Goal: Task Accomplishment & Management: Manage account settings

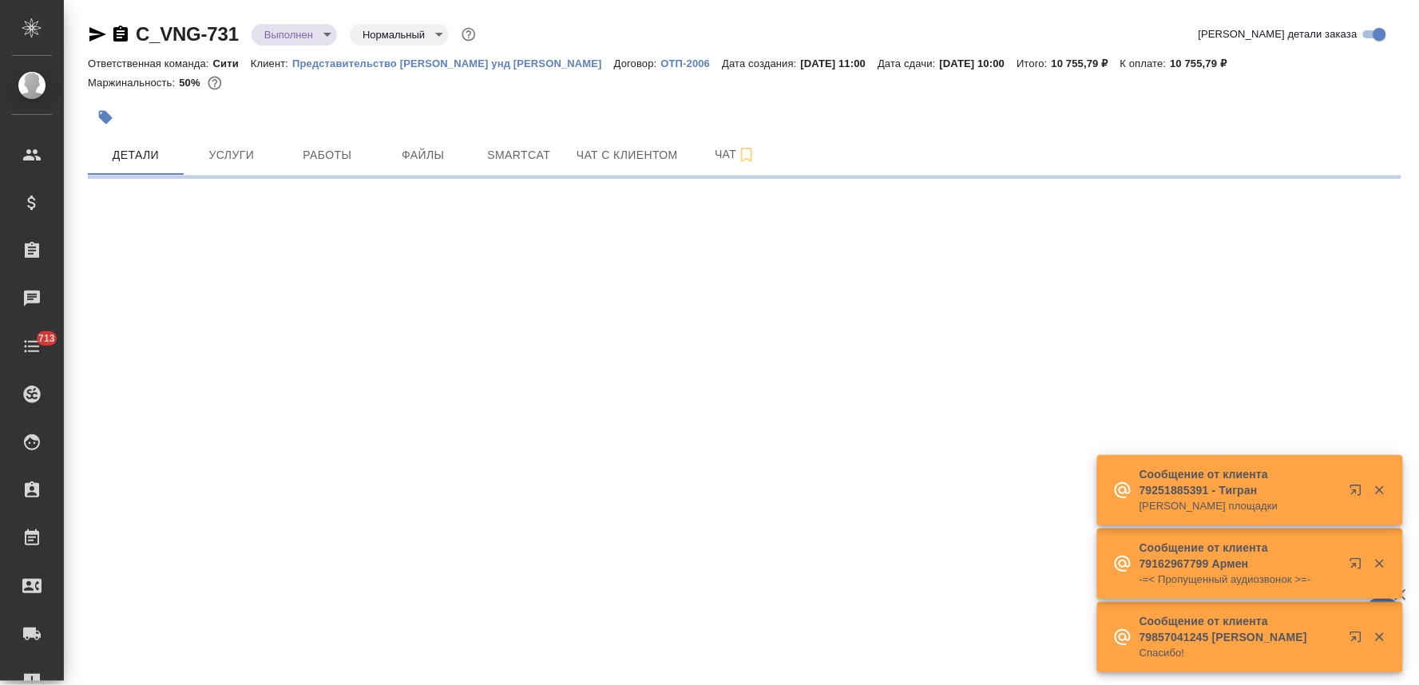
select select "RU"
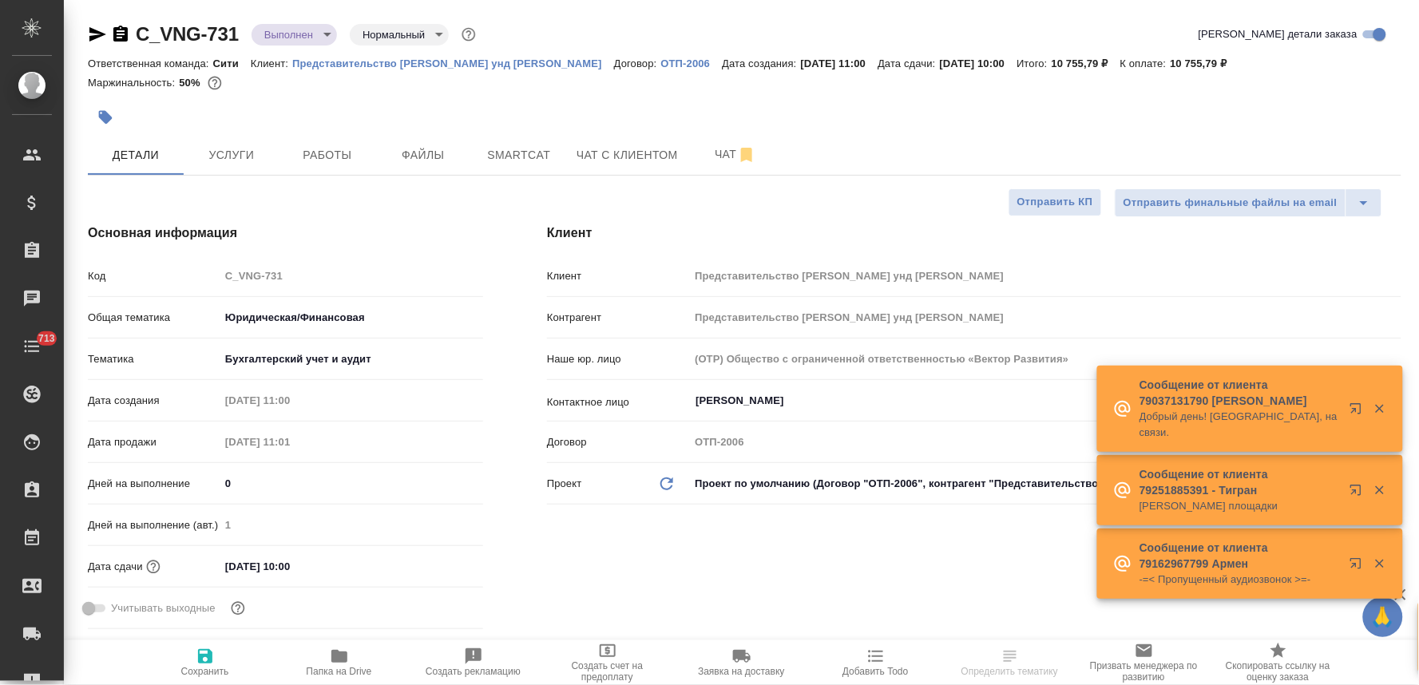
type textarea "x"
type input "Бабкина Анастасия"
type input "Юридический"
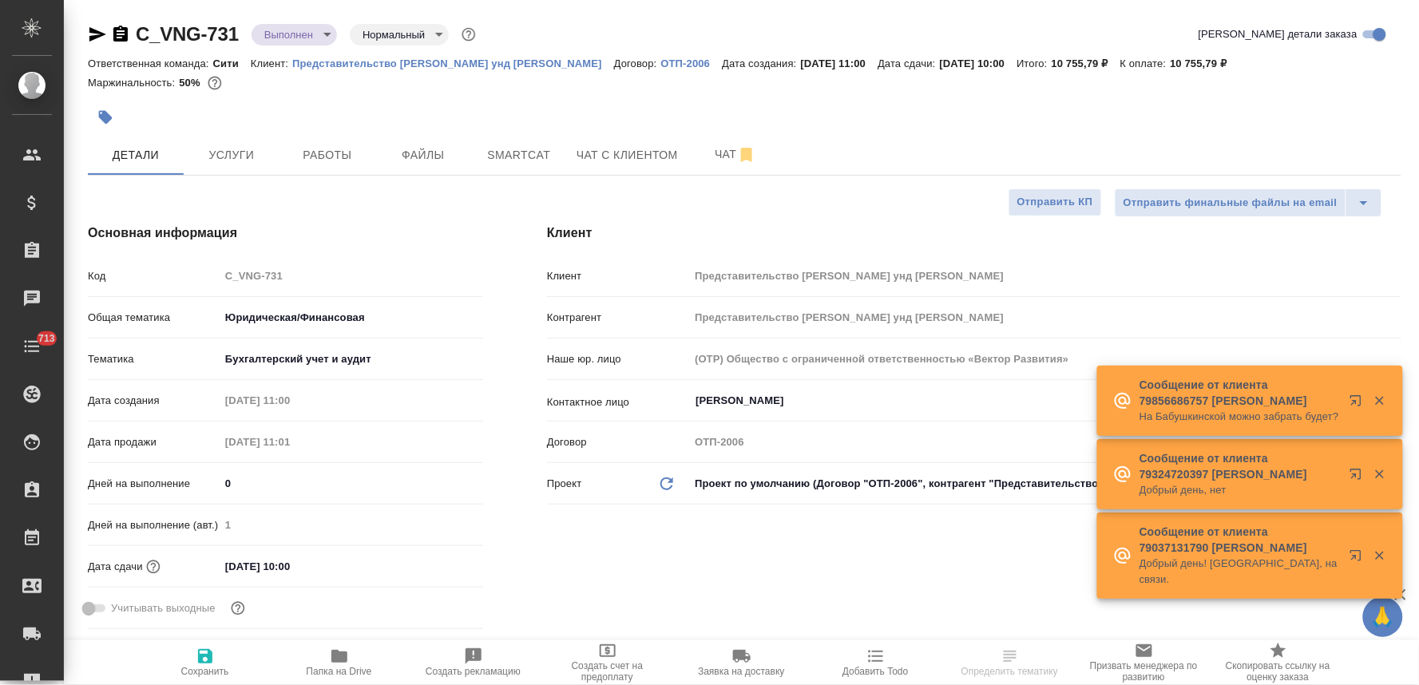
click at [216, 275] on div "Код C_VNG-731" at bounding box center [285, 276] width 395 height 28
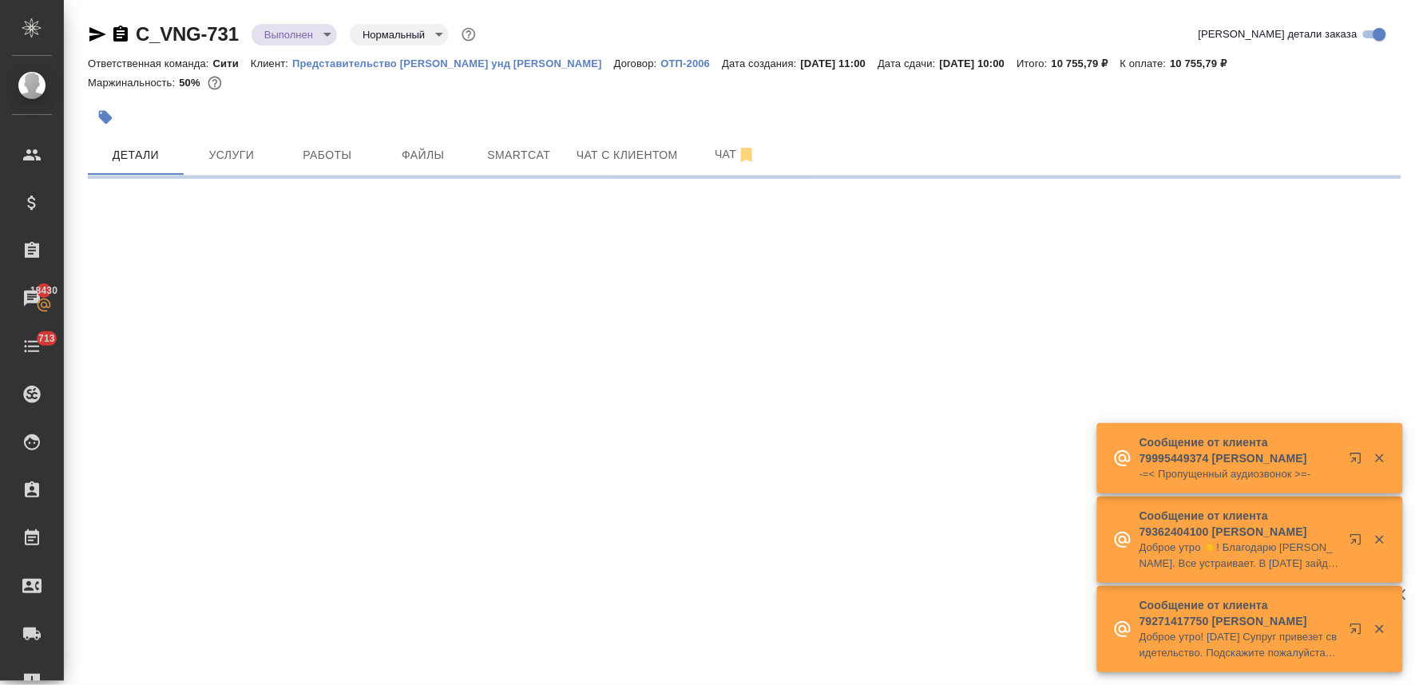
select select "RU"
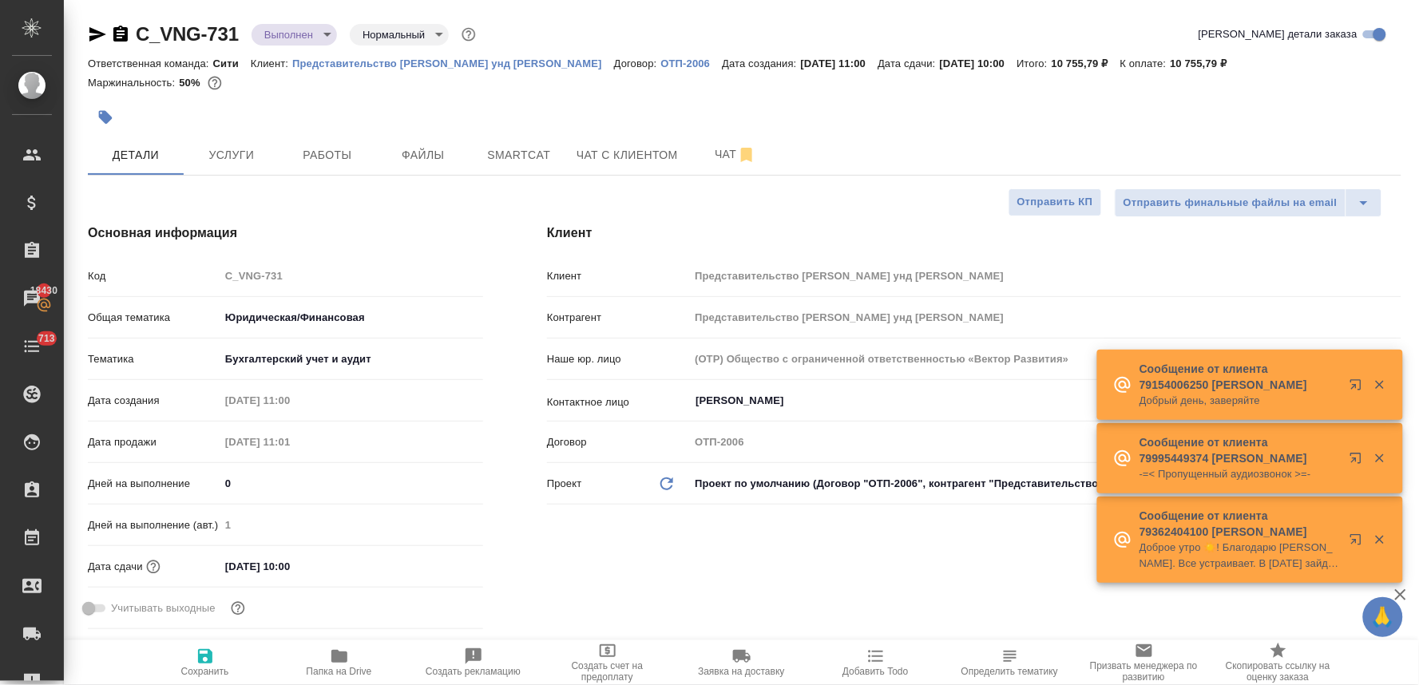
type textarea "x"
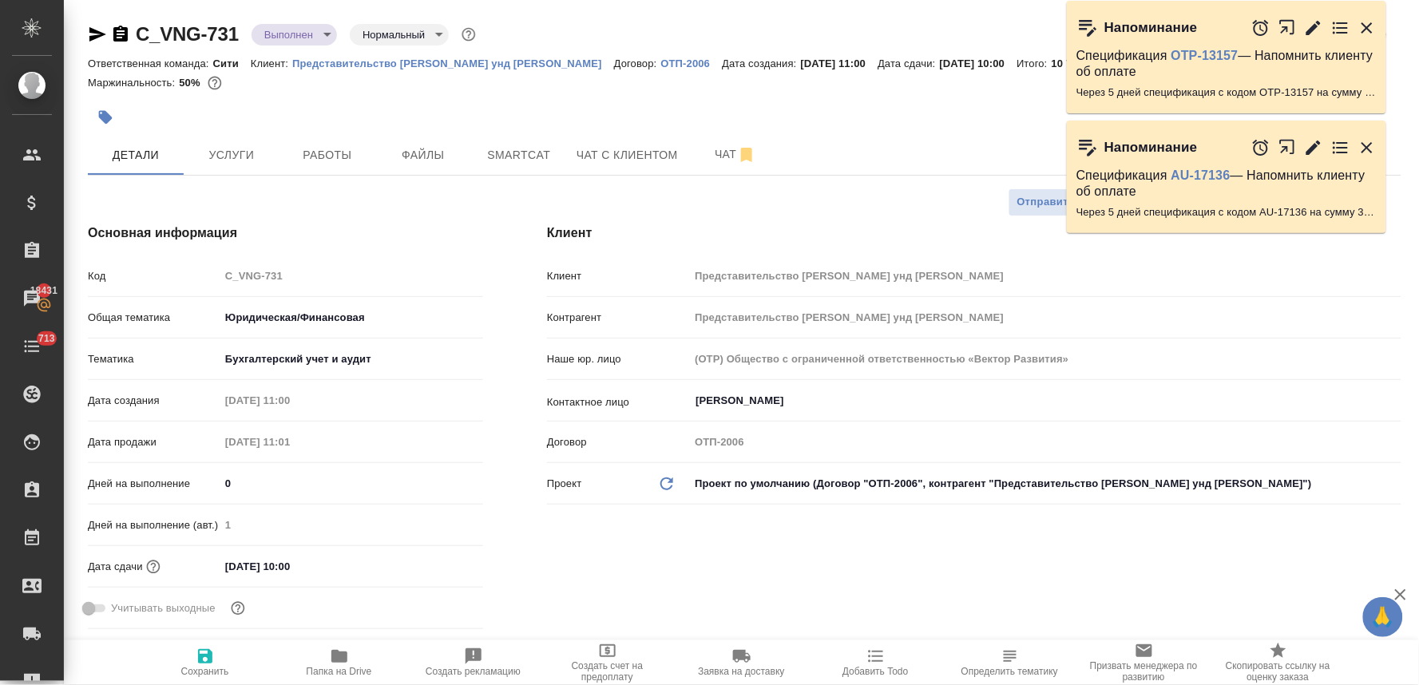
click at [865, 129] on div at bounding box center [526, 117] width 876 height 35
click at [337, 651] on icon "button" at bounding box center [339, 656] width 16 height 13
type textarea "x"
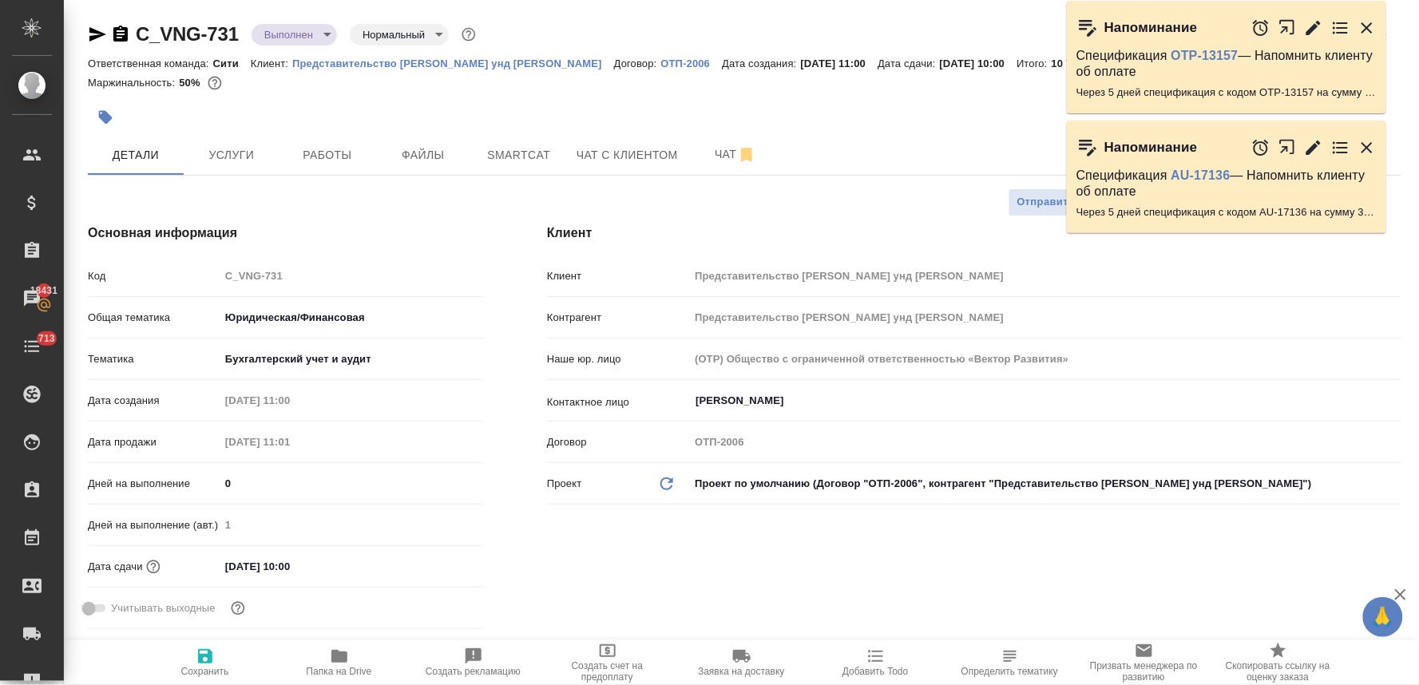
type textarea "x"
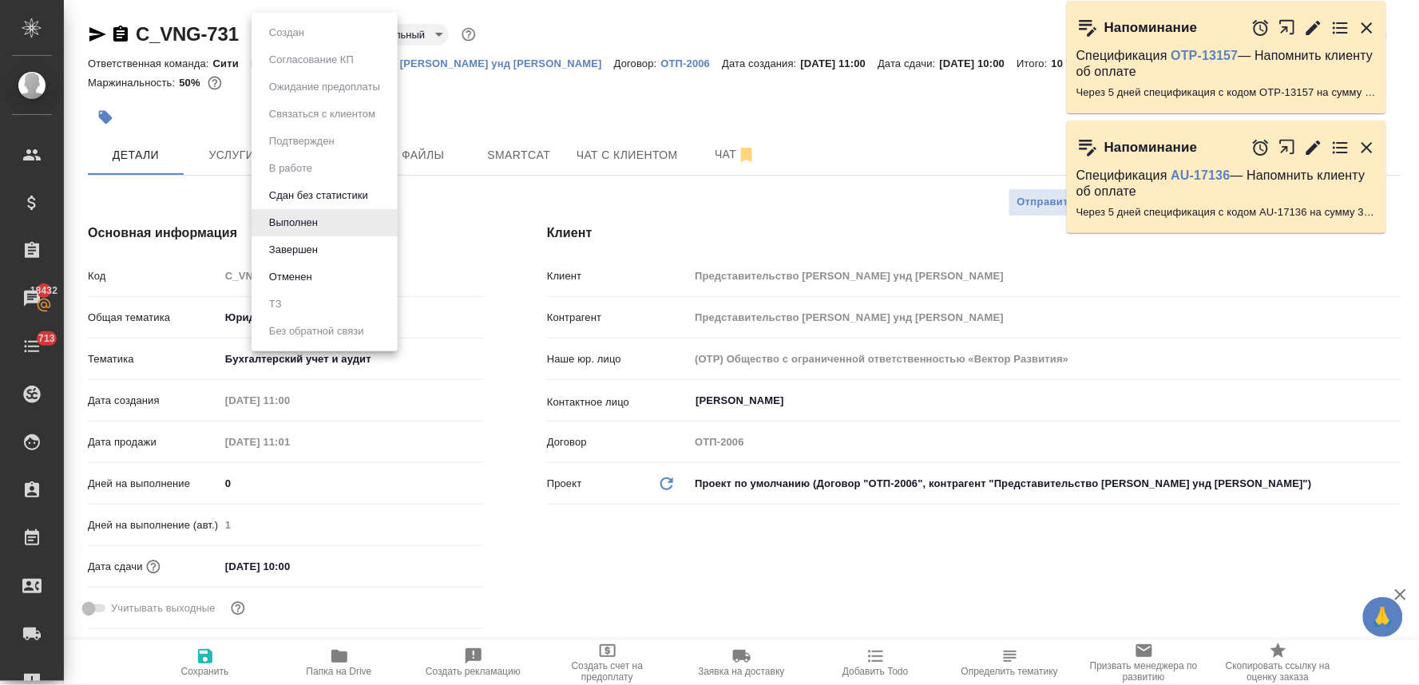
click at [283, 35] on body "🙏 .cls-1 fill:#fff; AWATERA Lyamina Nadezhda Клиенты Спецификации Заказы 18432 …" at bounding box center [709, 342] width 1419 height 685
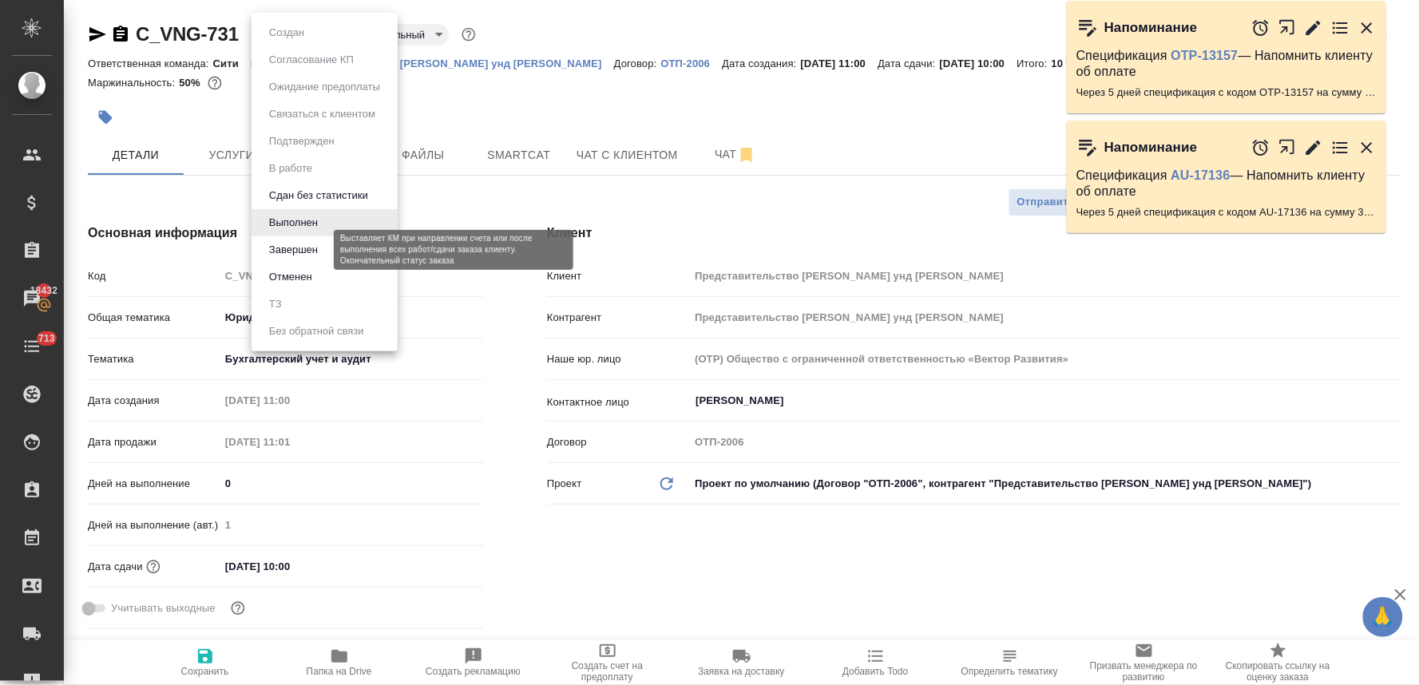
click at [316, 246] on button "Завершен" at bounding box center [293, 250] width 58 height 18
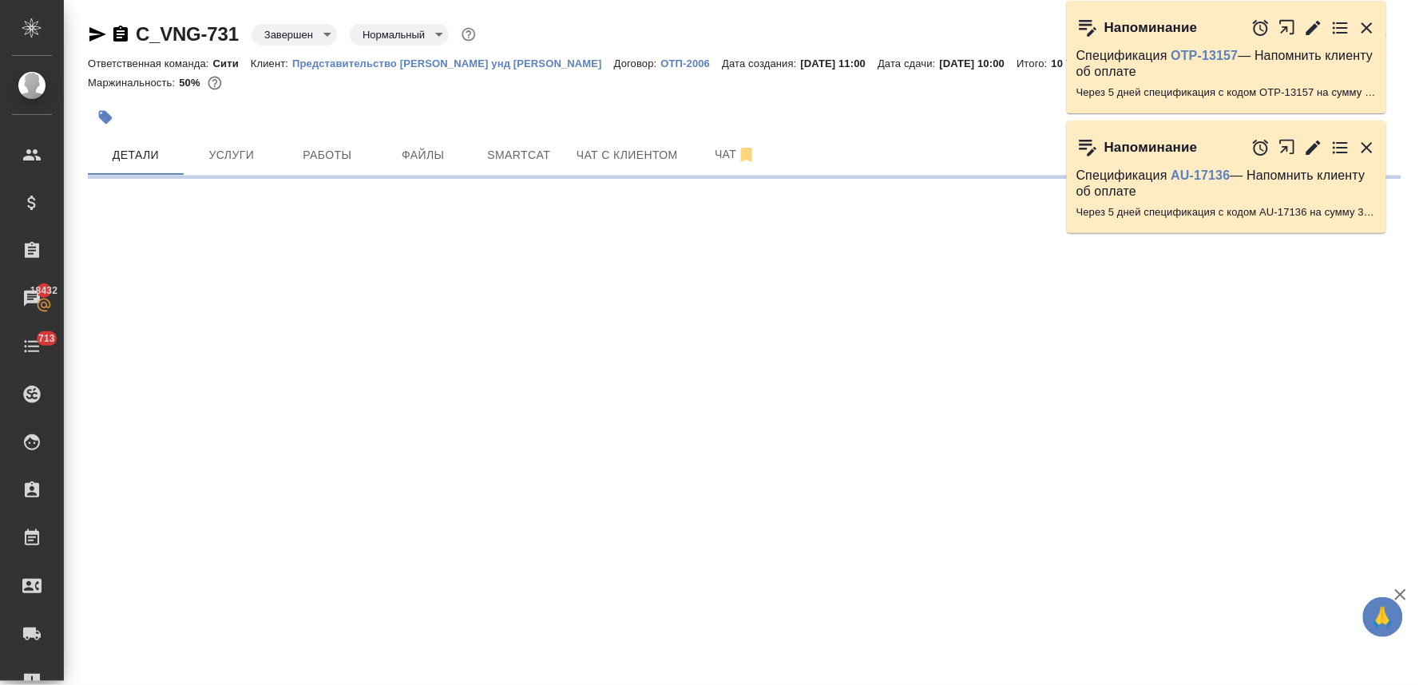
select select "RU"
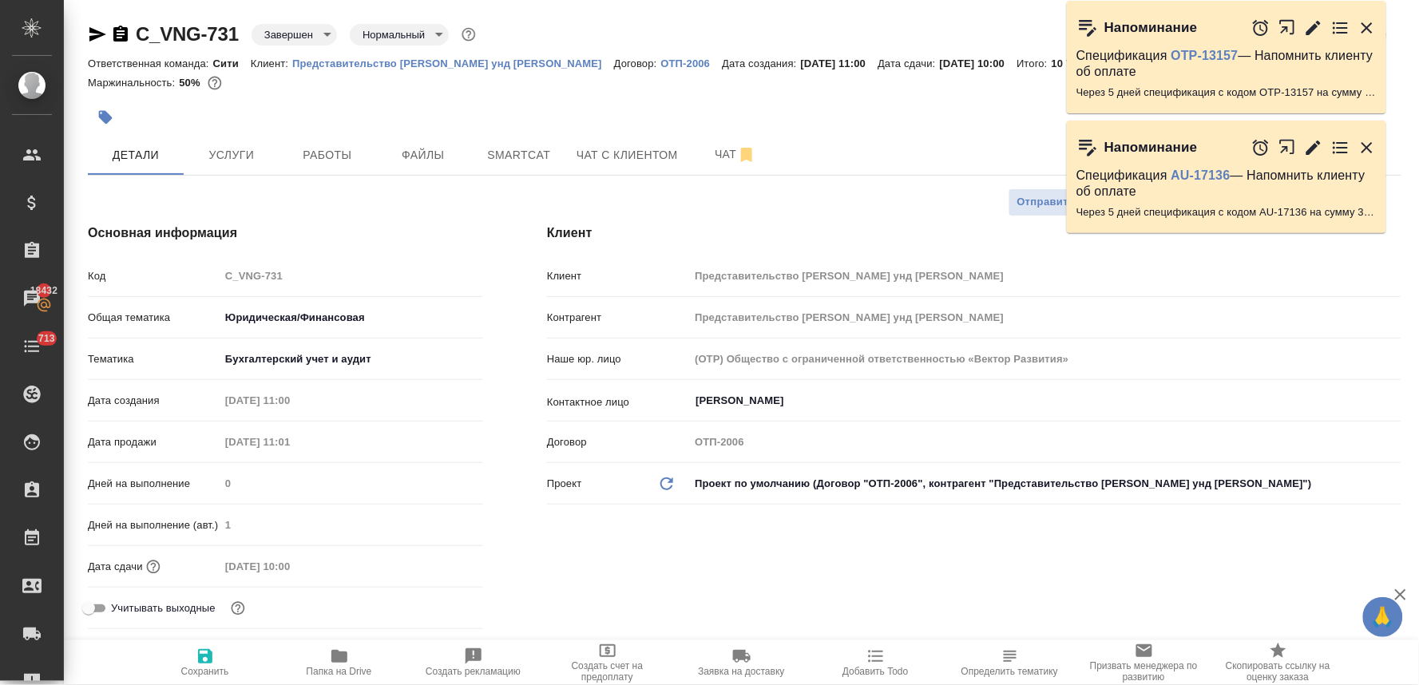
type textarea "x"
click at [1371, 142] on icon "button" at bounding box center [1366, 147] width 11 height 11
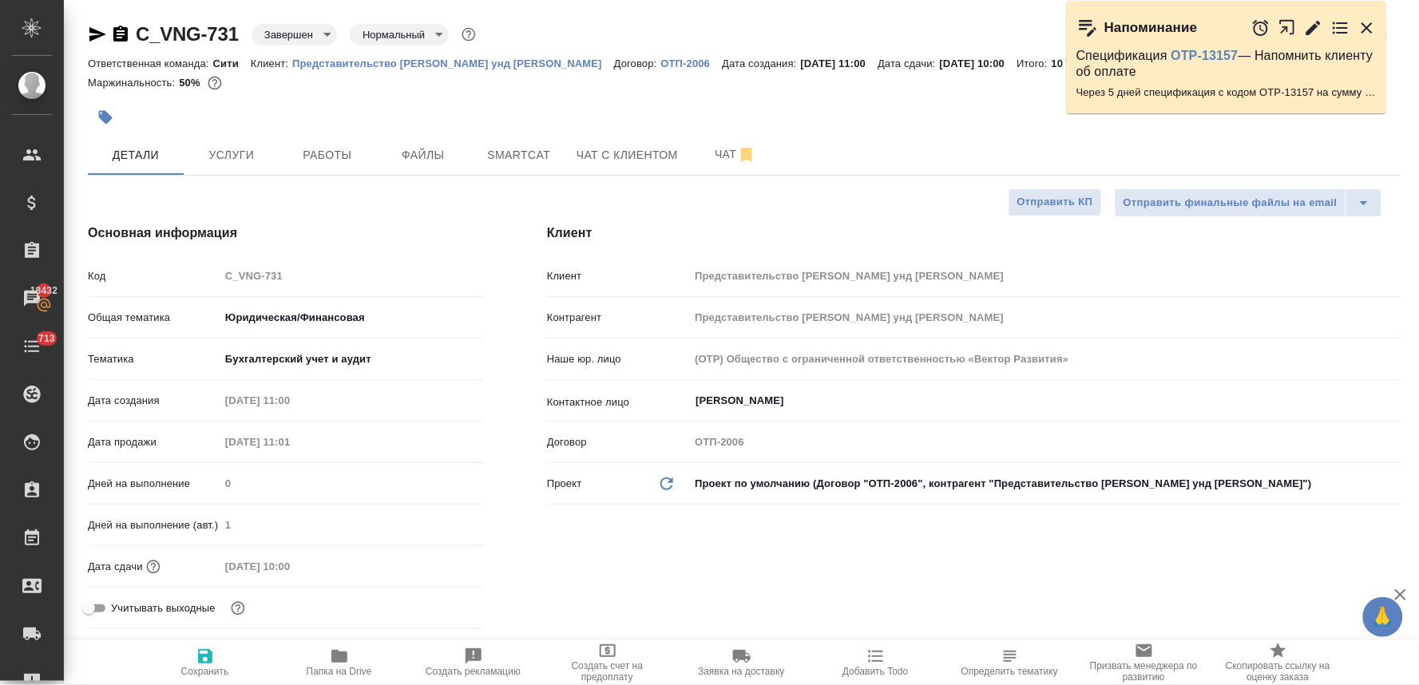
click at [1371, 26] on icon "button" at bounding box center [1366, 27] width 19 height 19
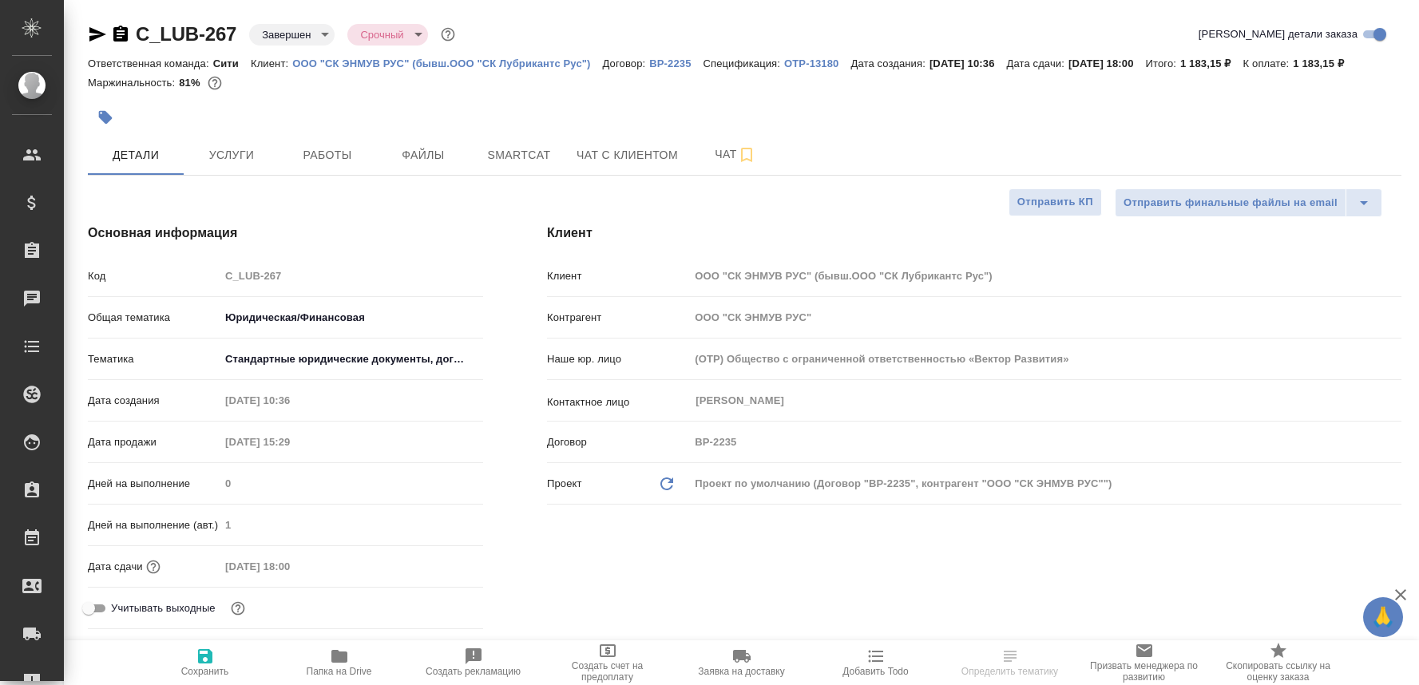
select select "RU"
type textarea "x"
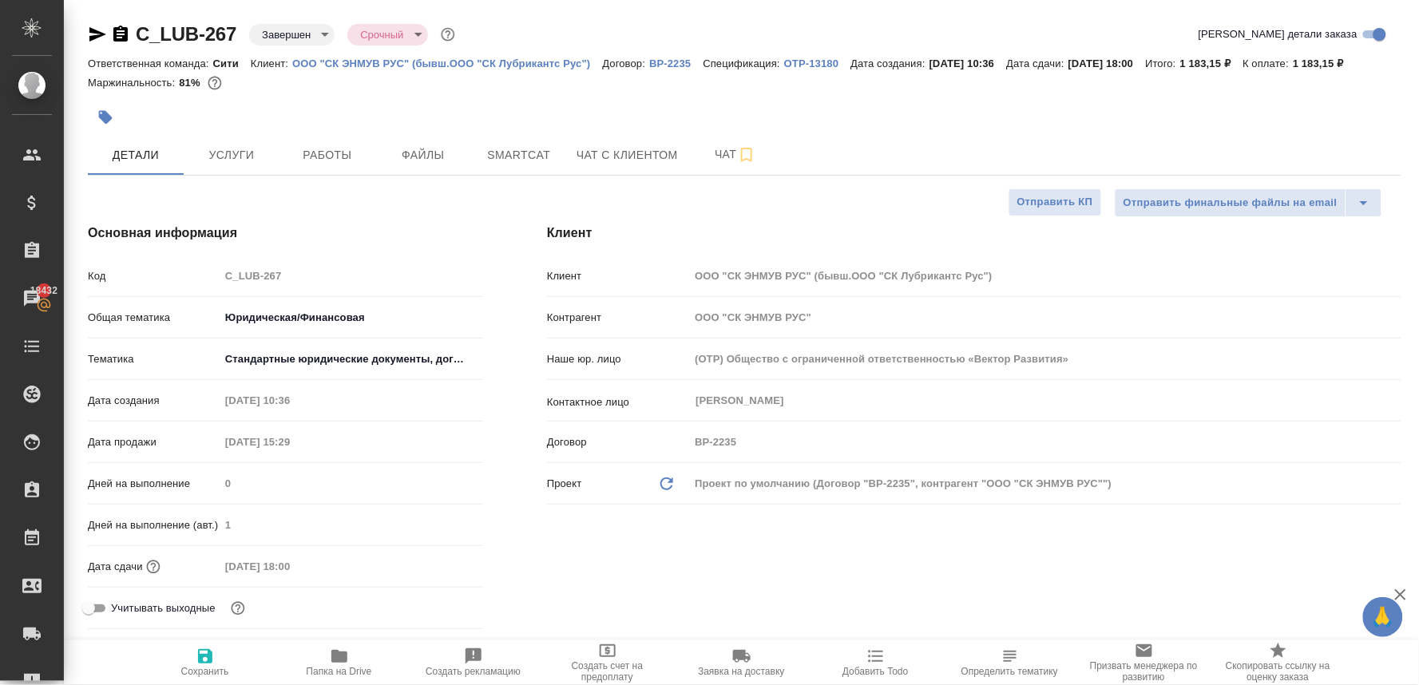
type textarea "x"
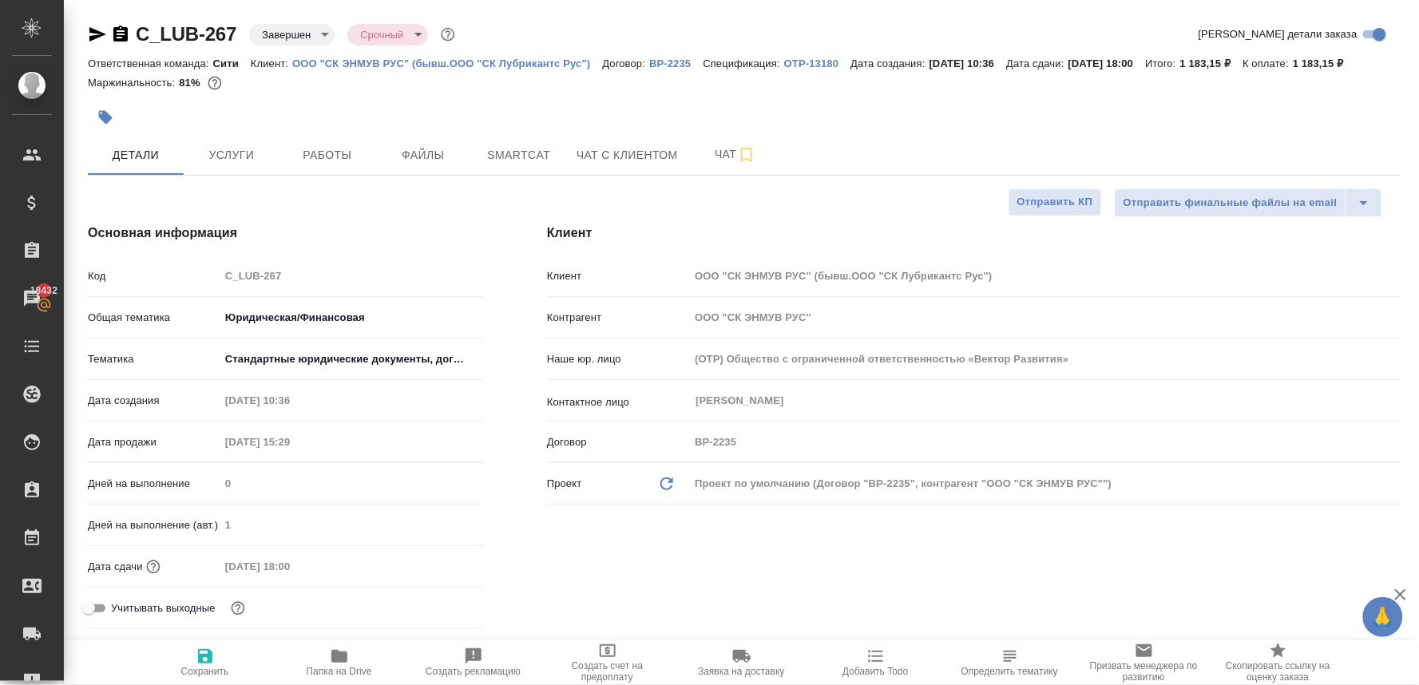
type textarea "x"
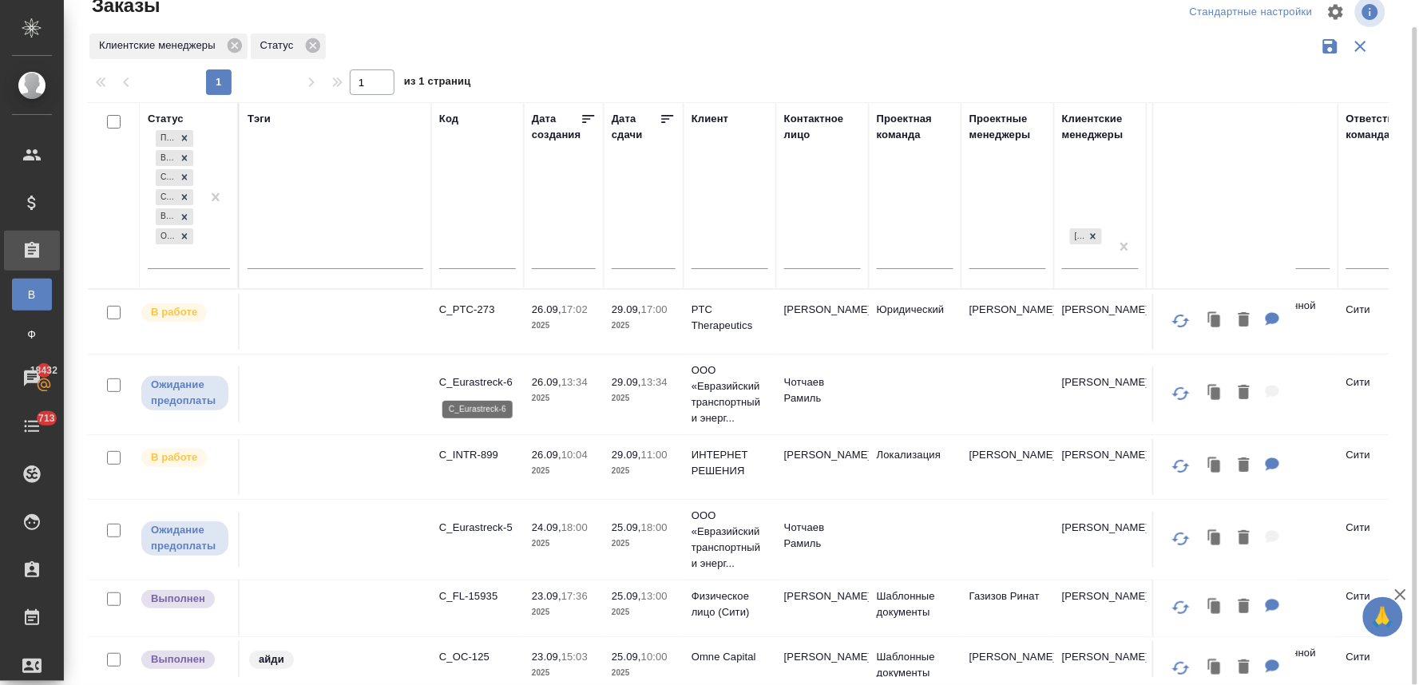
click at [501, 374] on p "C_Eurastreck-6" at bounding box center [477, 382] width 77 height 16
click at [474, 529] on p "C_Eurastreck-5" at bounding box center [477, 528] width 77 height 16
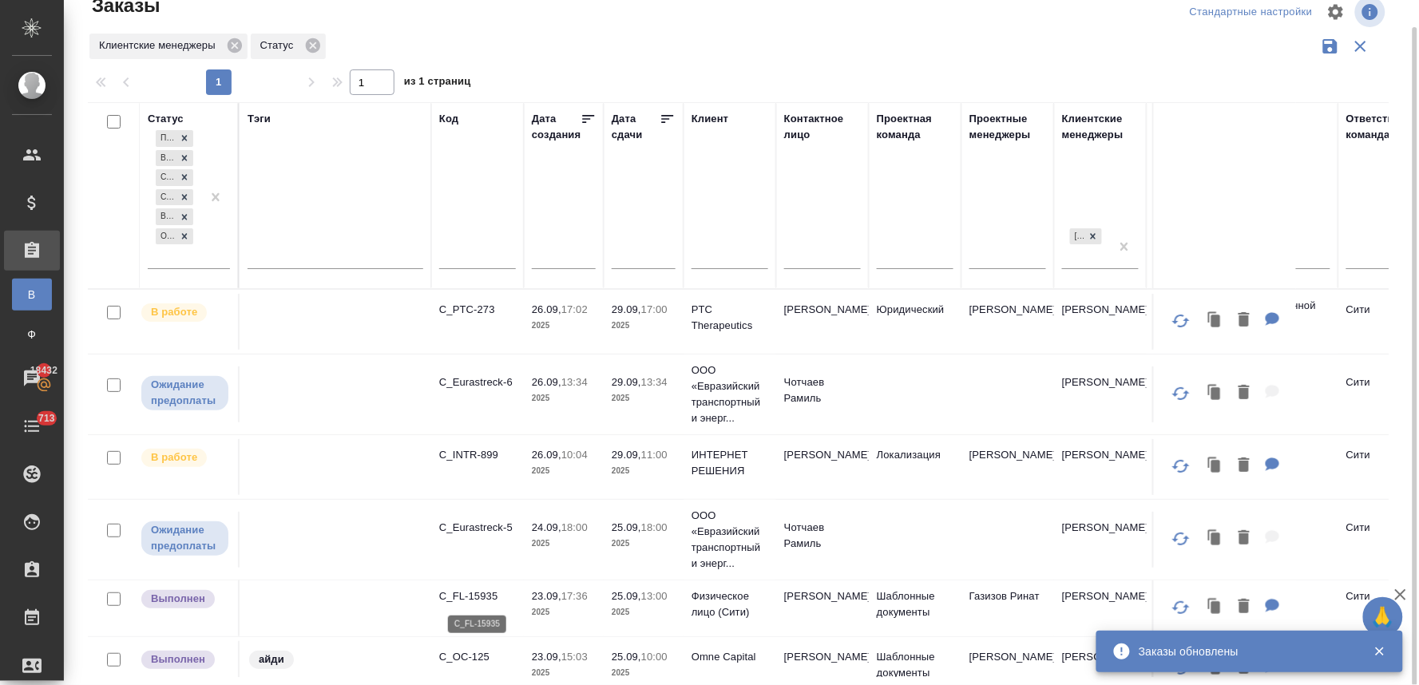
click at [489, 595] on p "C_FL-15935" at bounding box center [477, 596] width 77 height 16
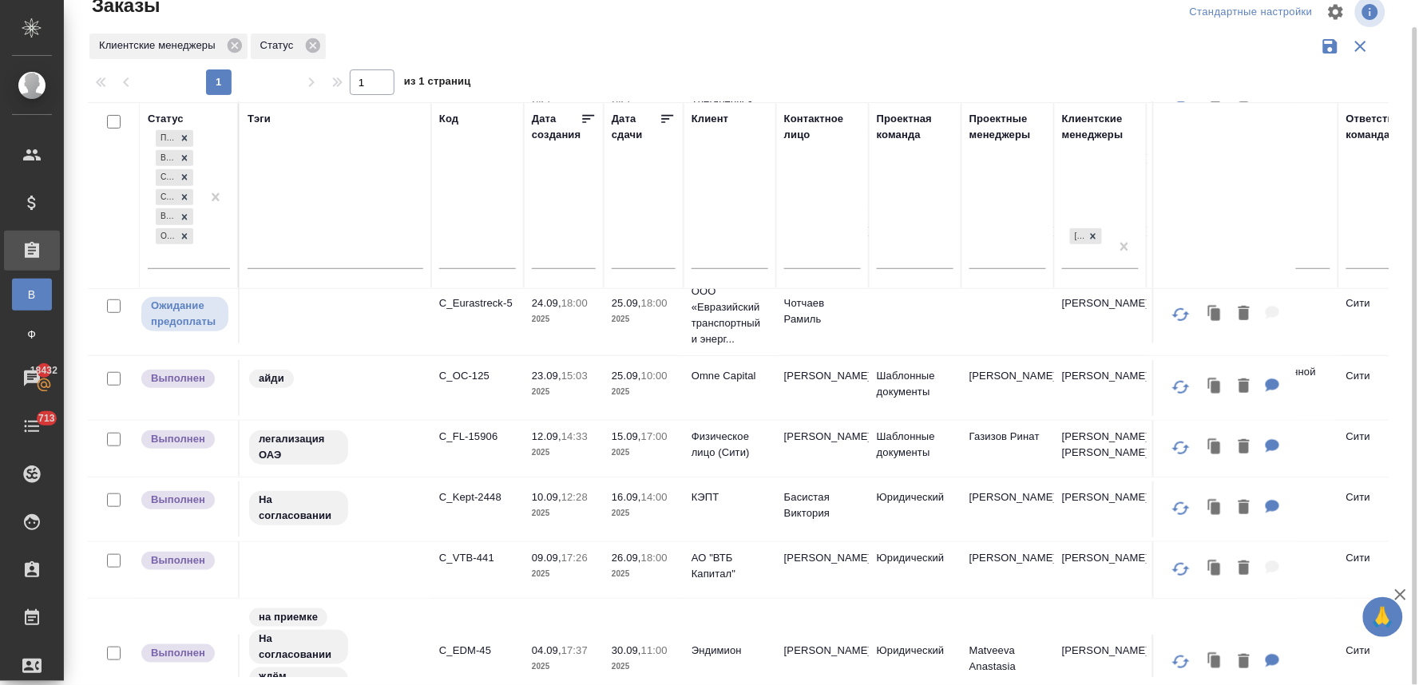
scroll to position [266, 0]
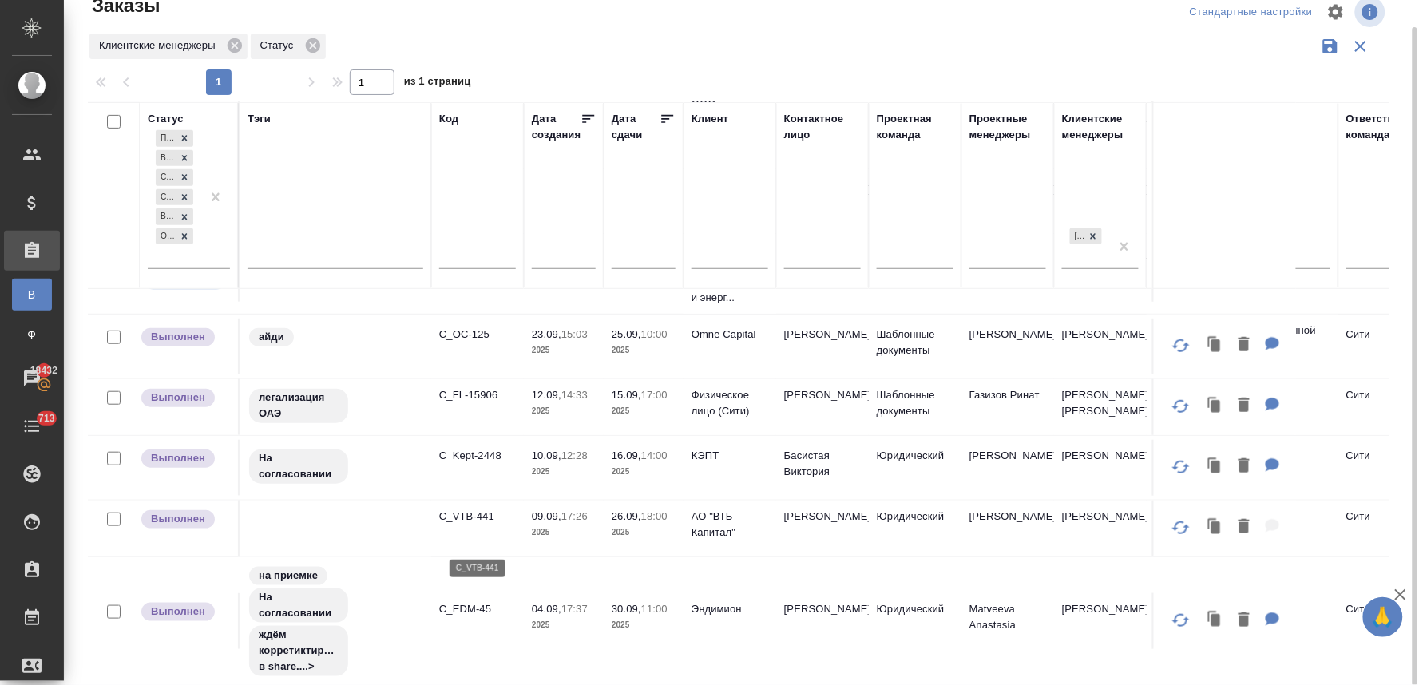
click at [485, 525] on p "C_VTB-441" at bounding box center [477, 517] width 77 height 16
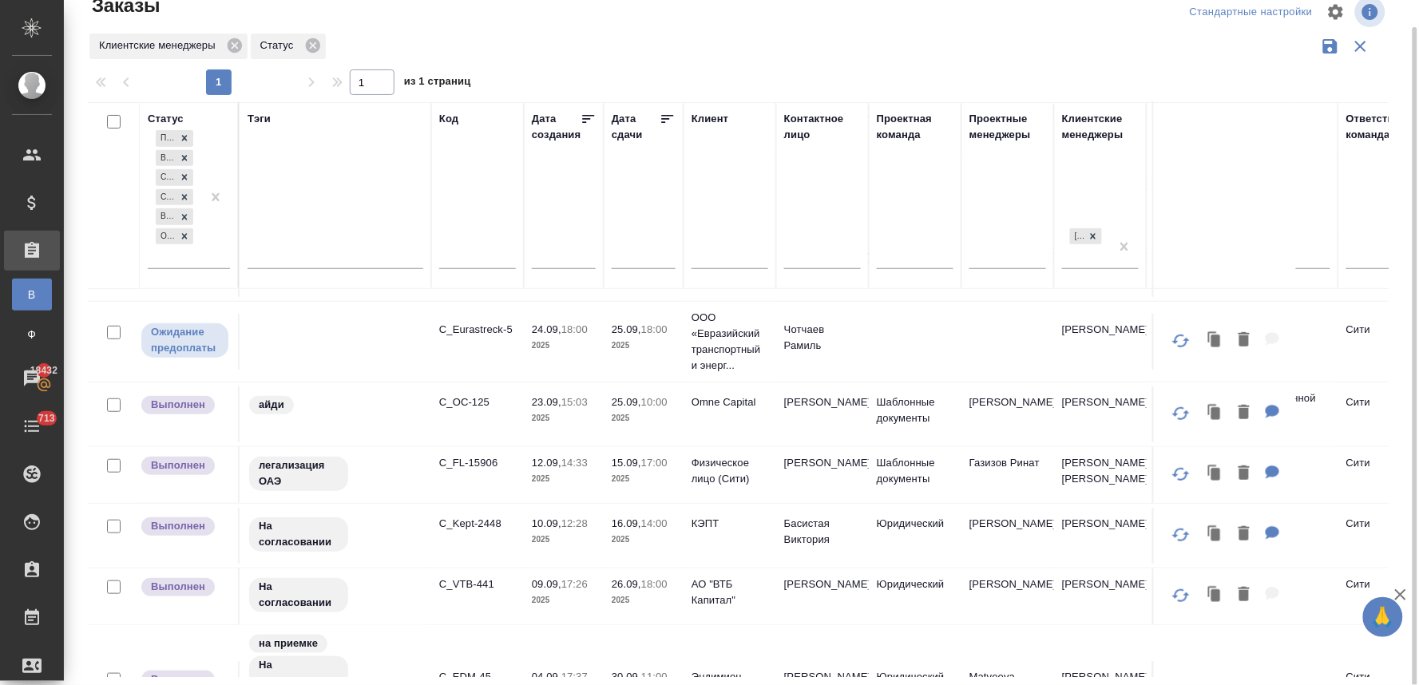
scroll to position [0, 0]
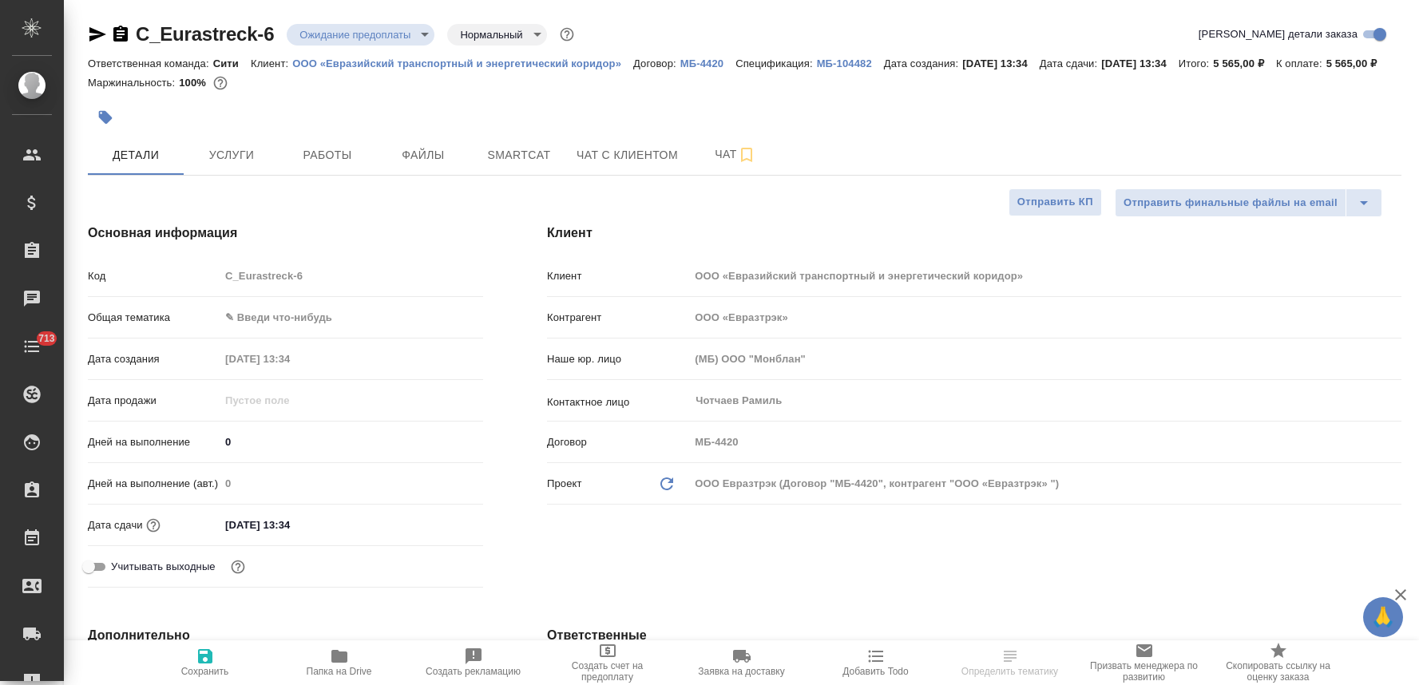
select select "RU"
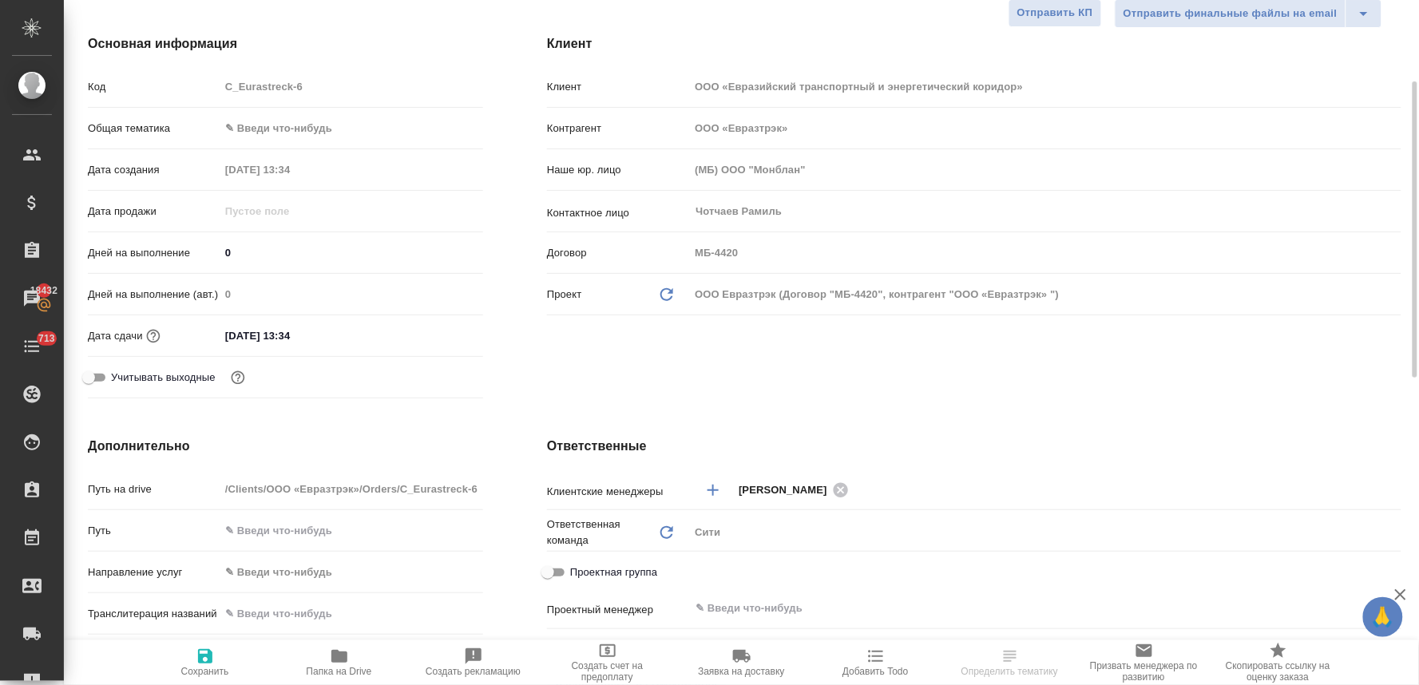
scroll to position [101, 0]
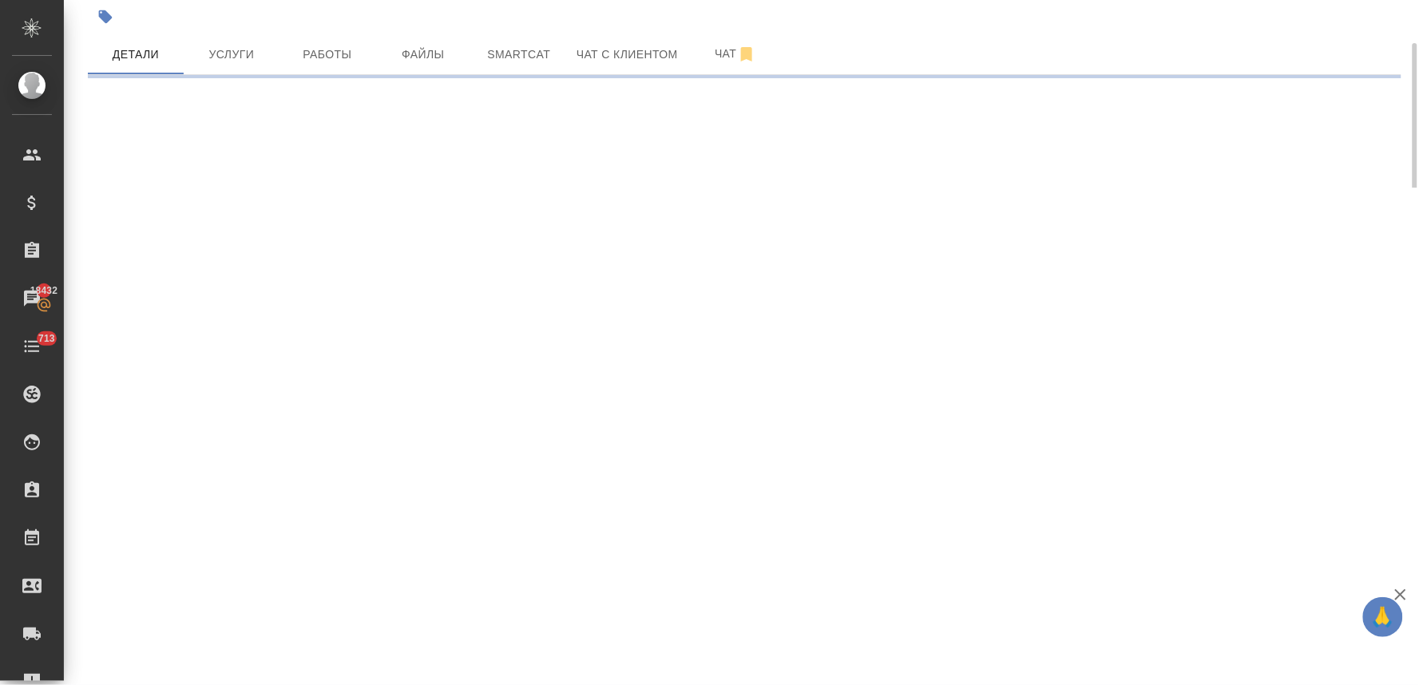
select select "RU"
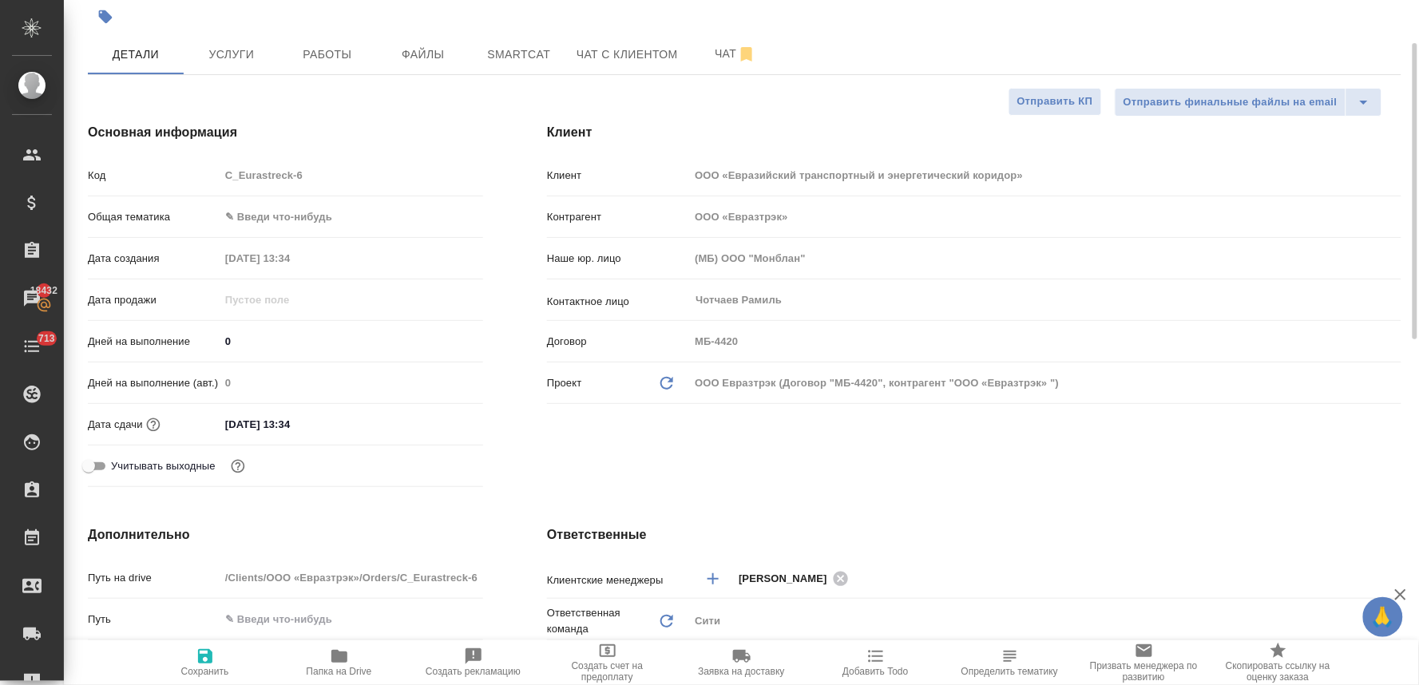
type textarea "x"
click at [282, 245] on body "🙏 .cls-1 fill:#fff; AWATERA Lyamina Nadezhda Клиенты Спецификации Заказы 18432 …" at bounding box center [709, 342] width 1419 height 685
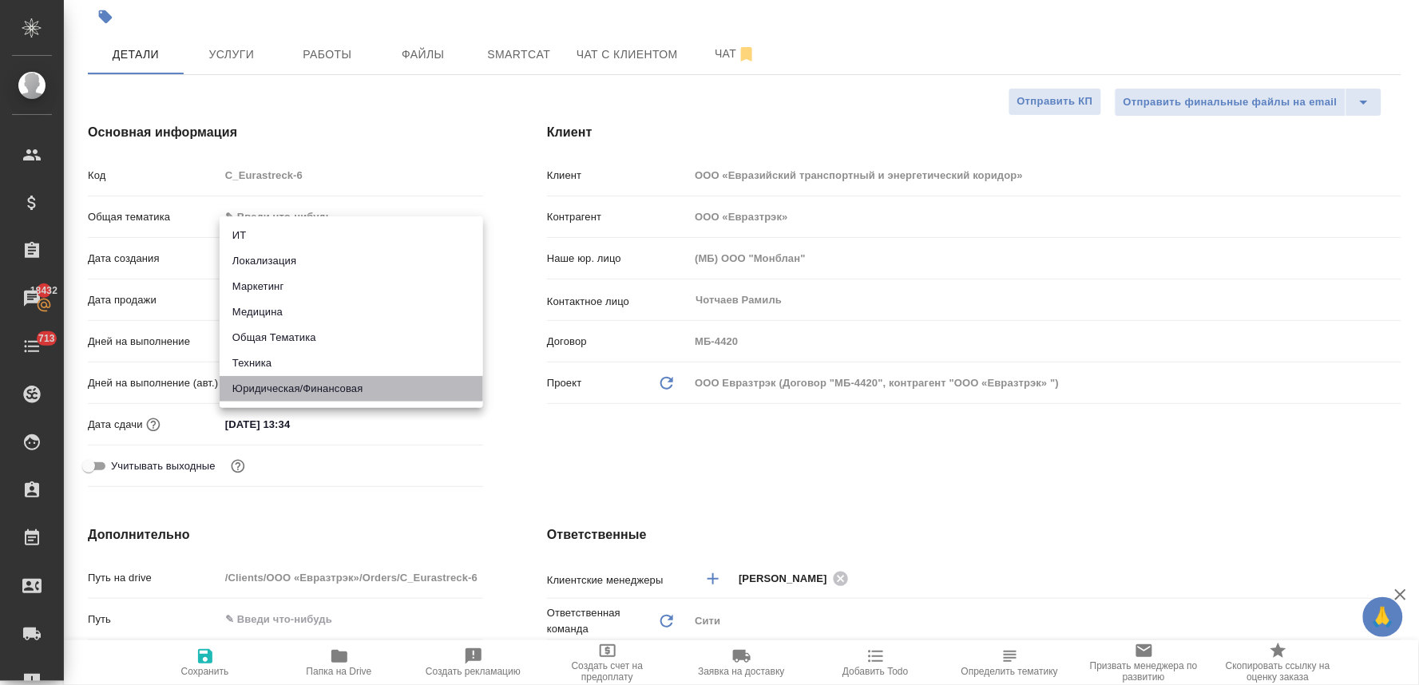
click at [288, 382] on li "Юридическая/Финансовая" at bounding box center [351, 389] width 263 height 26
type input "yr-fn"
type textarea "x"
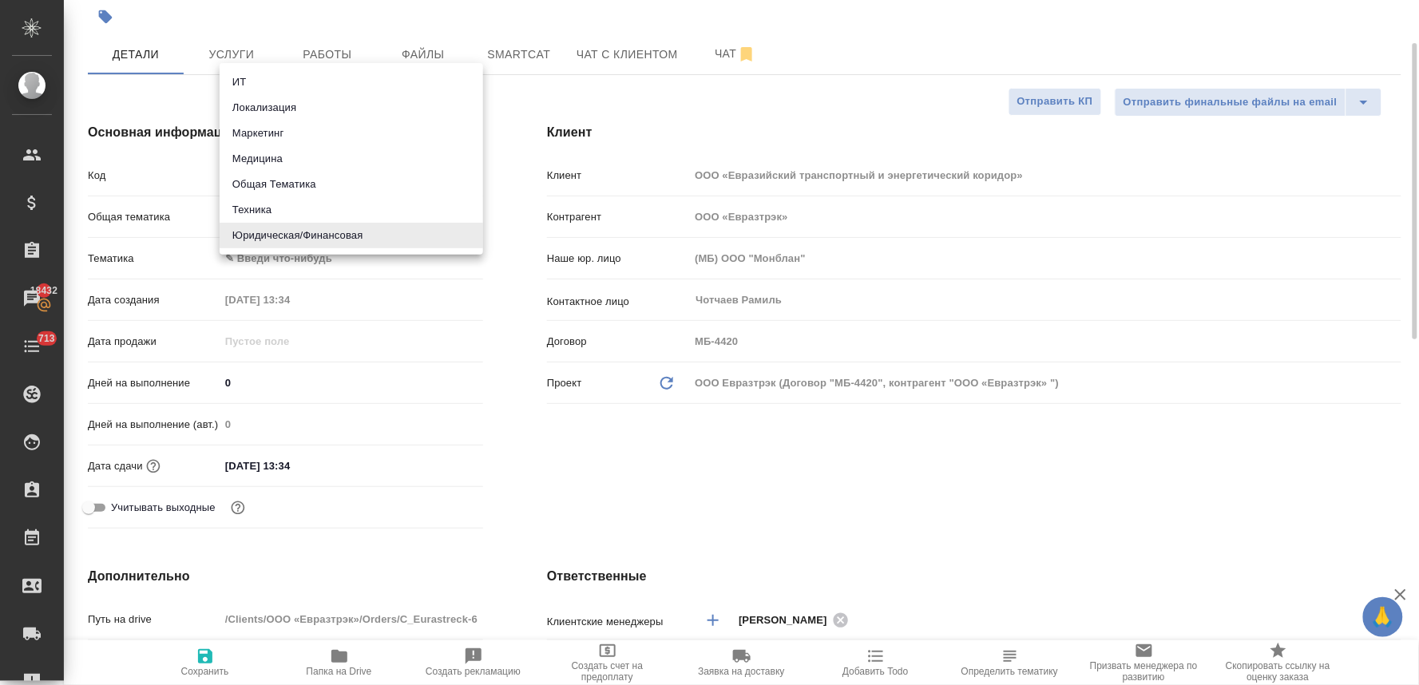
click at [299, 225] on body "🙏 .cls-1 fill:#fff; AWATERA Lyamina Nadezhda Клиенты Спецификации Заказы 18432 …" at bounding box center [709, 342] width 1419 height 685
click at [305, 181] on li "Общая Тематика" at bounding box center [351, 185] width 263 height 26
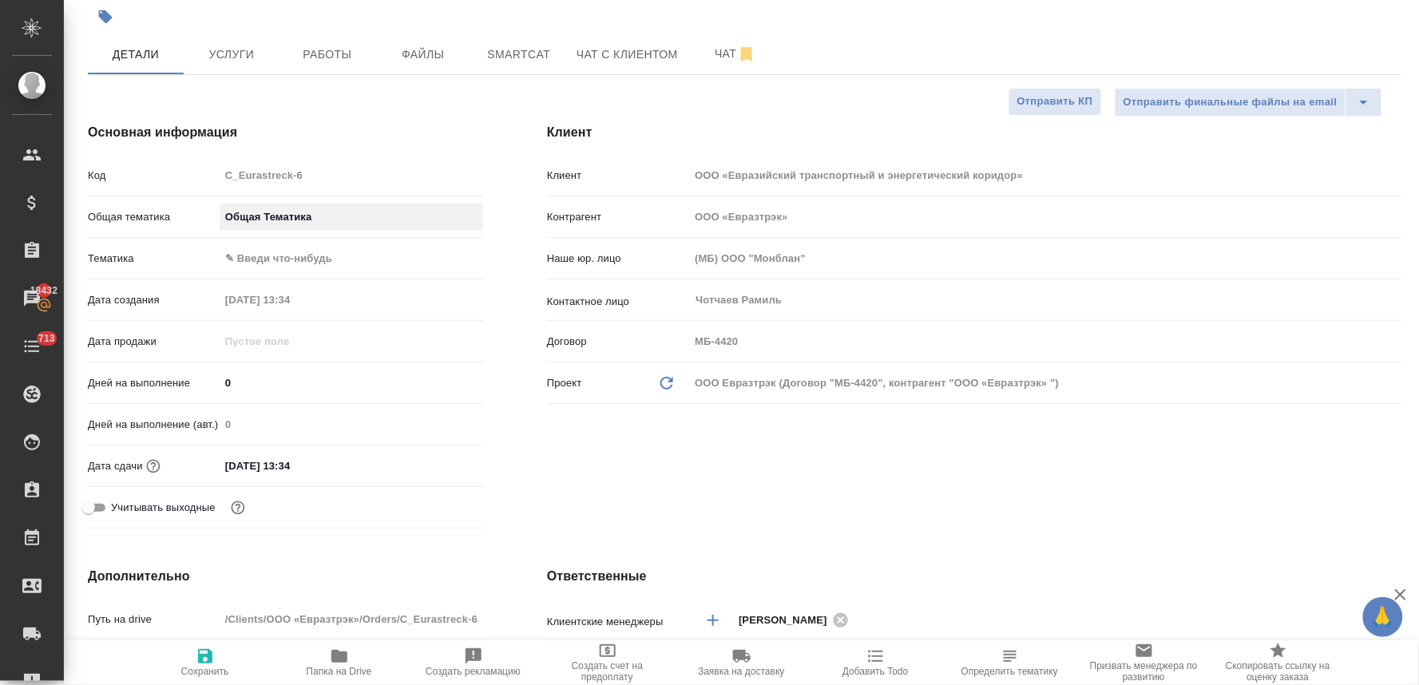
type input "obtem"
type textarea "x"
click at [298, 283] on body "🙏 .cls-1 fill:#fff; AWATERA Lyamina Nadezhda Клиенты Спецификации Заказы 18432 …" at bounding box center [709, 342] width 1419 height 685
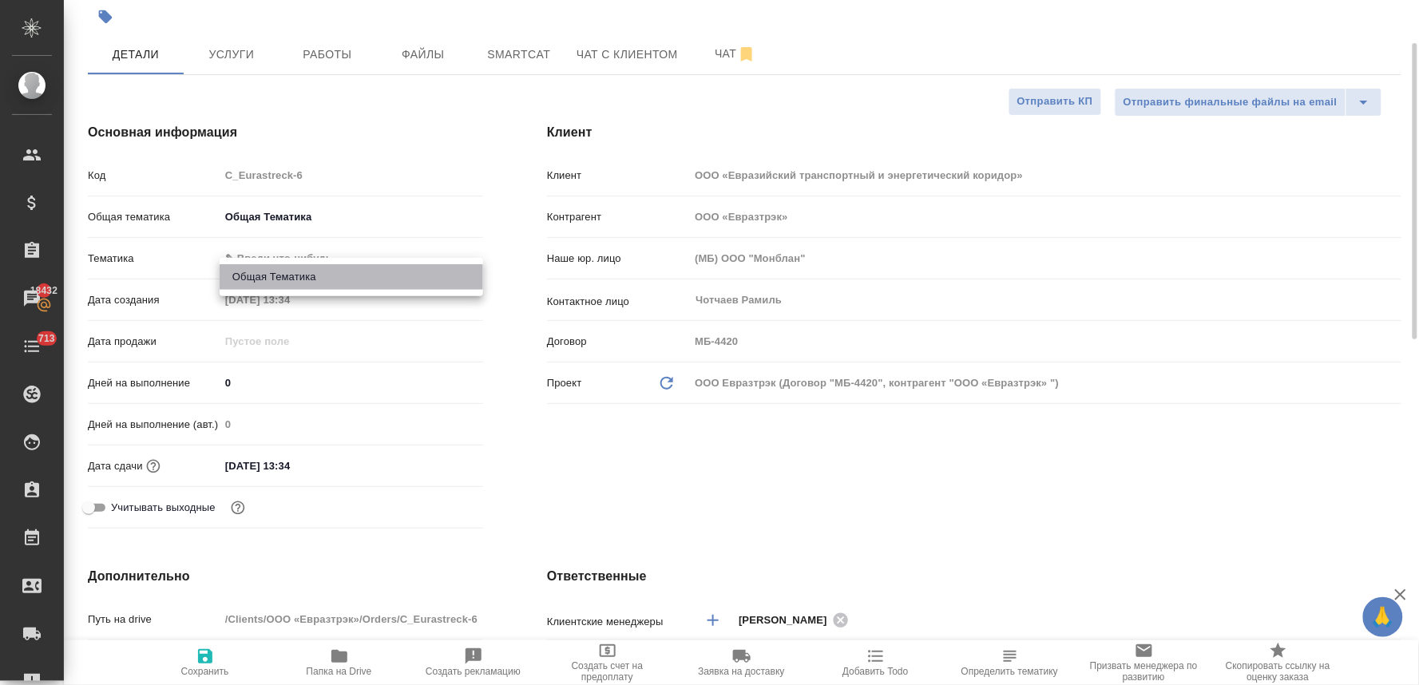
click at [298, 283] on li "Общая Тематика" at bounding box center [351, 277] width 263 height 26
type textarea "x"
type input "6012b1ca196b0e5c9229a120"
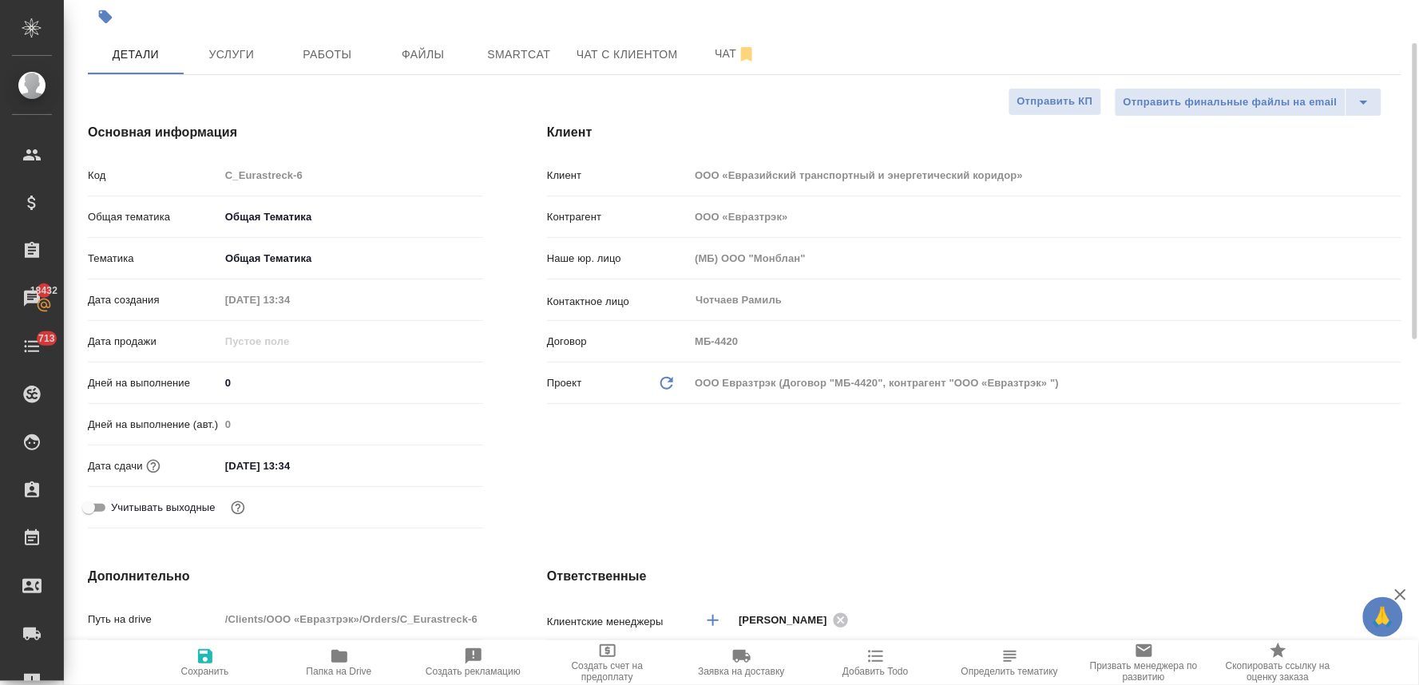
click at [203, 660] on icon "button" at bounding box center [205, 656] width 19 height 19
type textarea "x"
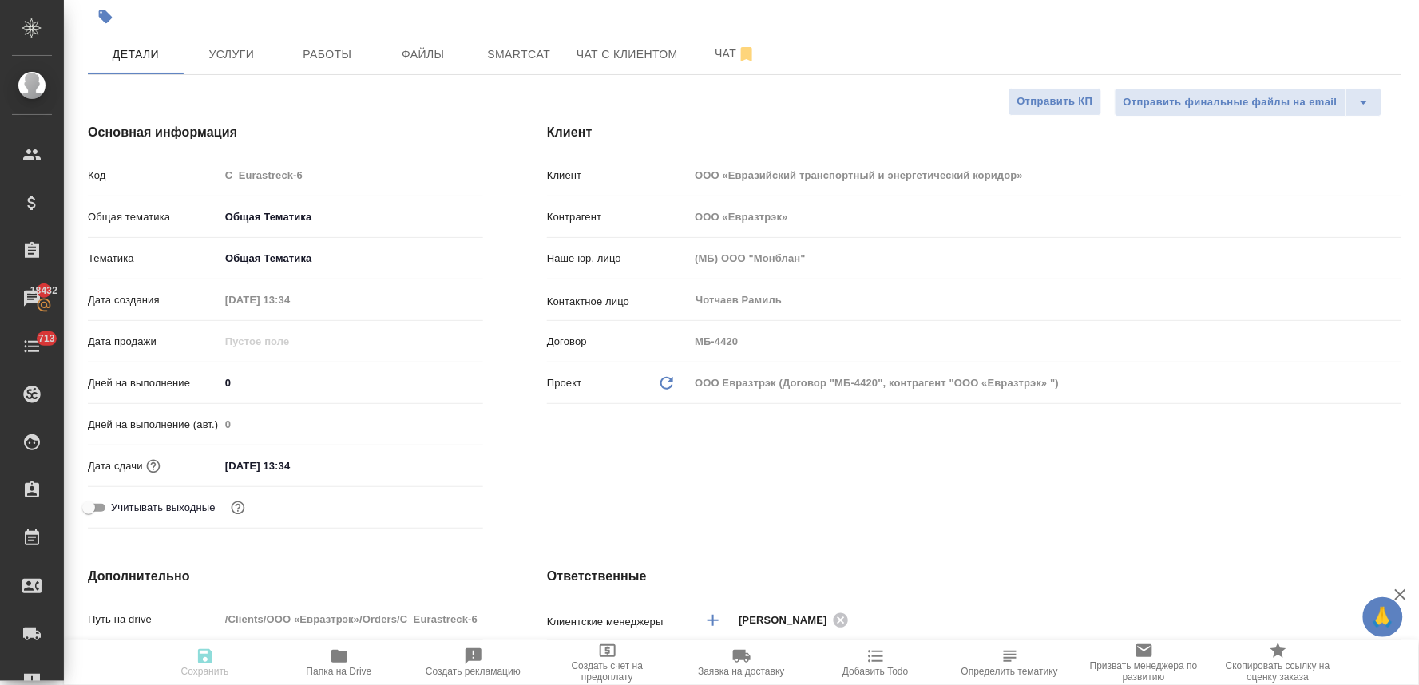
type textarea "x"
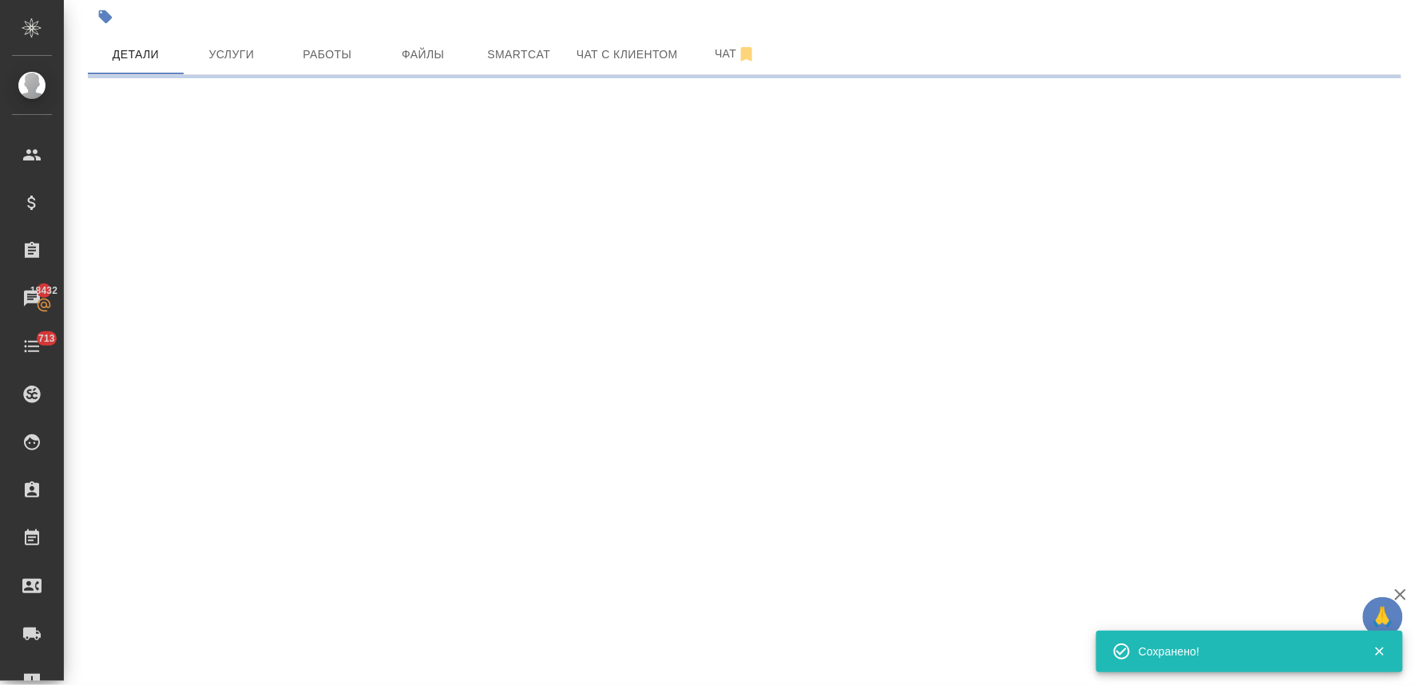
select select "RU"
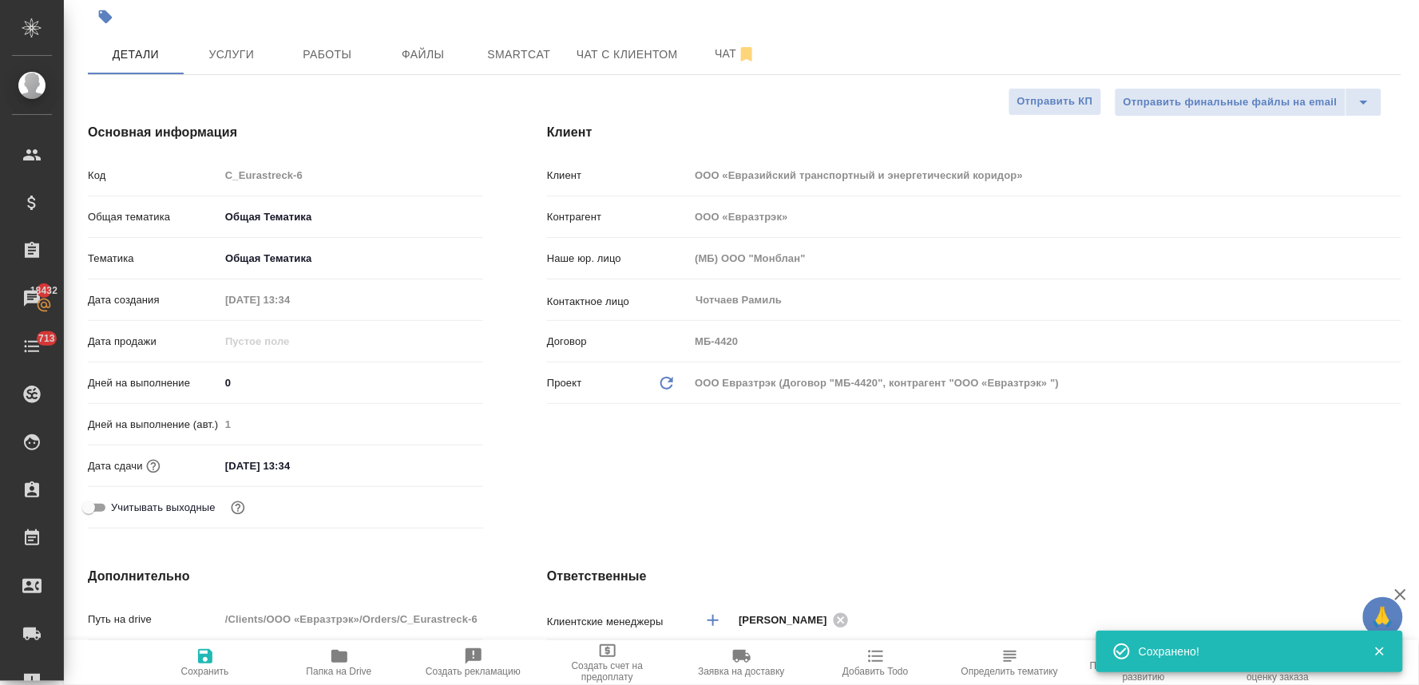
type textarea "x"
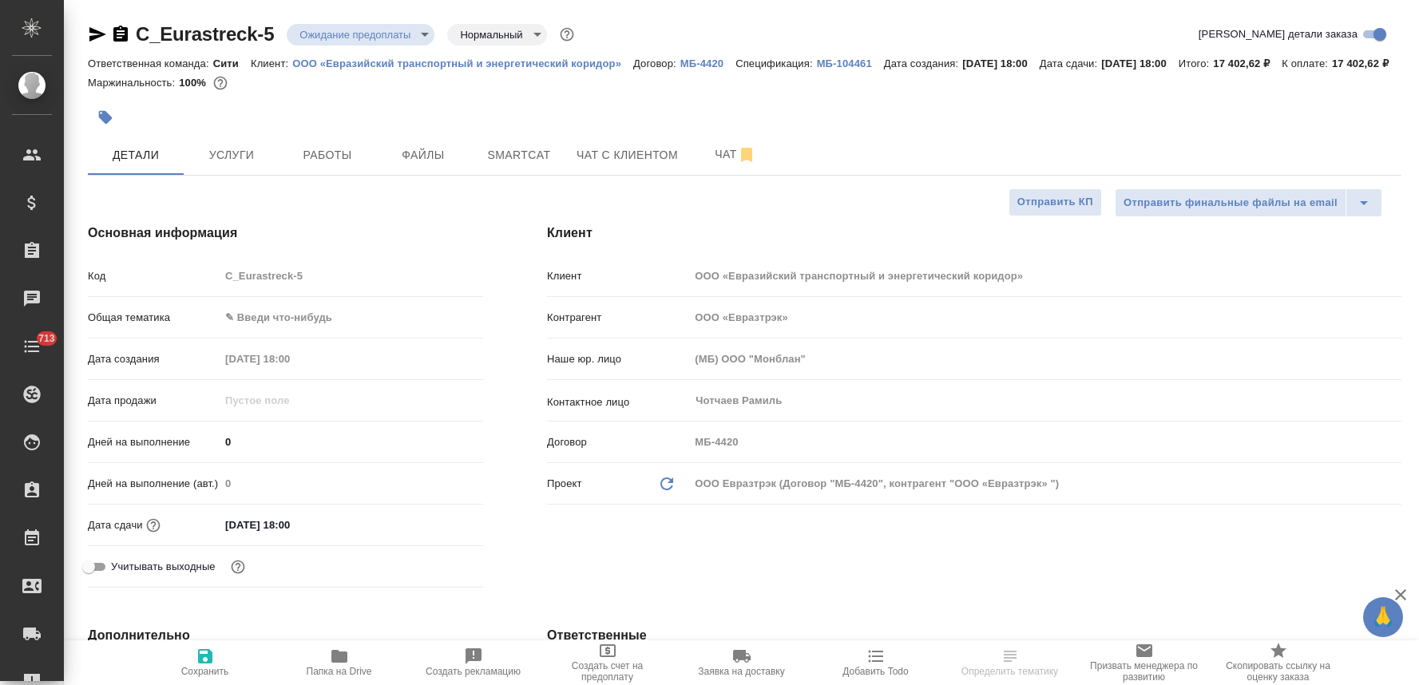
select select "RU"
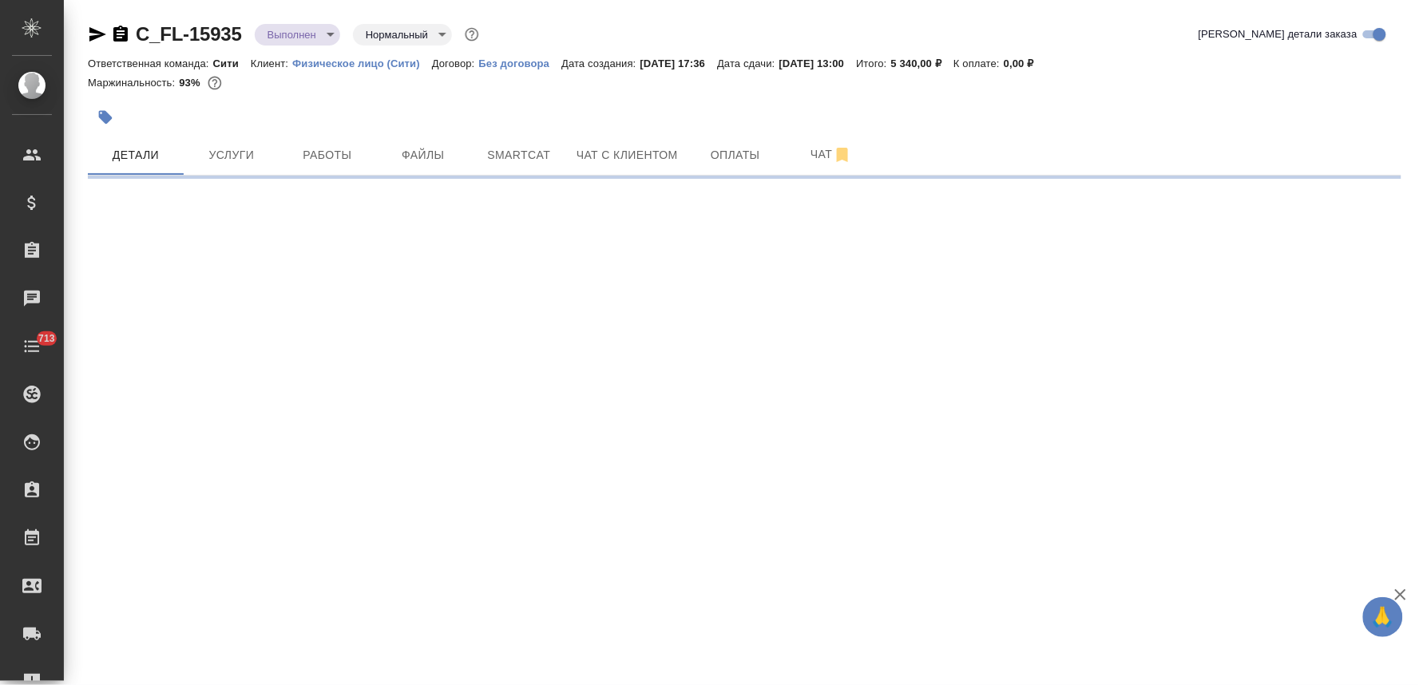
select select "RU"
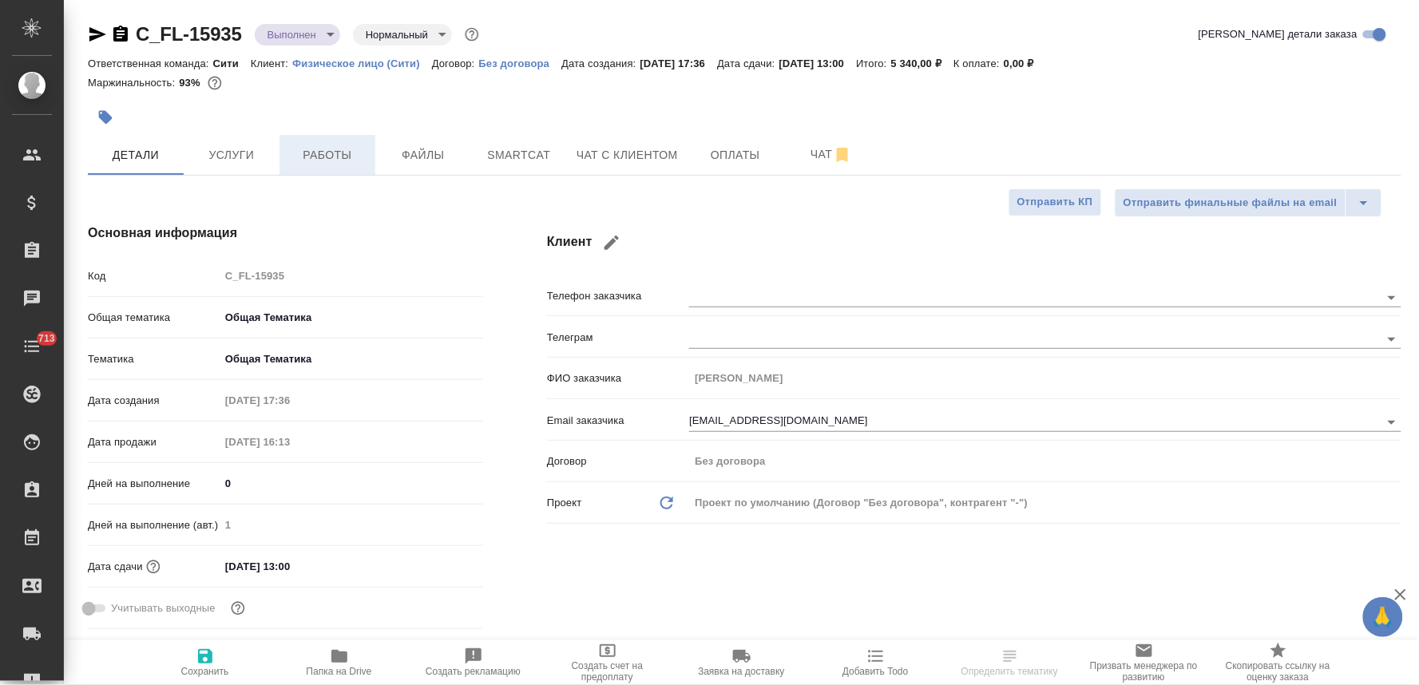
type textarea "x"
click at [346, 154] on span "Работы" at bounding box center [327, 155] width 77 height 20
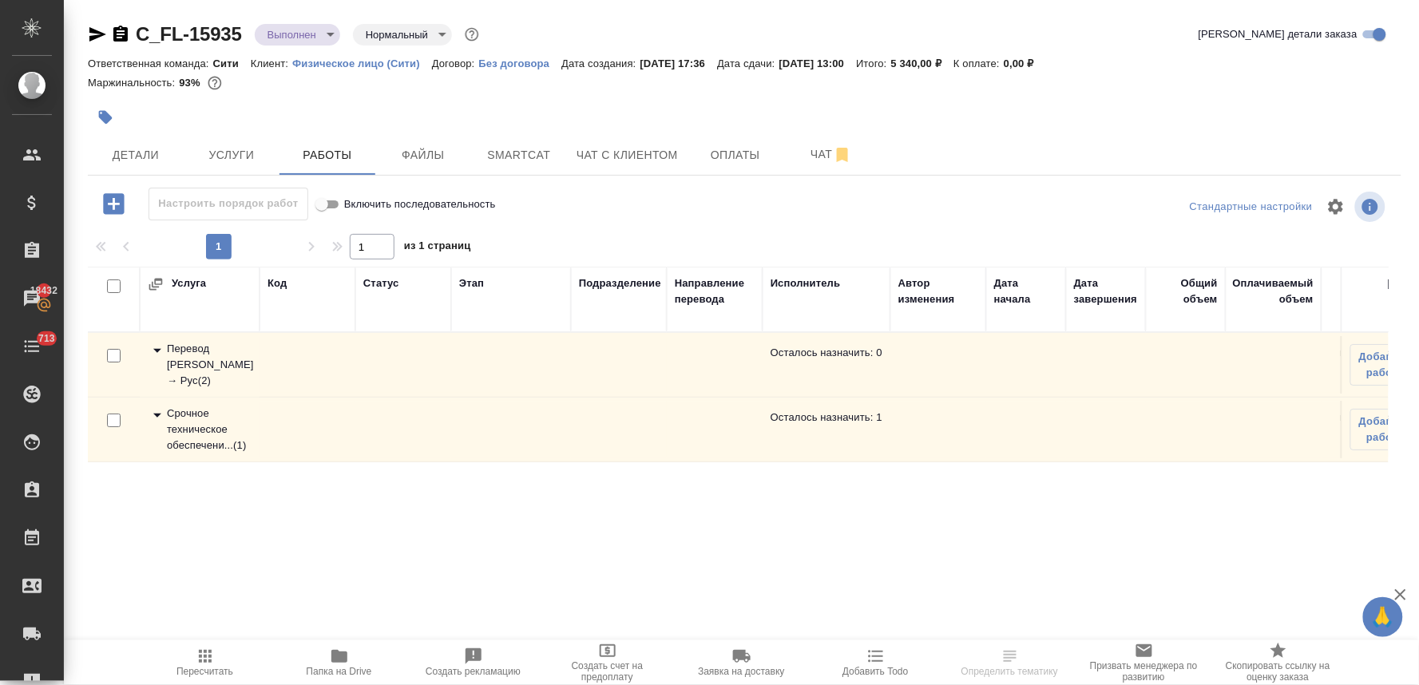
click at [208, 422] on div "Срочное техническое обеспечени... ( 1 )" at bounding box center [200, 430] width 104 height 48
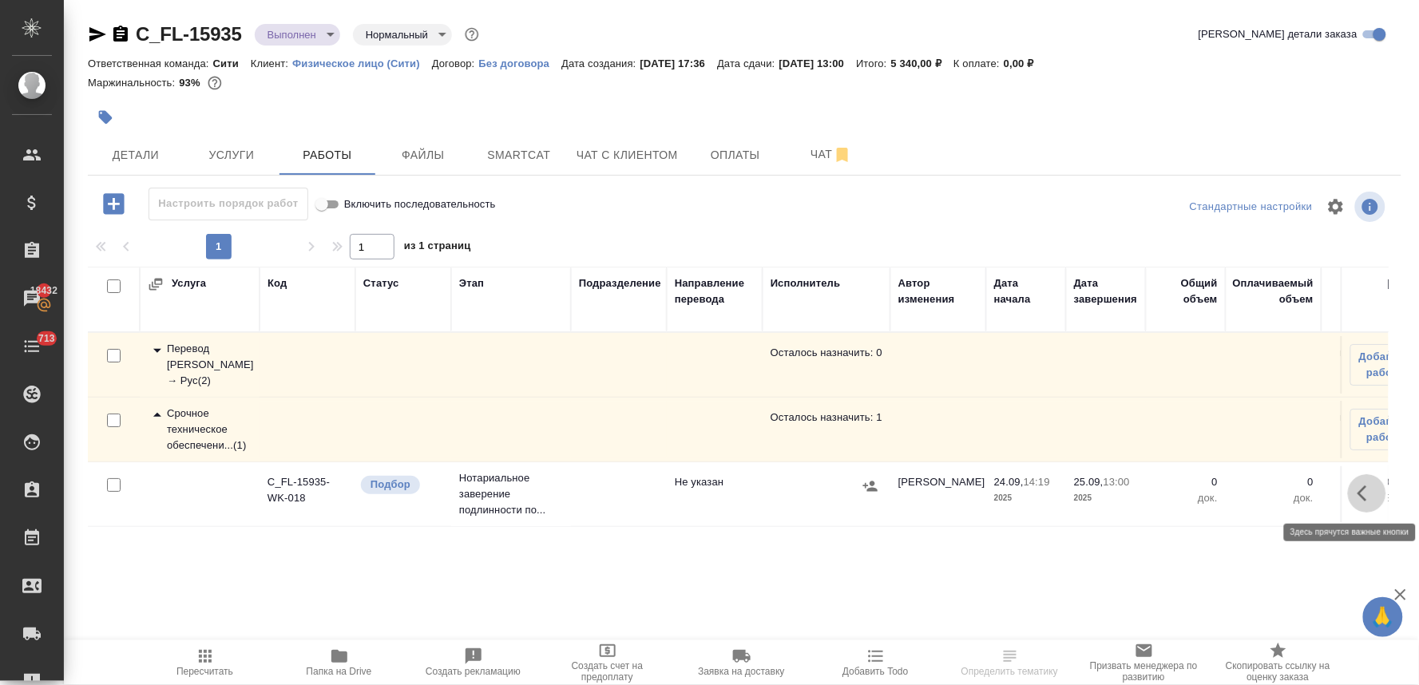
click at [1365, 495] on icon "button" at bounding box center [1366, 493] width 19 height 19
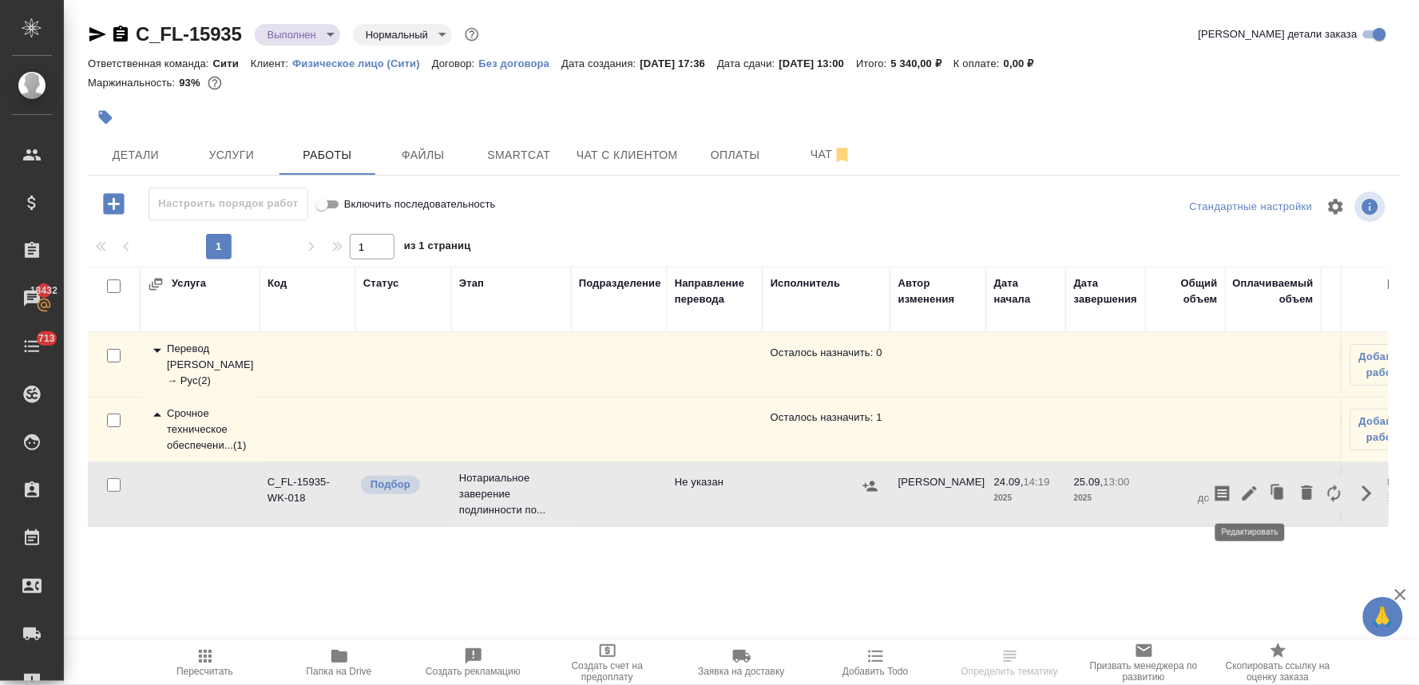
click at [1248, 498] on icon "button" at bounding box center [1249, 493] width 14 height 14
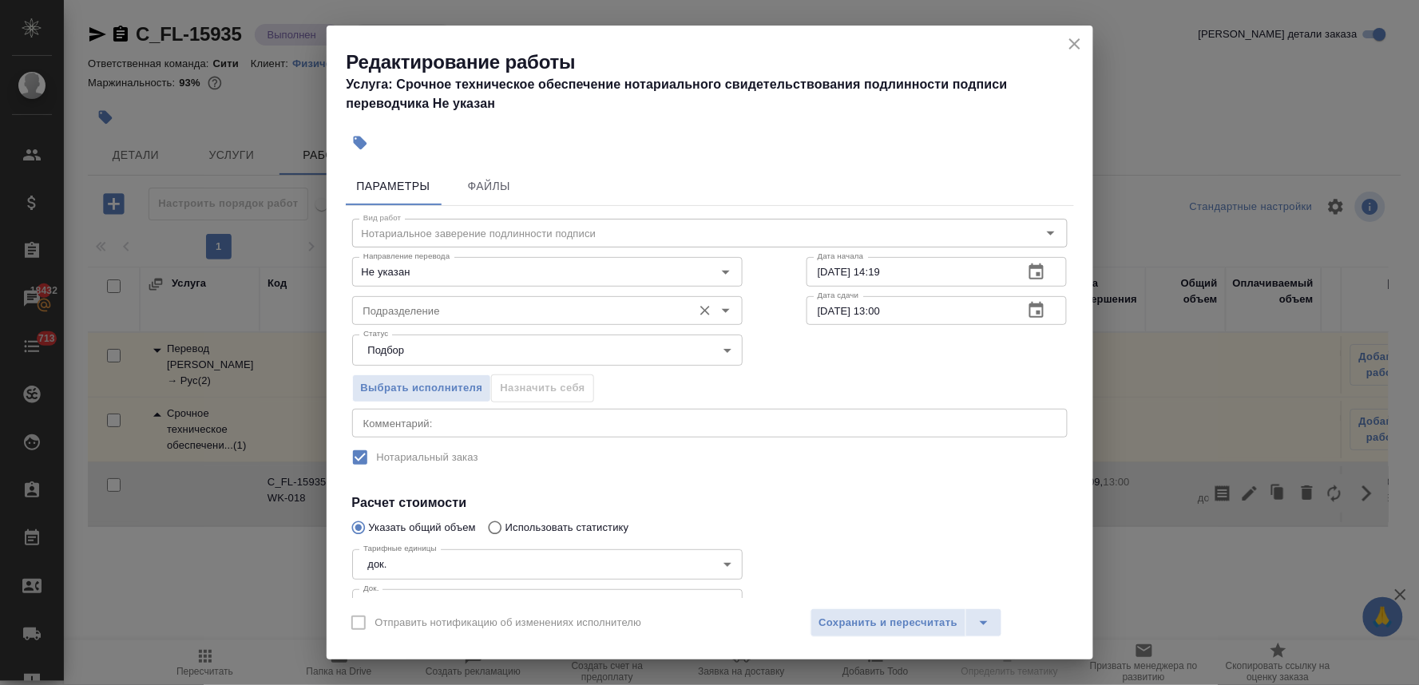
click at [532, 302] on input "Подразделение" at bounding box center [520, 310] width 327 height 19
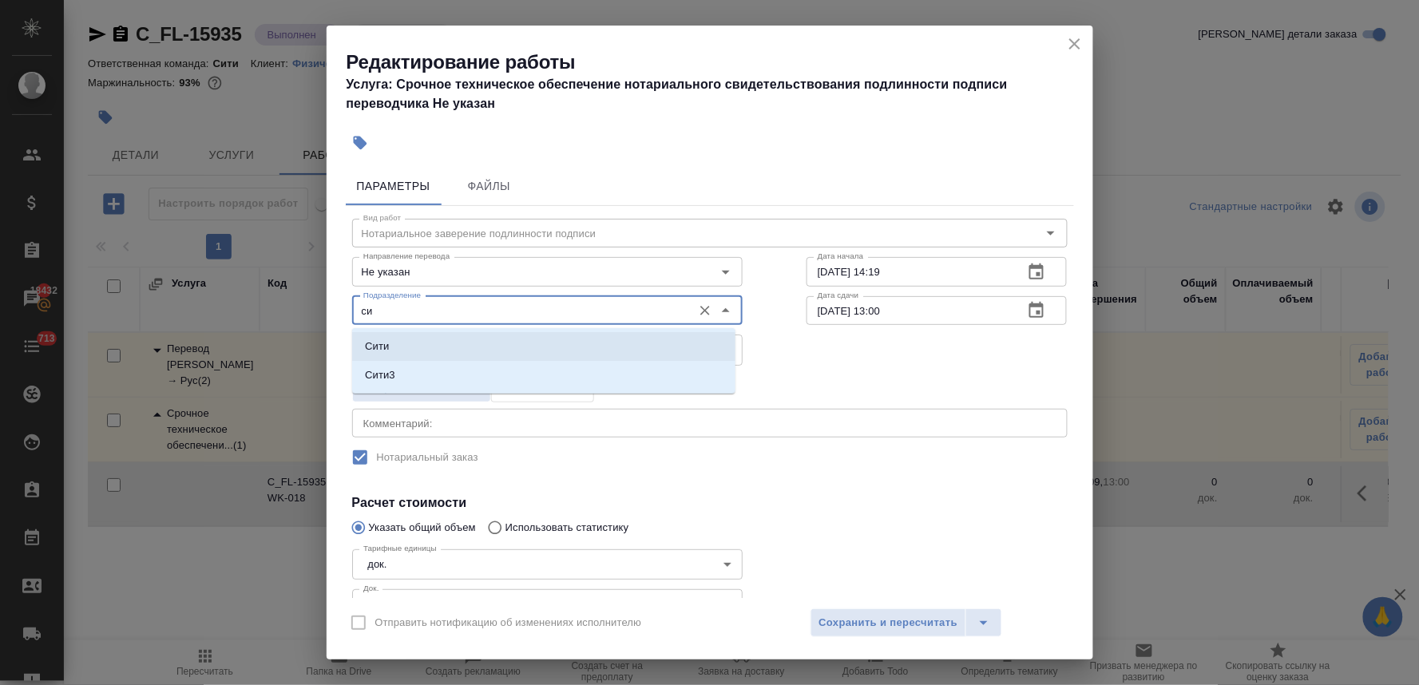
click at [532, 348] on li "Сити" at bounding box center [543, 346] width 383 height 29
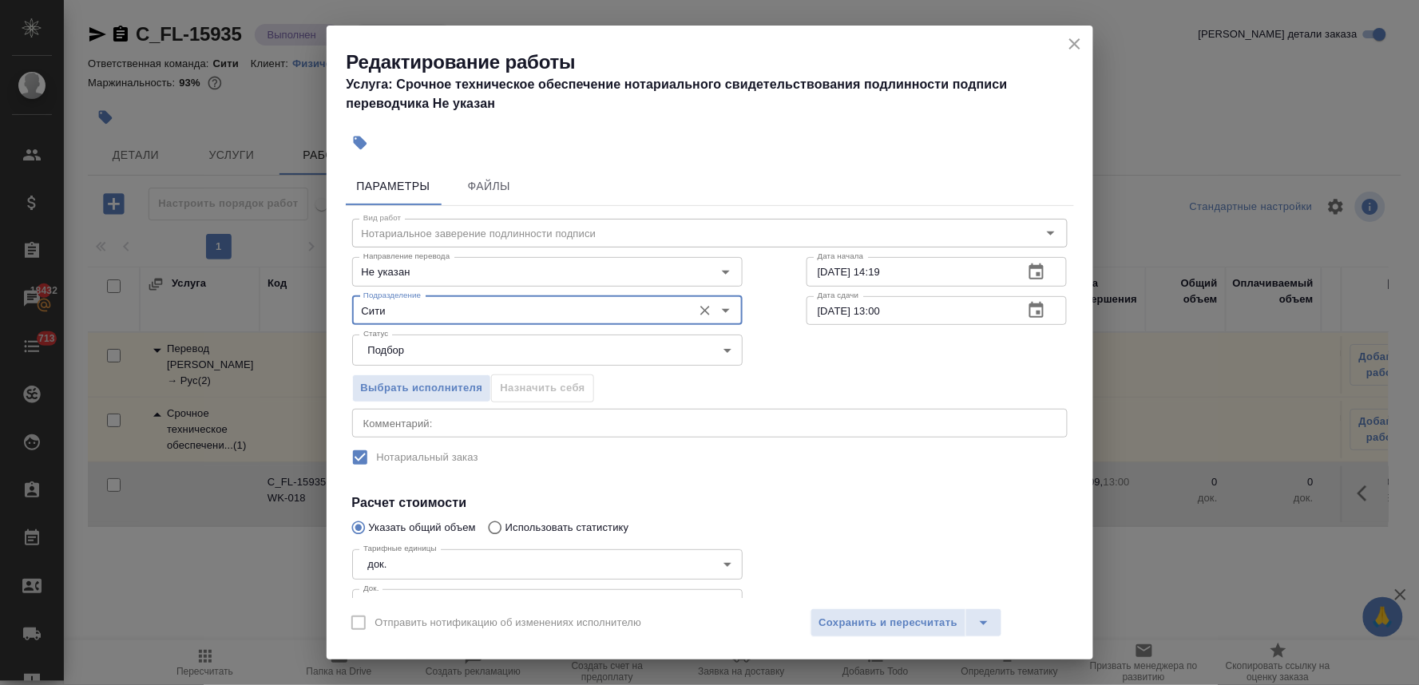
type input "Сити"
click at [847, 485] on div "Вид работ Нотариальное заверение подлинности подписи Вид работ Направление пере…" at bounding box center [710, 449] width 728 height 486
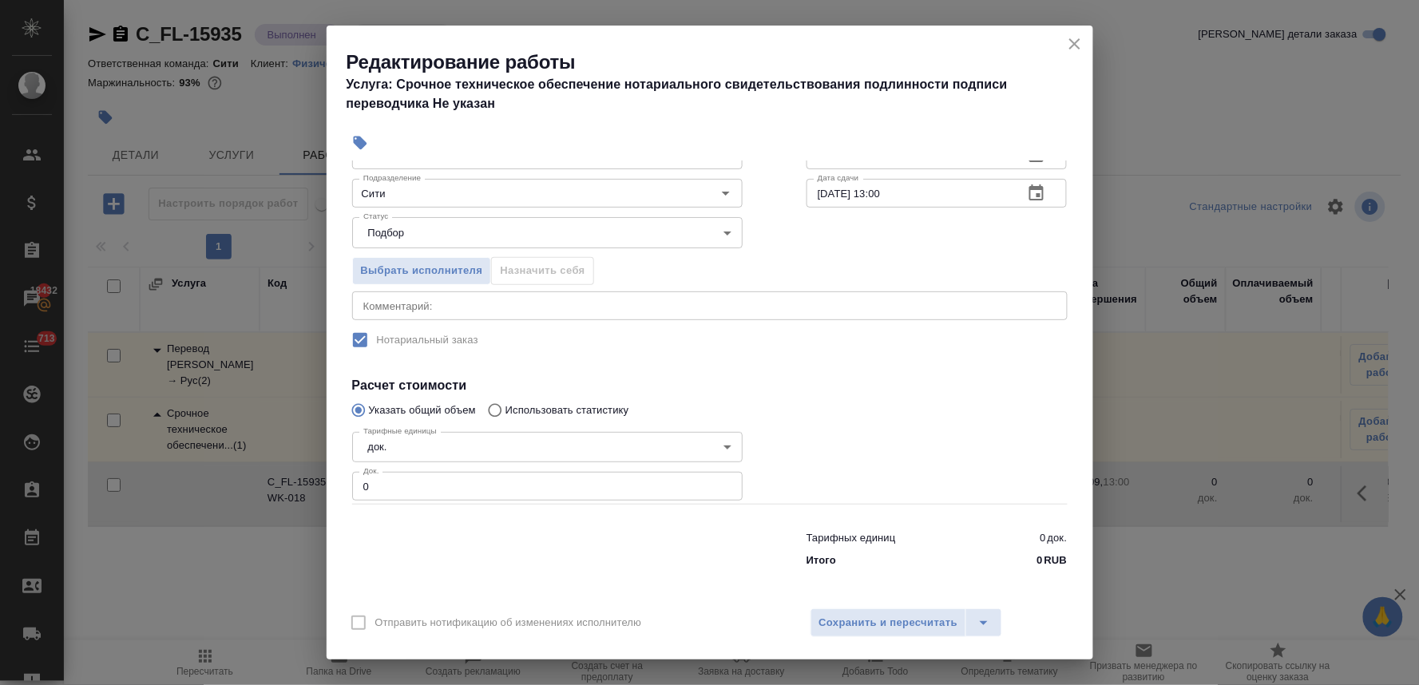
scroll to position [118, 0]
drag, startPoint x: 370, startPoint y: 485, endPoint x: 341, endPoint y: 484, distance: 29.6
click at [341, 484] on div "Параметры Файлы Вид работ Нотариальное заверение подлинности подписи Вид работ …" at bounding box center [710, 379] width 766 height 438
type input "4"
click at [893, 623] on span "Сохранить и пересчитать" at bounding box center [888, 623] width 139 height 18
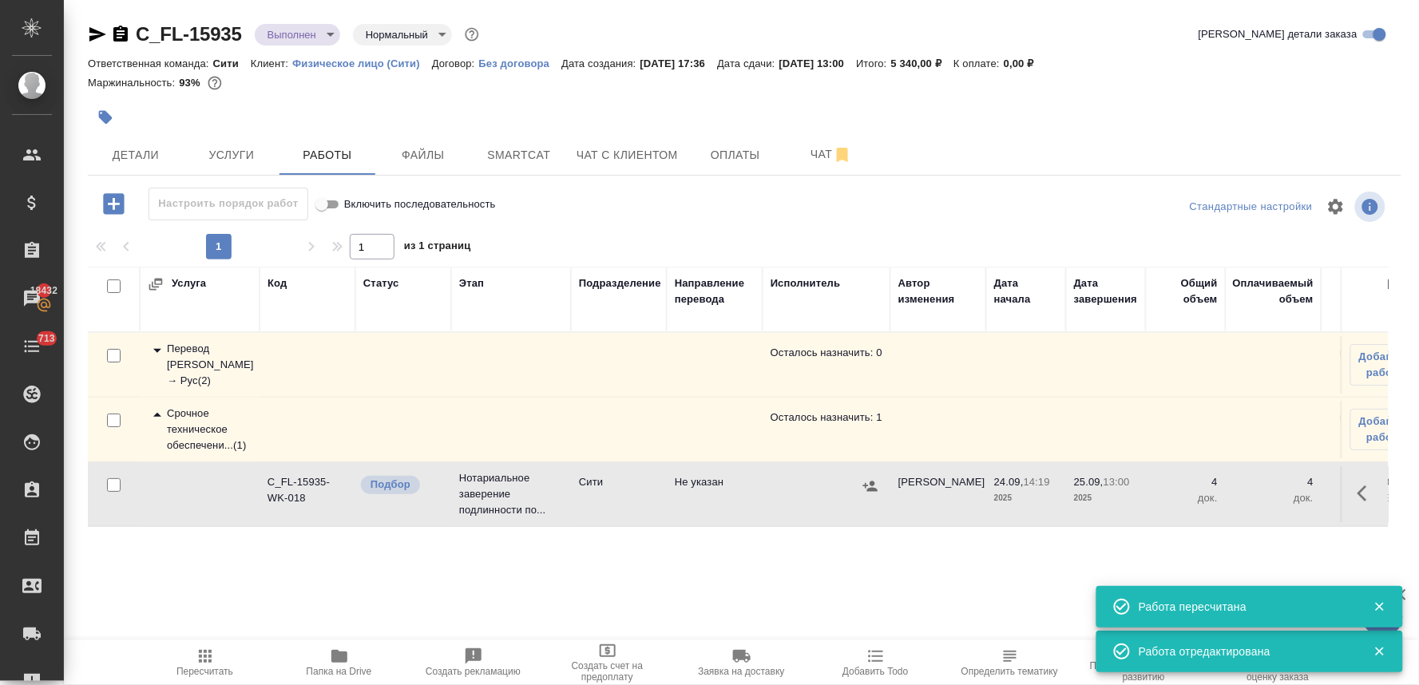
click at [876, 495] on button "button" at bounding box center [870, 486] width 24 height 24
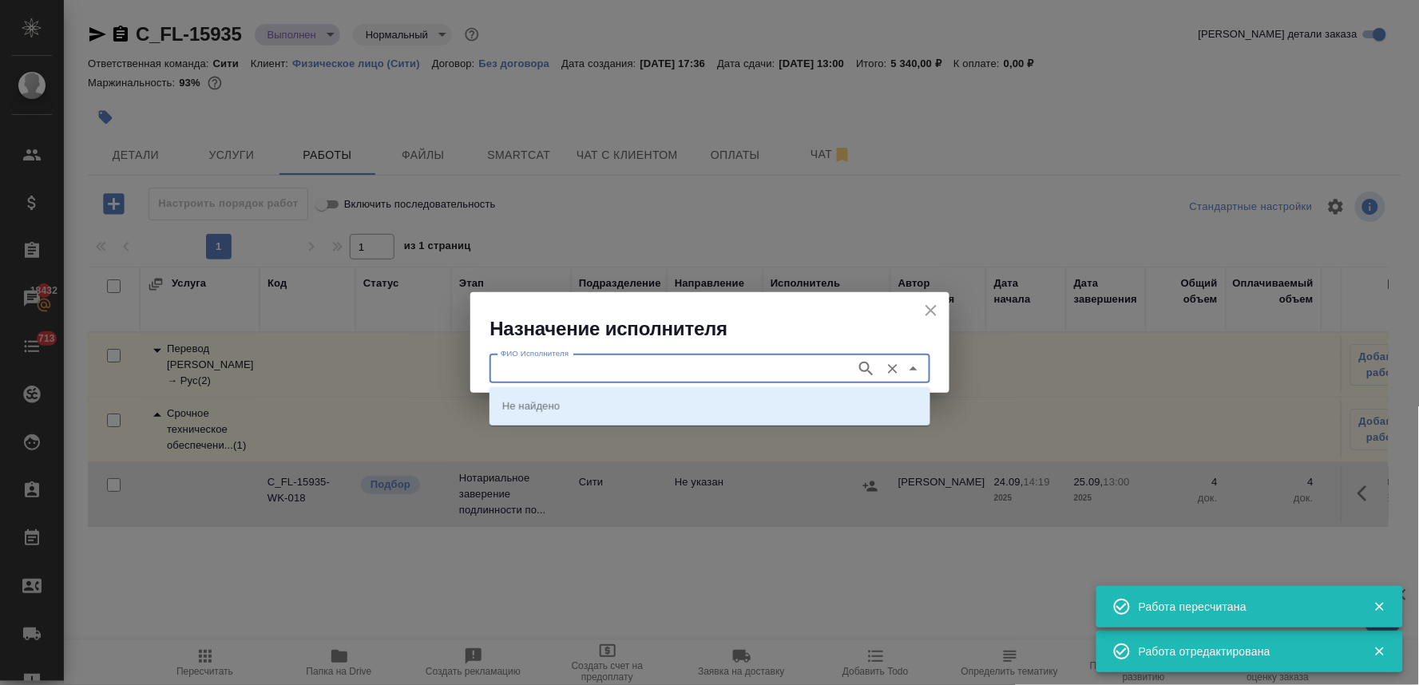
click at [783, 370] on input "ФИО Исполнителя" at bounding box center [671, 368] width 354 height 19
type input "крылова"
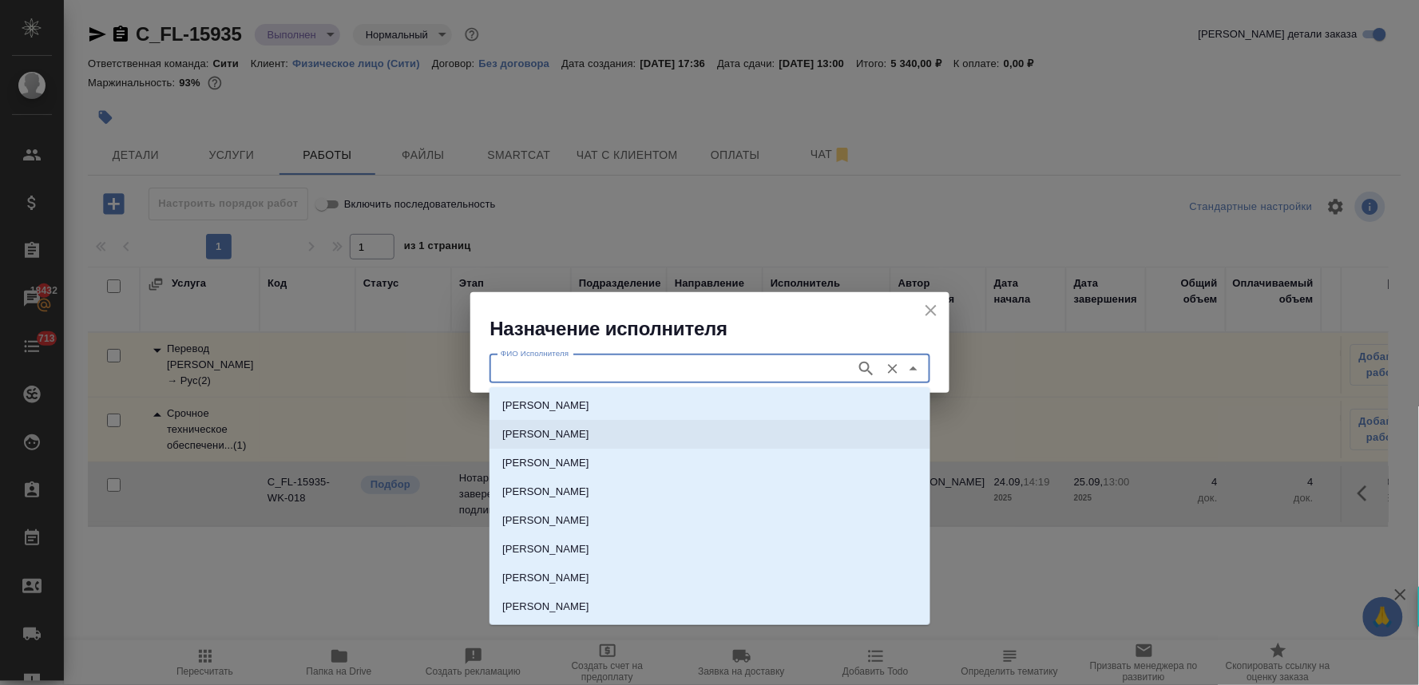
click at [771, 433] on li "НОТАРИУС Крылова Юлия Владимировна" at bounding box center [709, 434] width 441 height 29
type input "НОТАРИУС Крылова Юлия Владимировна"
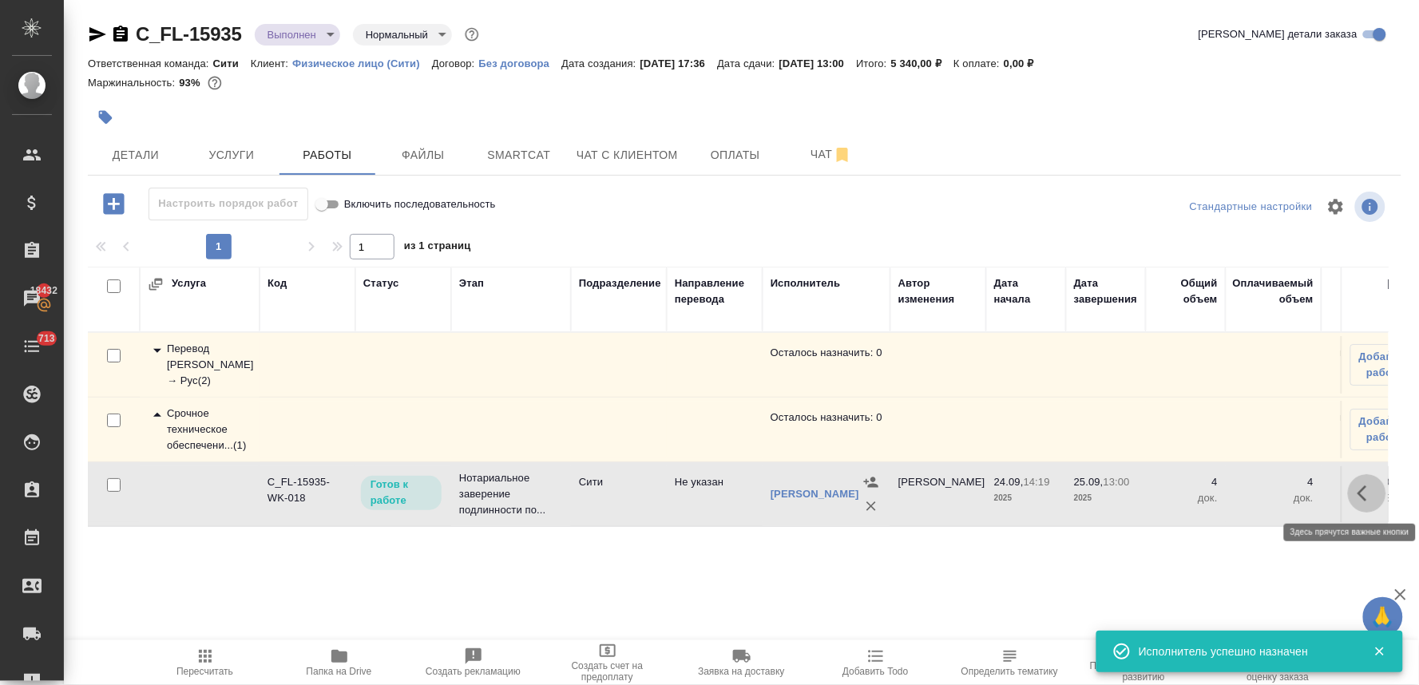
click at [1358, 492] on icon "button" at bounding box center [1366, 493] width 19 height 19
click at [1249, 509] on button "button" at bounding box center [1249, 493] width 27 height 38
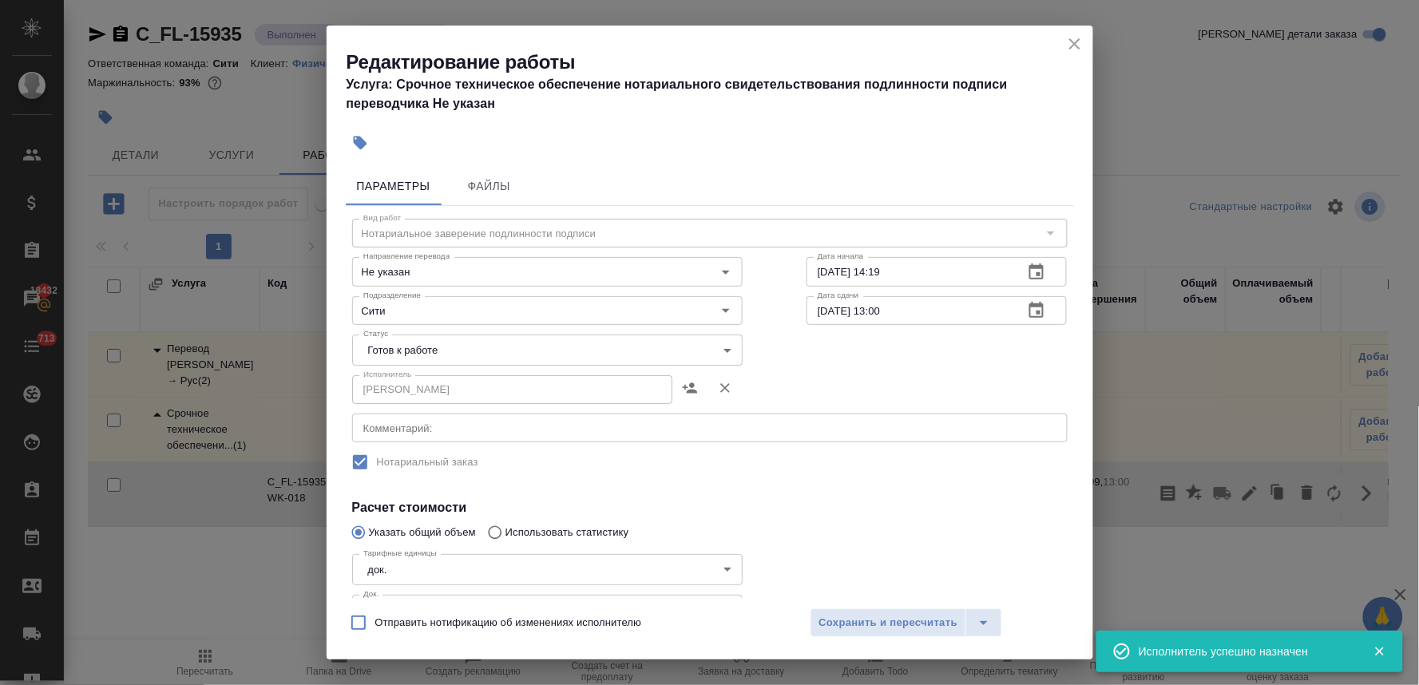
click at [447, 345] on body "🙏 .cls-1 fill:#fff; AWATERA Lyamina Nadezhda Клиенты Спецификации Заказы 18432 …" at bounding box center [709, 342] width 1419 height 685
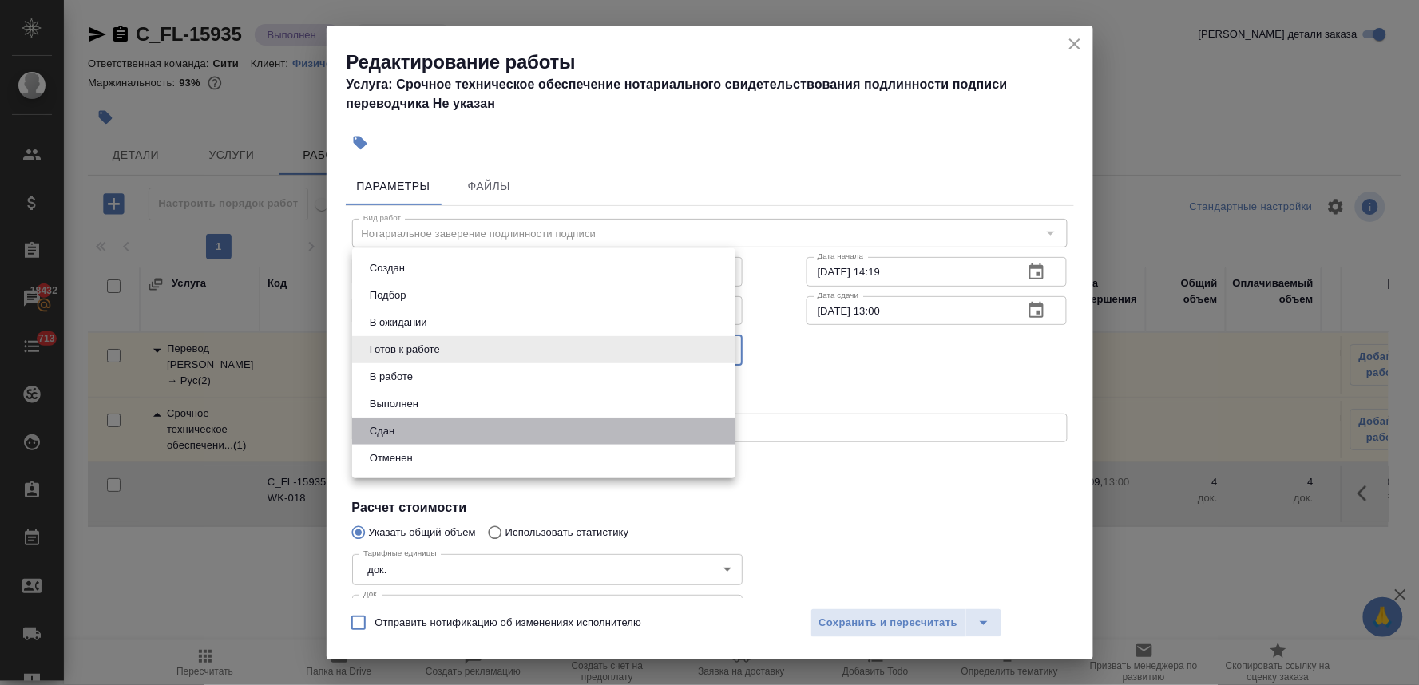
click at [445, 434] on li "Сдан" at bounding box center [543, 431] width 383 height 27
type input "closed"
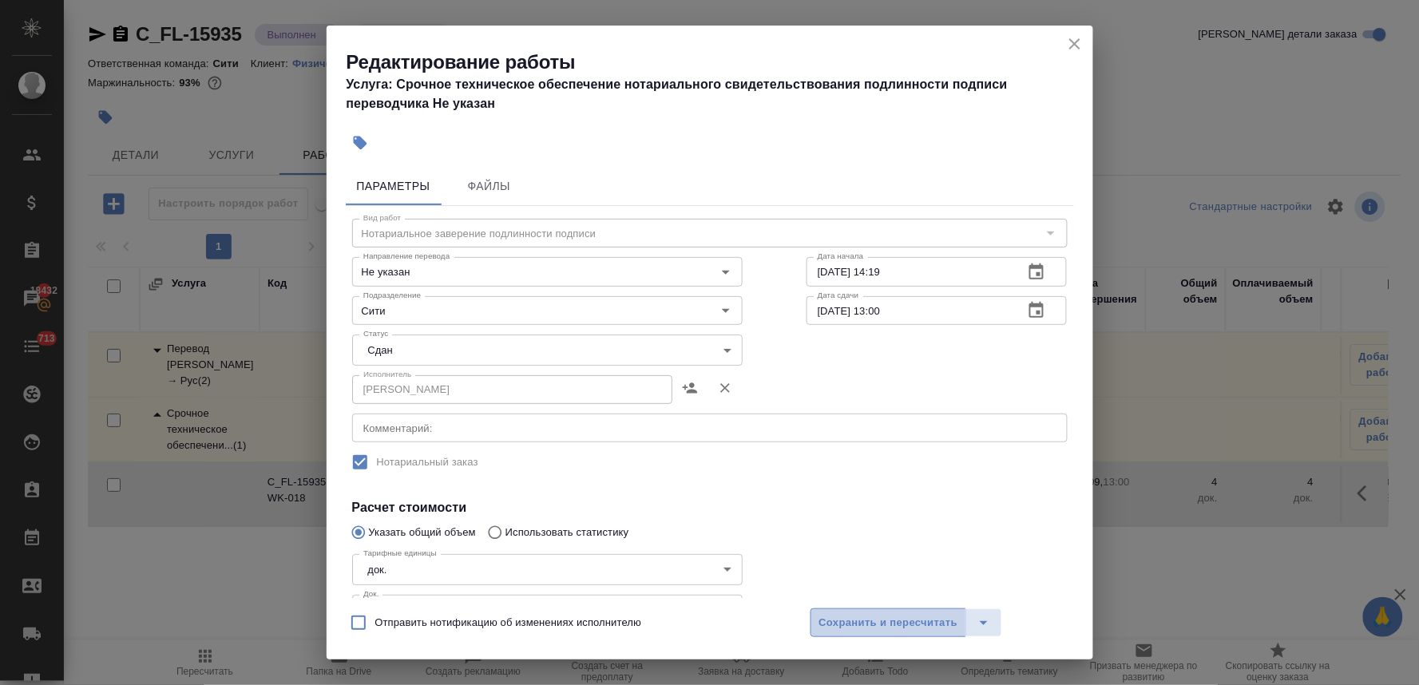
click at [932, 611] on button "Сохранить и пересчитать" at bounding box center [888, 622] width 156 height 29
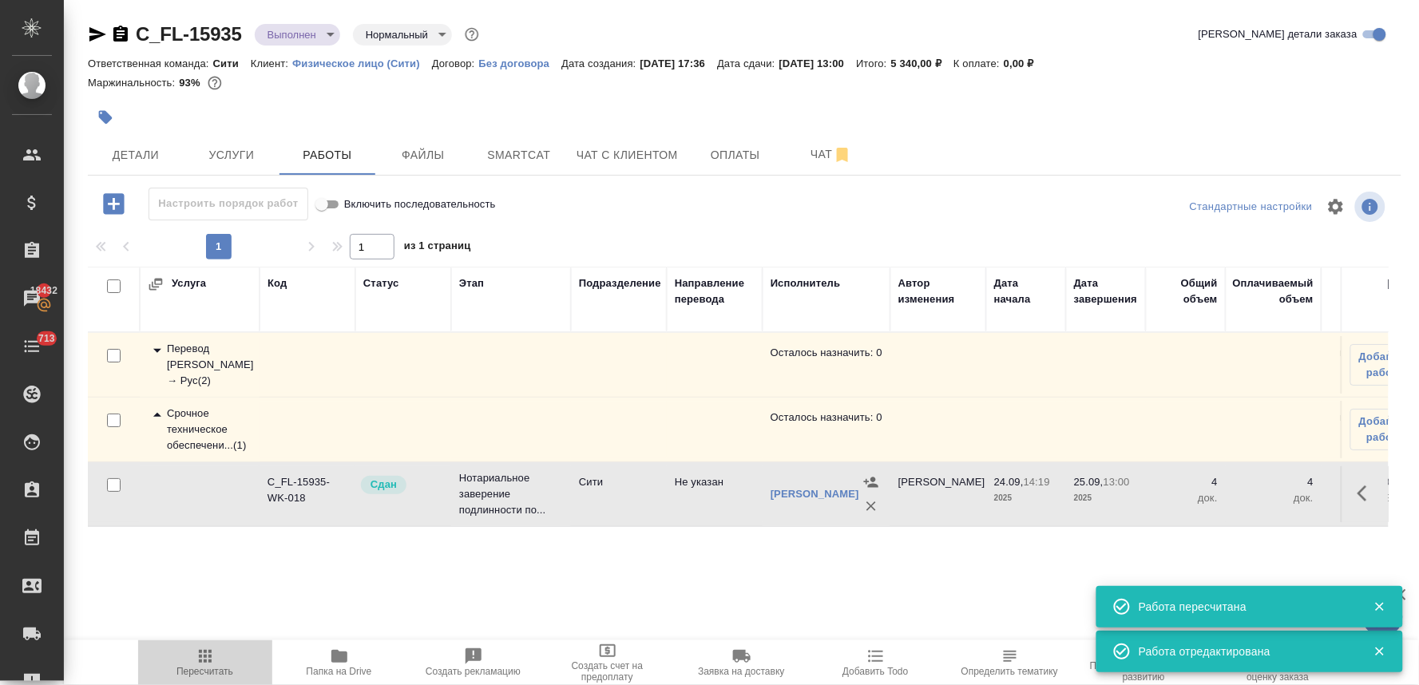
click at [205, 681] on button "Пересчитать" at bounding box center [205, 662] width 134 height 45
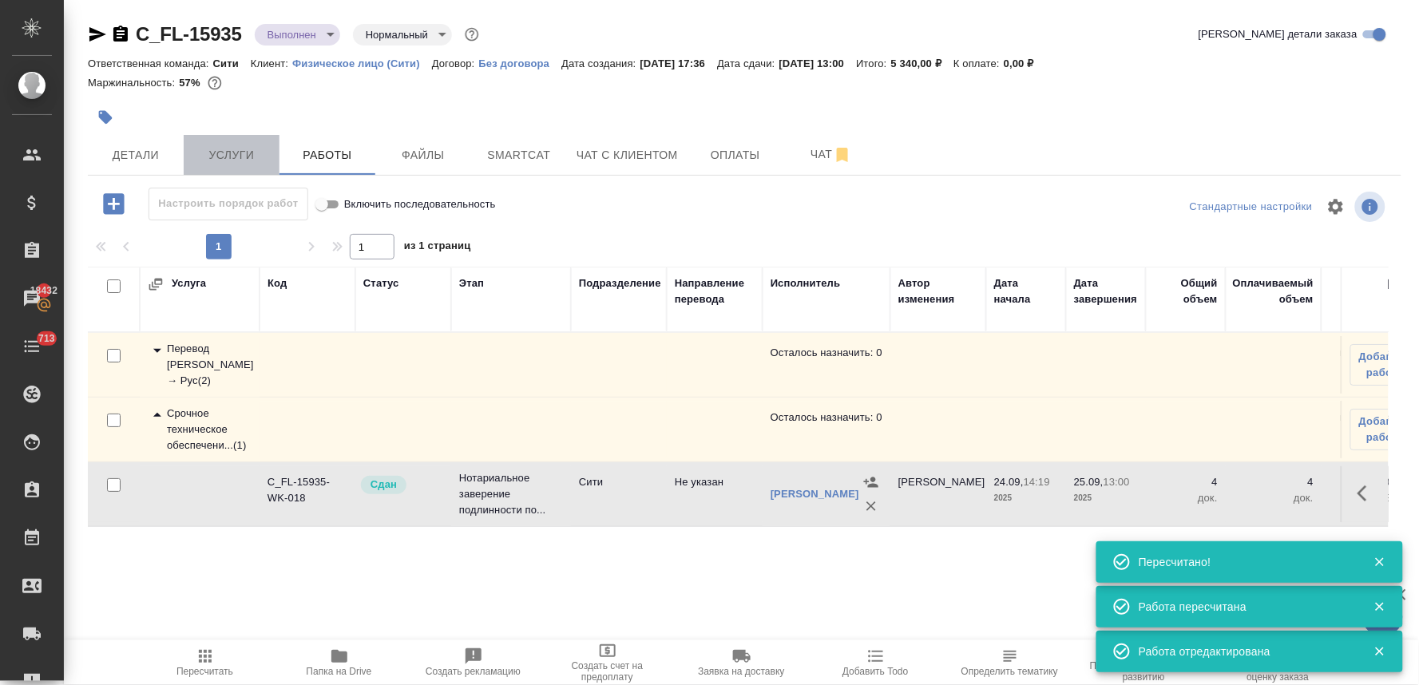
click at [241, 148] on span "Услуги" at bounding box center [231, 155] width 77 height 20
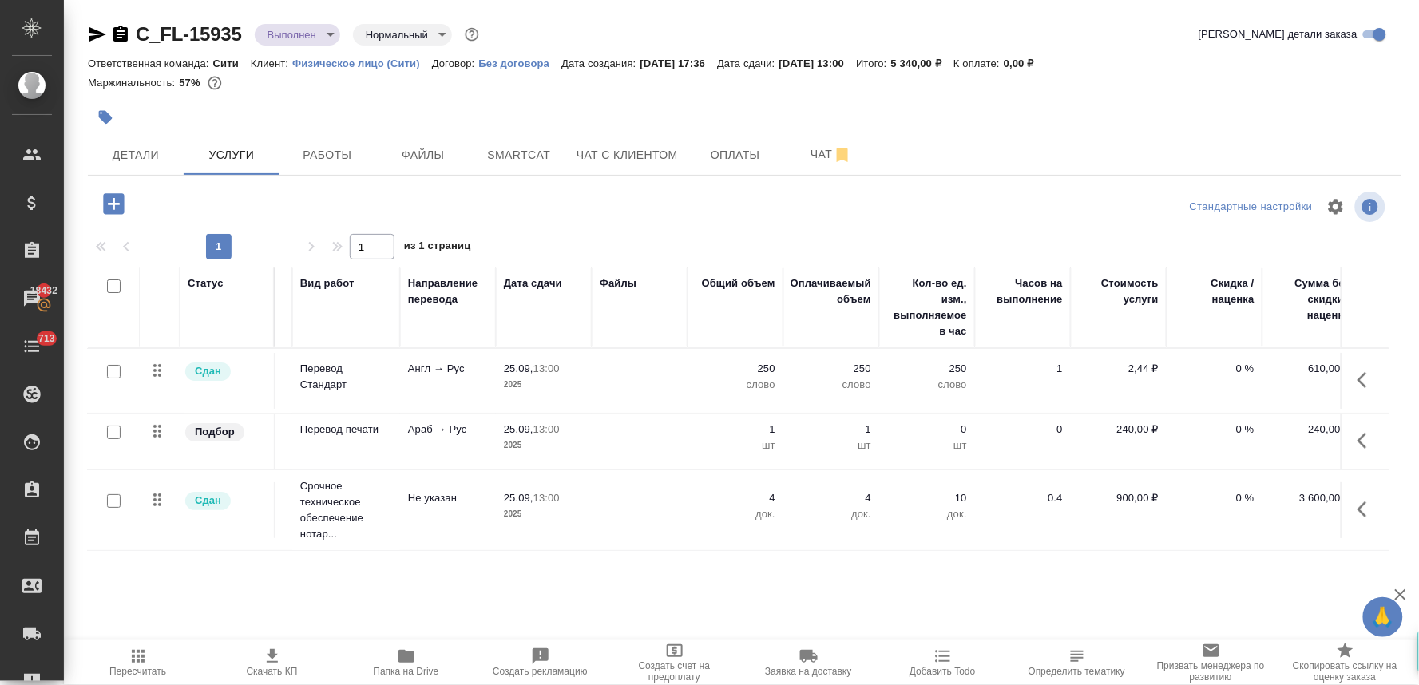
scroll to position [0, 203]
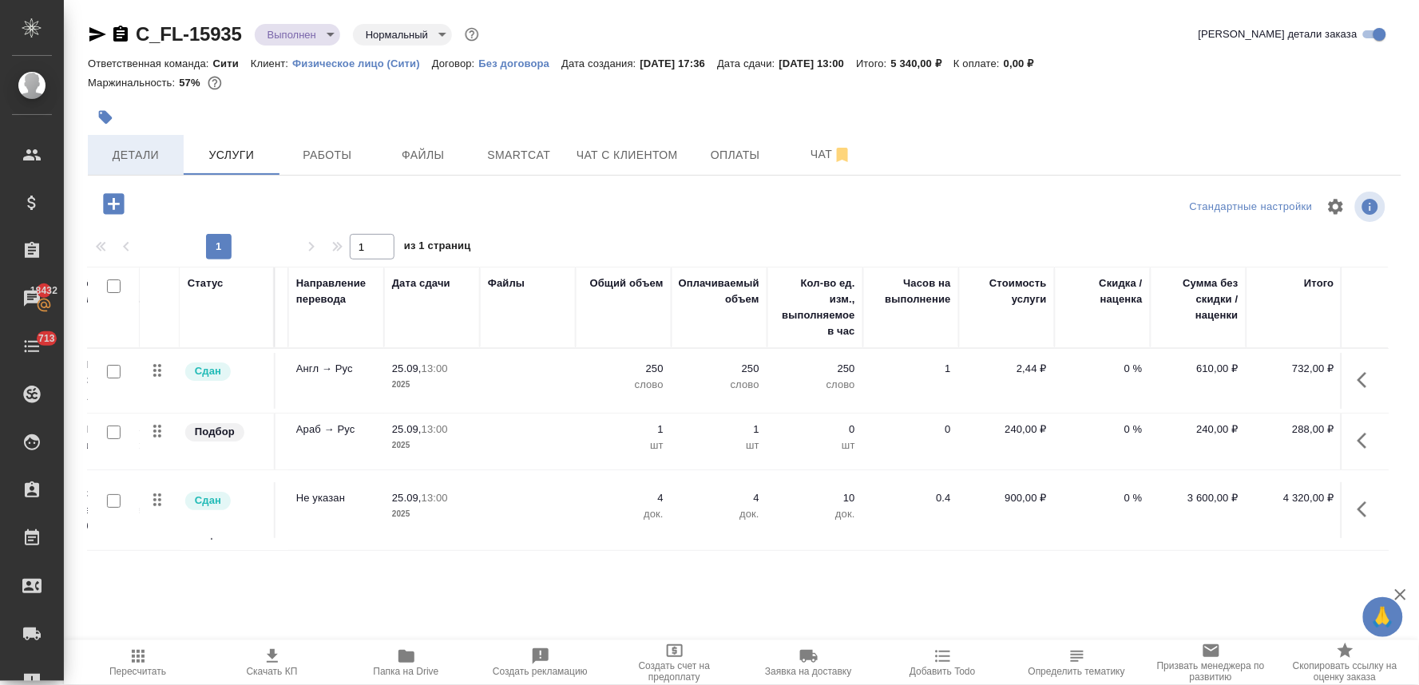
click at [125, 147] on span "Детали" at bounding box center [135, 155] width 77 height 20
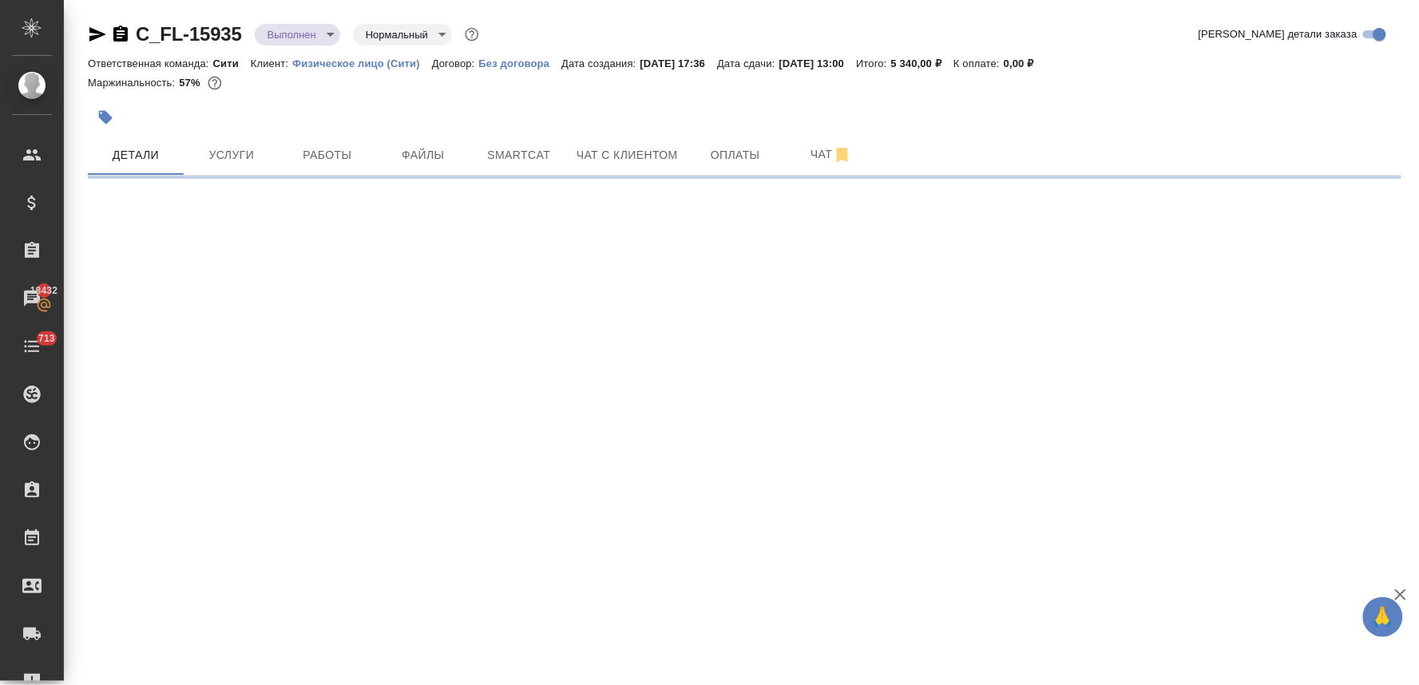
select select "RU"
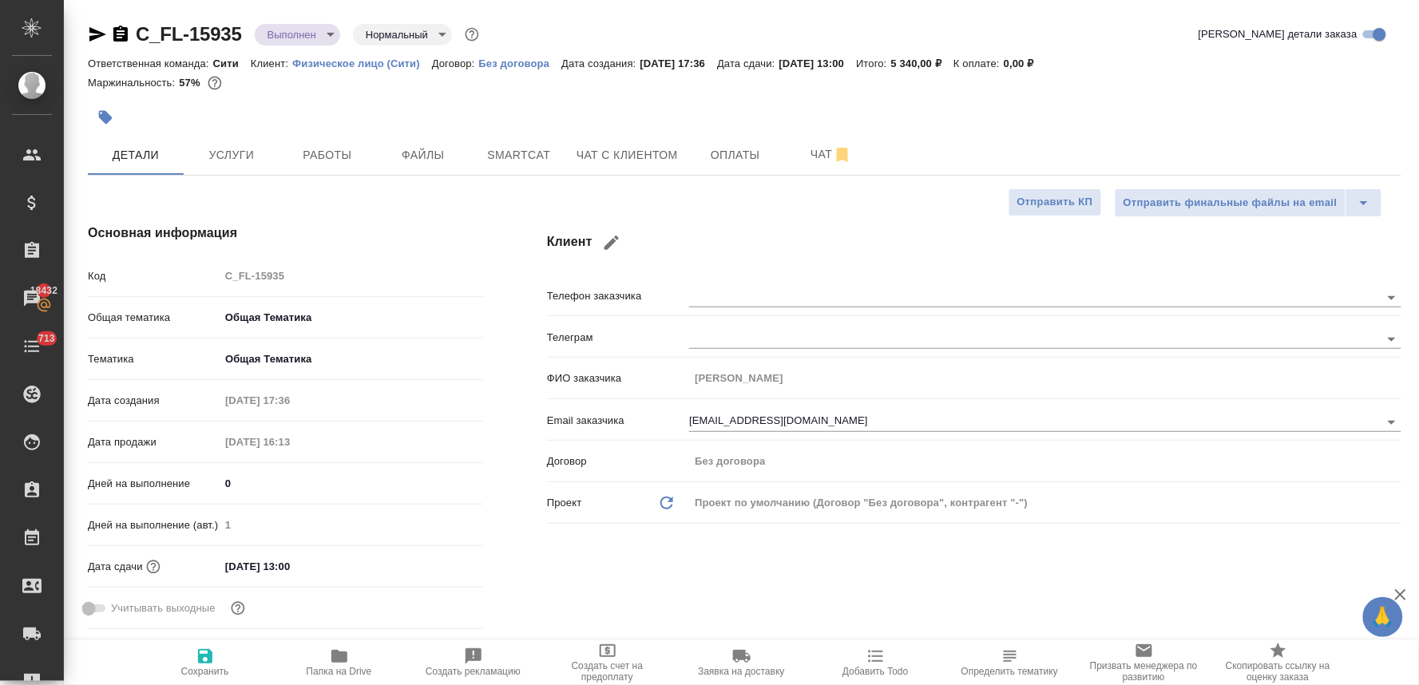
type textarea "x"
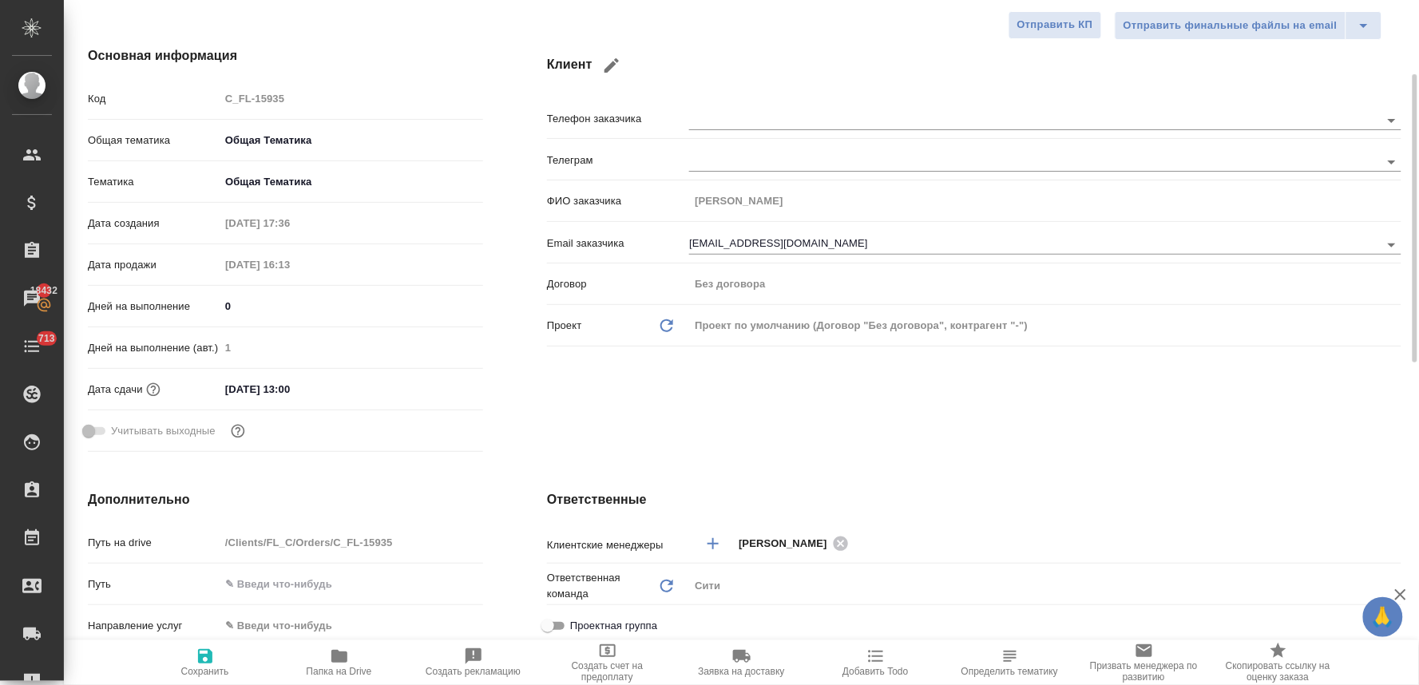
scroll to position [532, 0]
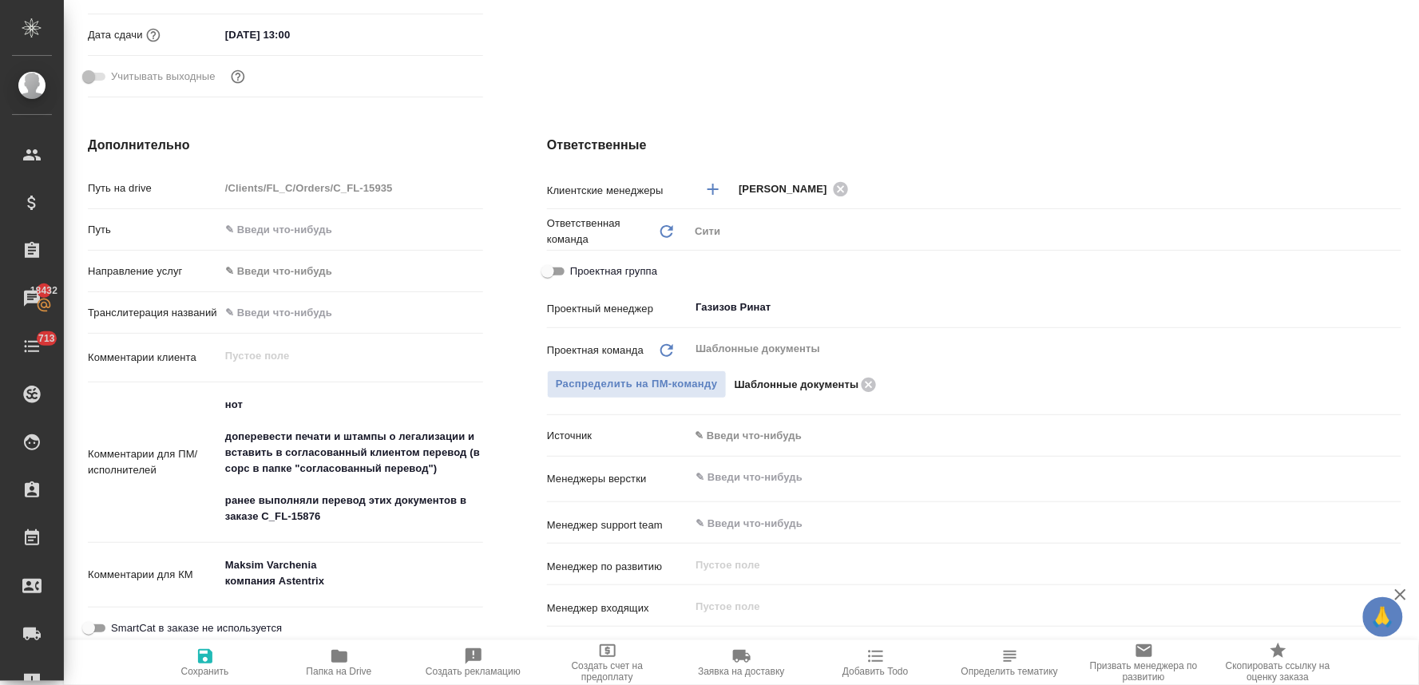
click at [554, 267] on input "Проектная группа" at bounding box center [547, 271] width 57 height 19
checkbox input "true"
type textarea "x"
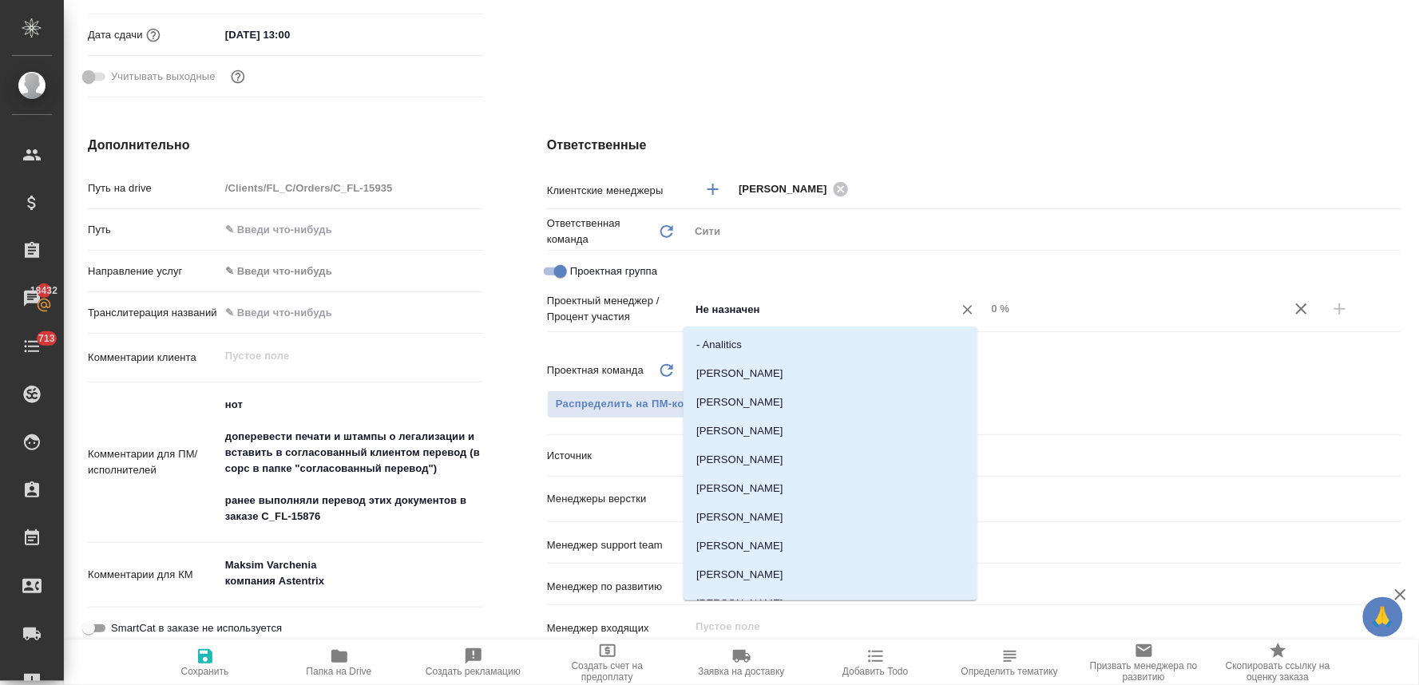
click at [715, 311] on input "Не назначен" at bounding box center [811, 308] width 234 height 19
type input "газ"
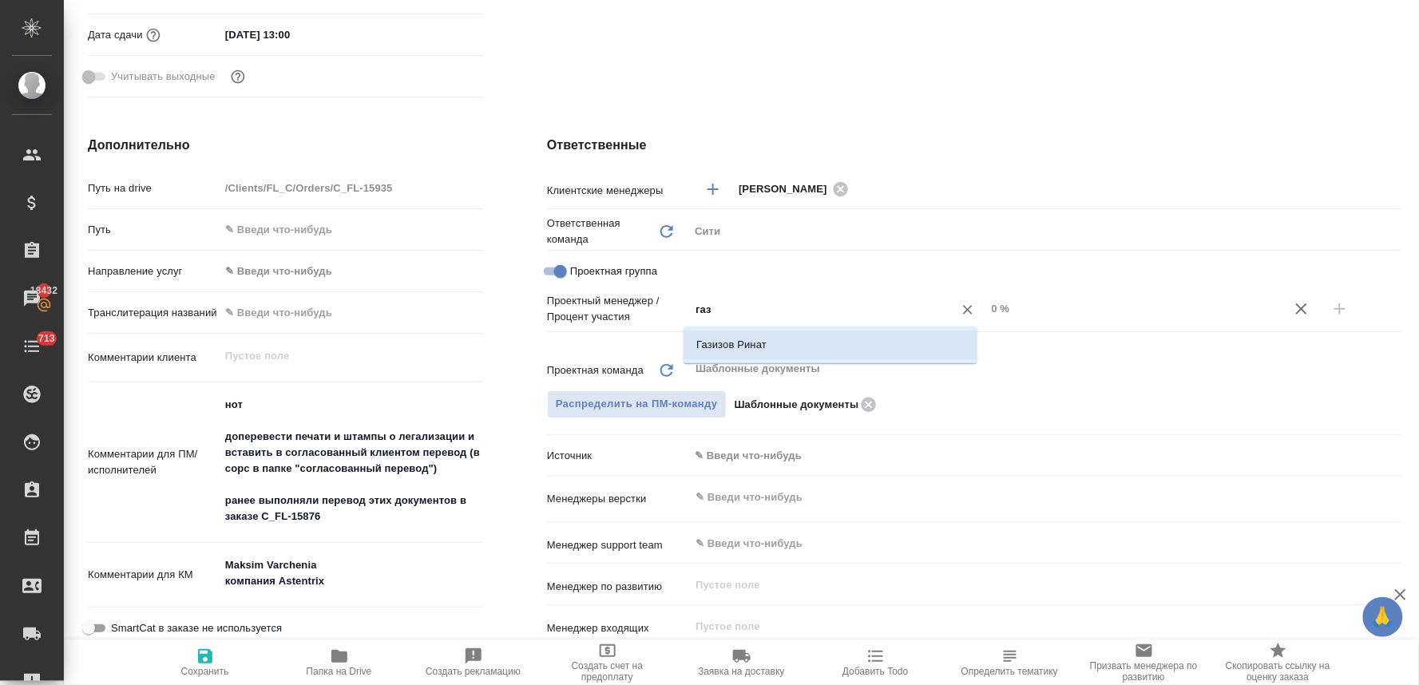
click at [722, 340] on li "Газизов Ринат" at bounding box center [830, 345] width 294 height 29
type textarea "x"
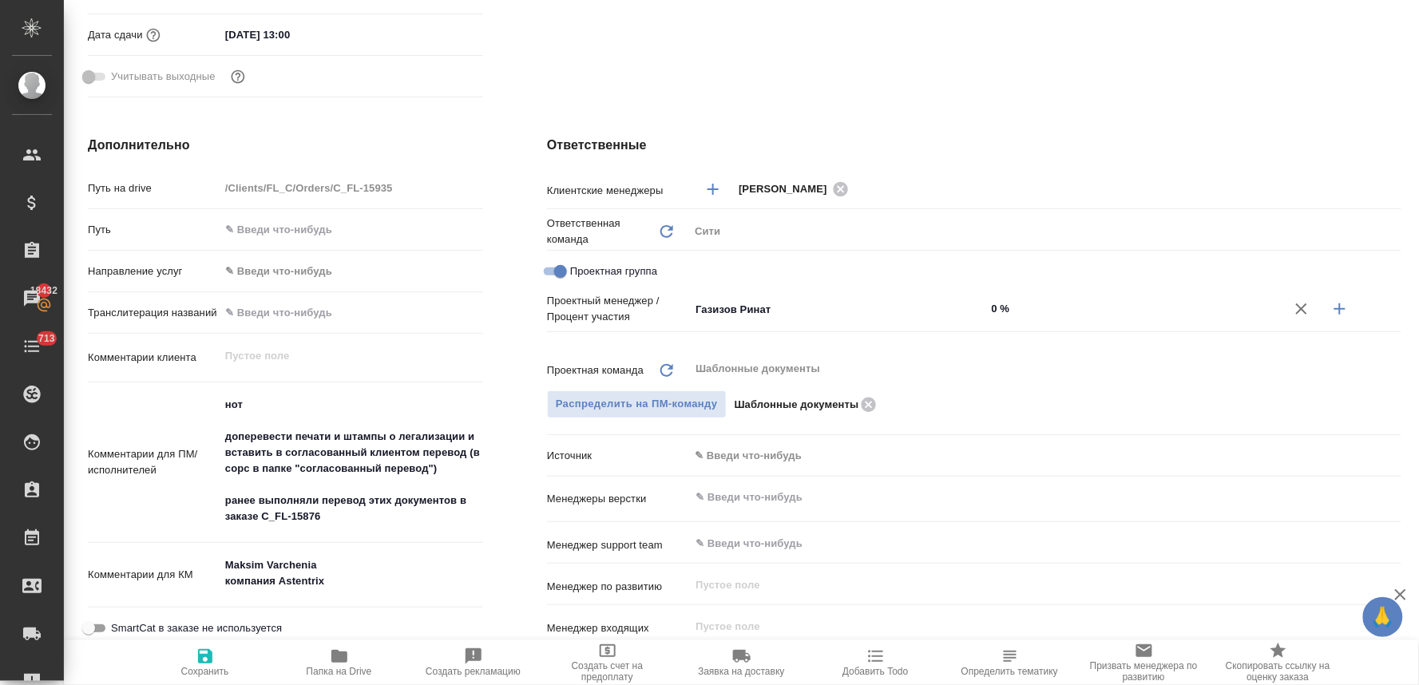
click at [1336, 306] on icon "button" at bounding box center [1339, 308] width 19 height 19
type textarea "x"
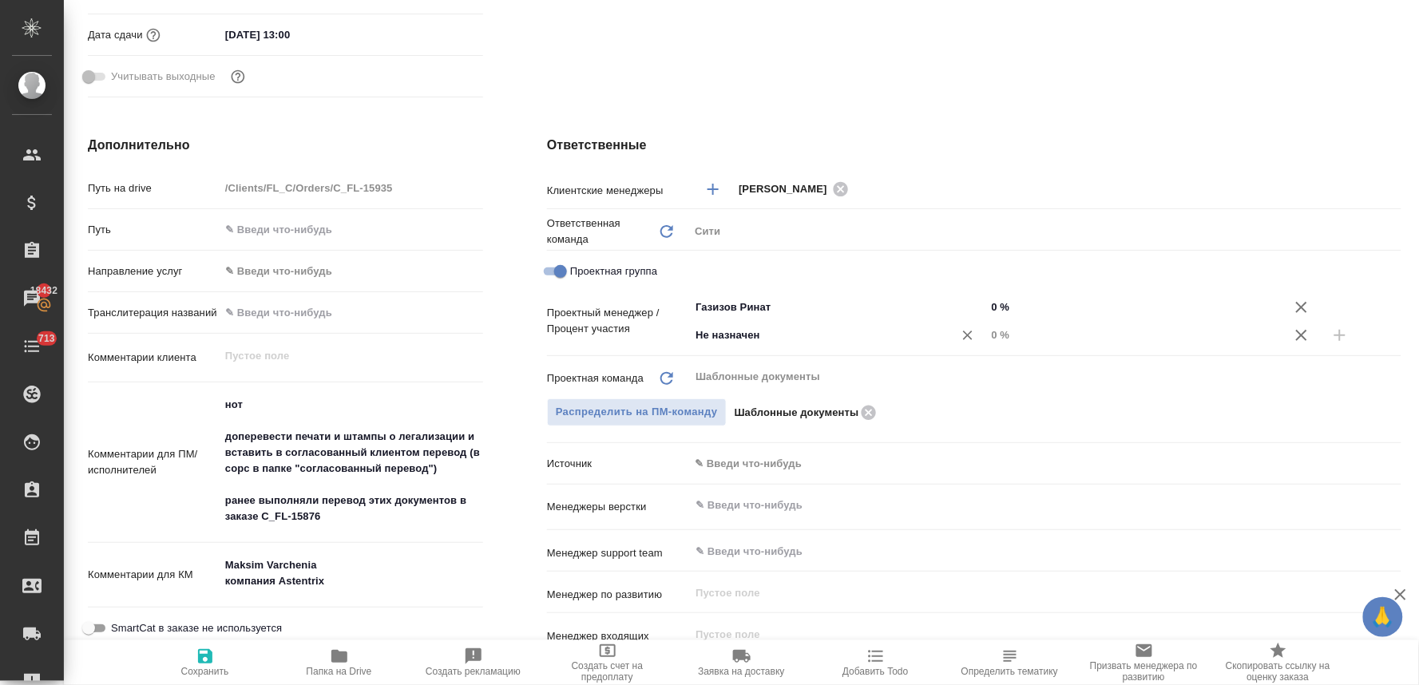
click at [778, 339] on input "Не назначен" at bounding box center [811, 335] width 234 height 19
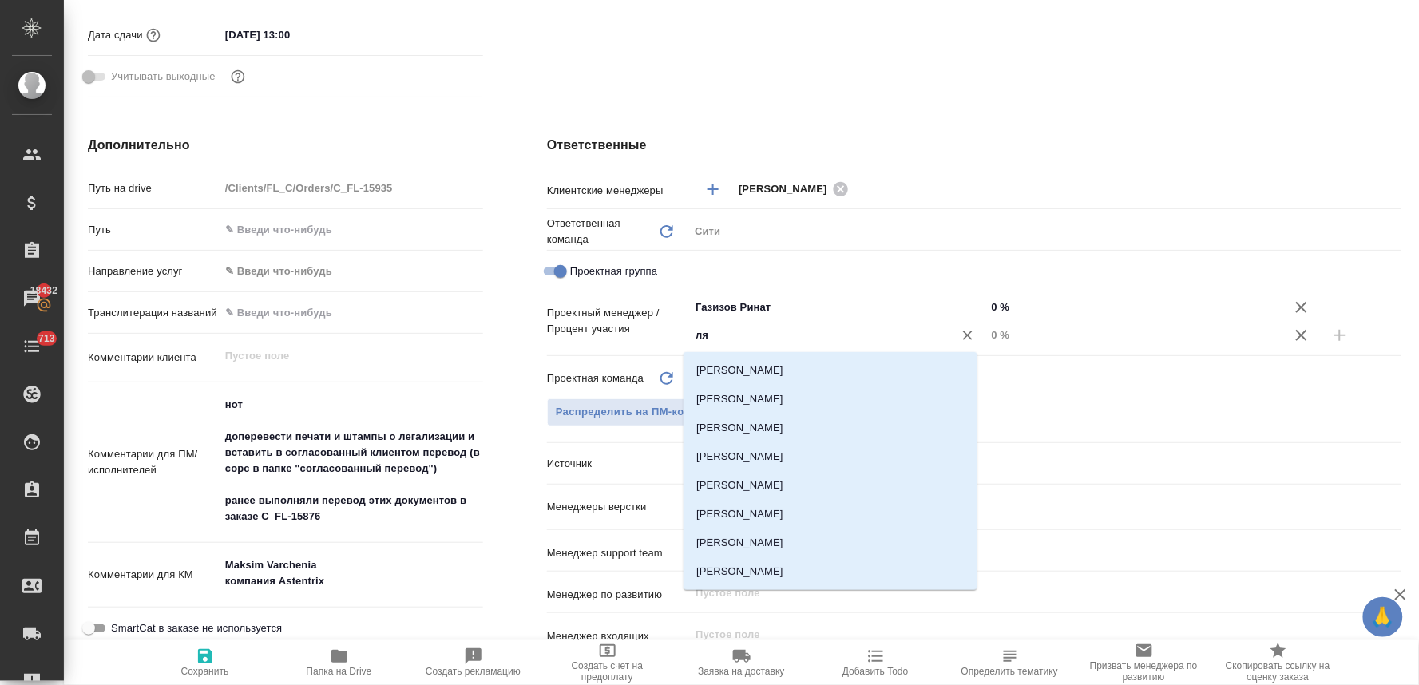
type input "лям"
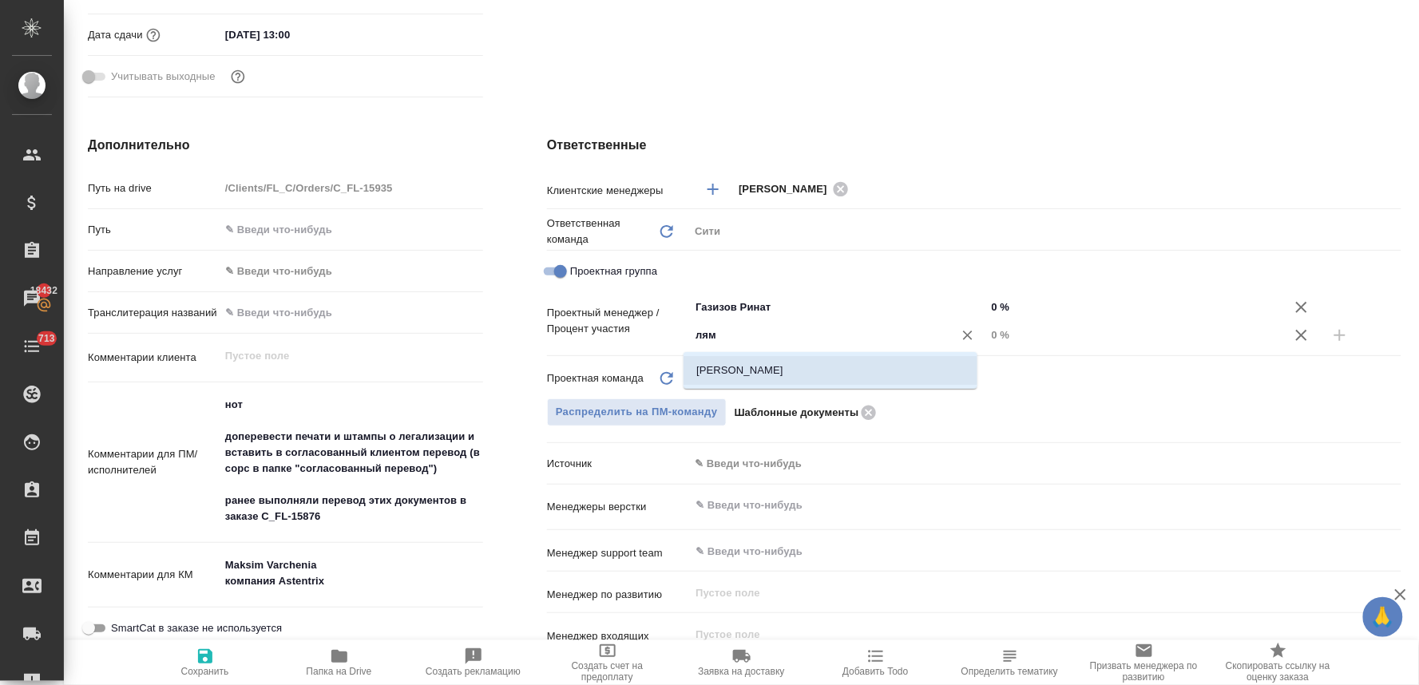
click at [773, 361] on li "[PERSON_NAME]" at bounding box center [830, 370] width 294 height 29
type textarea "x"
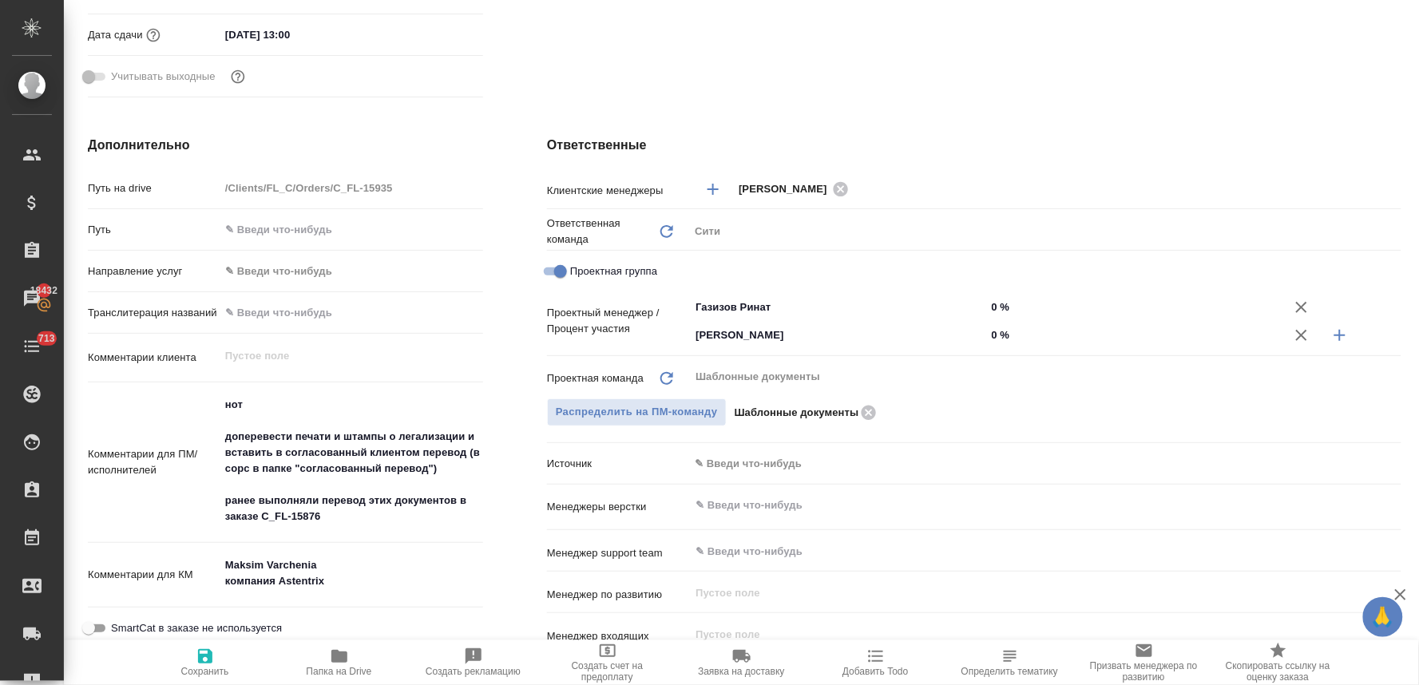
click at [996, 335] on input "0 %" at bounding box center [1134, 334] width 297 height 23
type textarea "x"
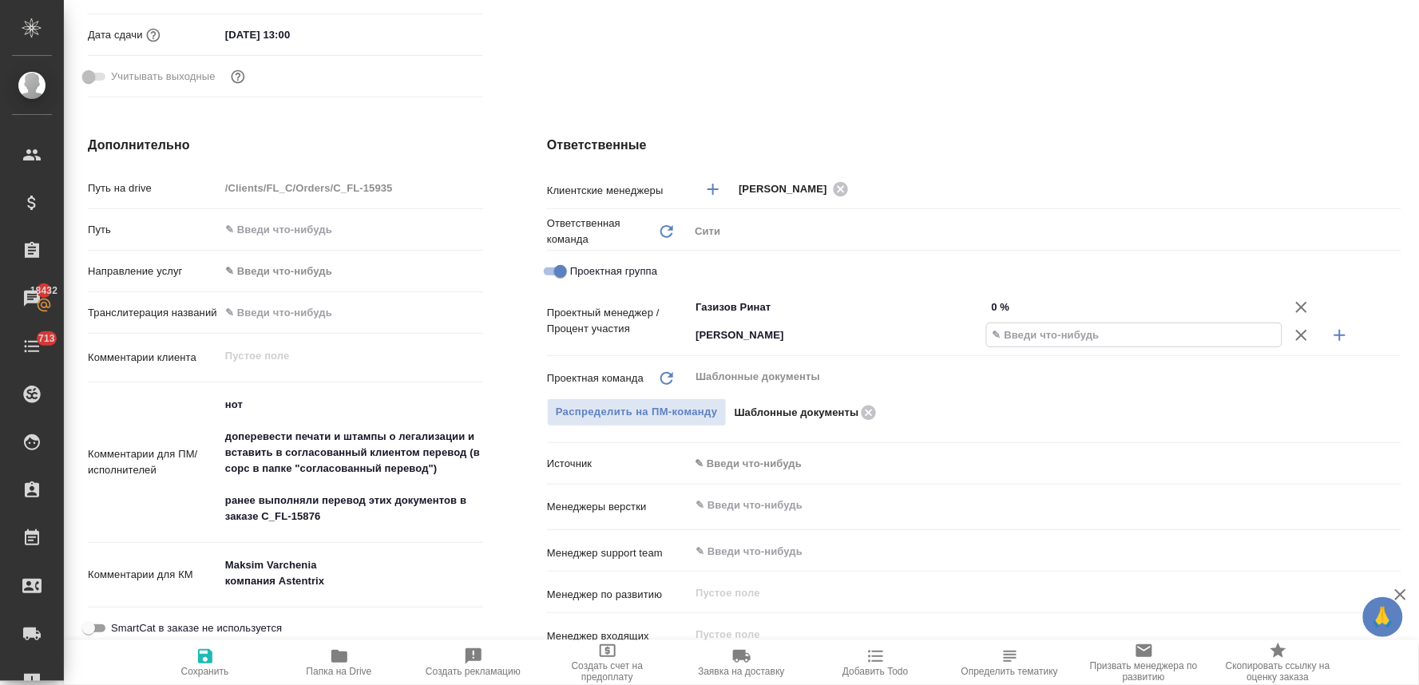
type textarea "x"
type input "81 %"
type textarea "x"
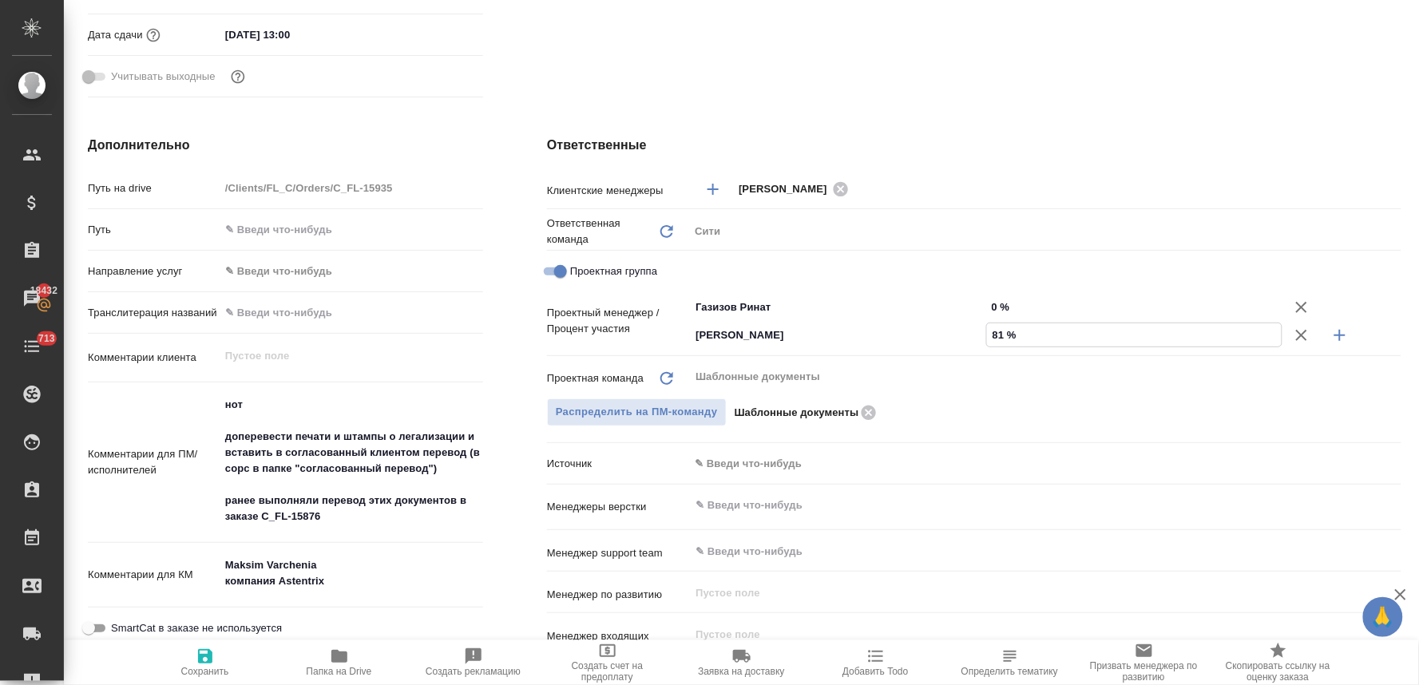
type textarea "x"
type input "81 %"
click at [990, 301] on input "0 %" at bounding box center [1134, 306] width 297 height 23
type textarea "x"
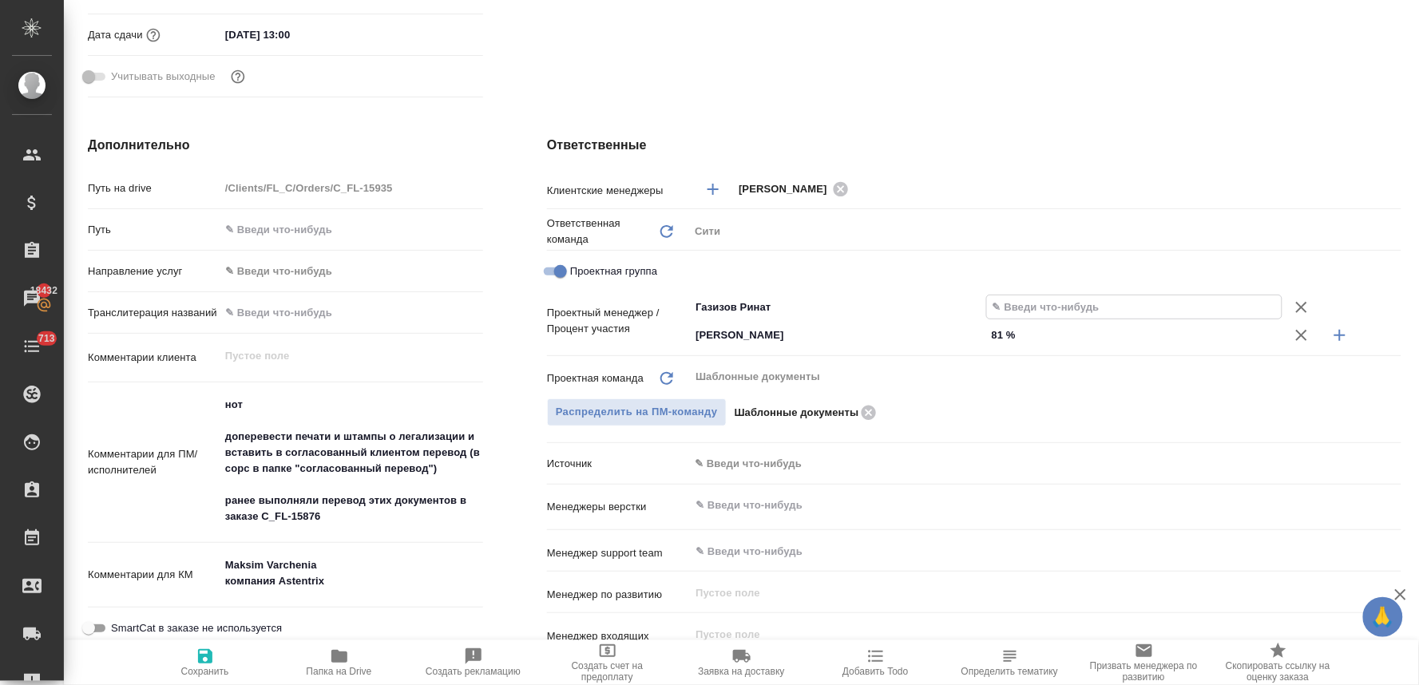
type textarea "x"
type input "1 %"
type textarea "x"
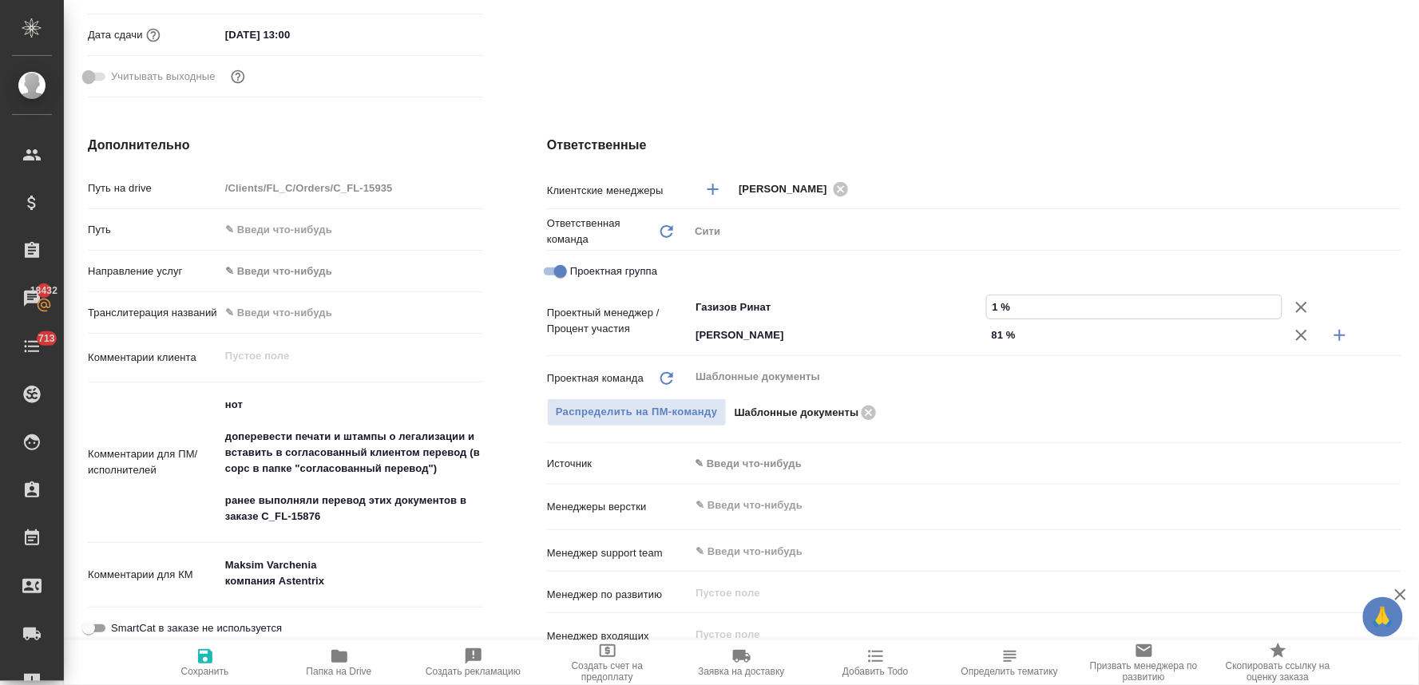
type input "19 %"
type textarea "x"
type input "19 %"
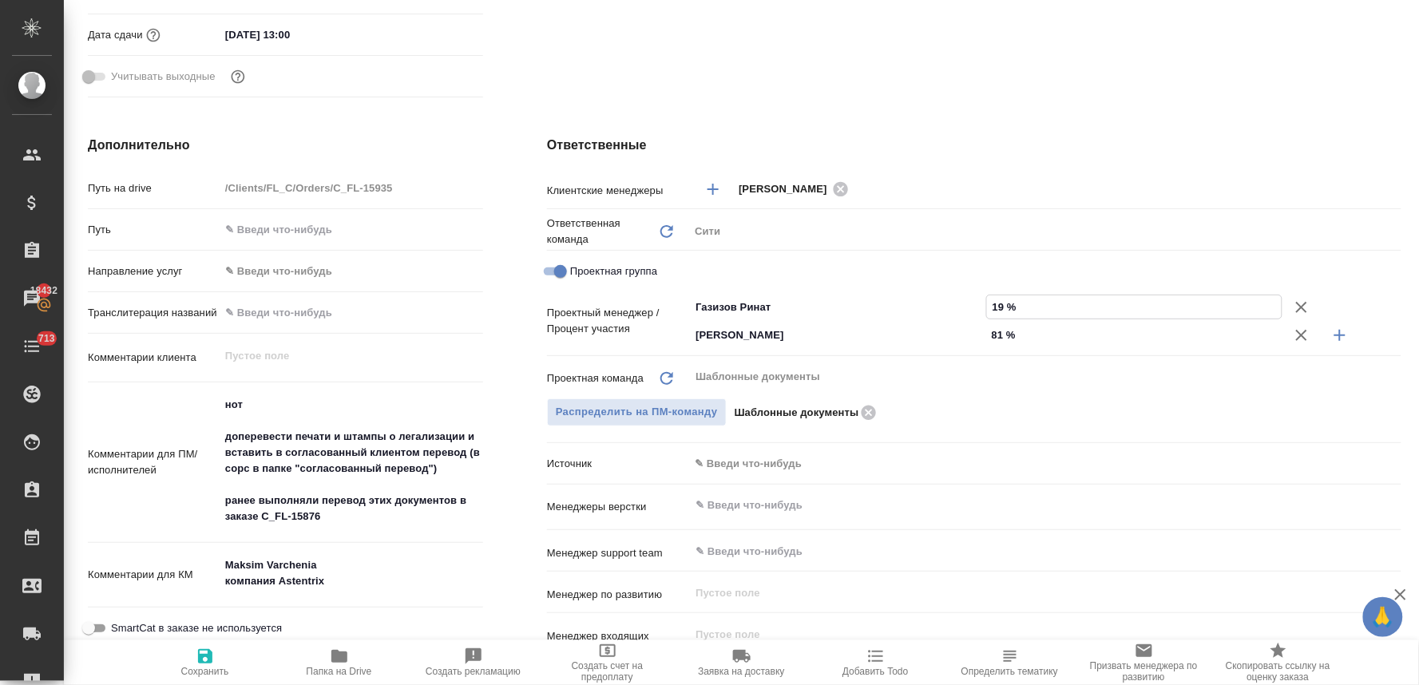
click at [209, 661] on icon "button" at bounding box center [205, 656] width 14 height 14
type textarea "x"
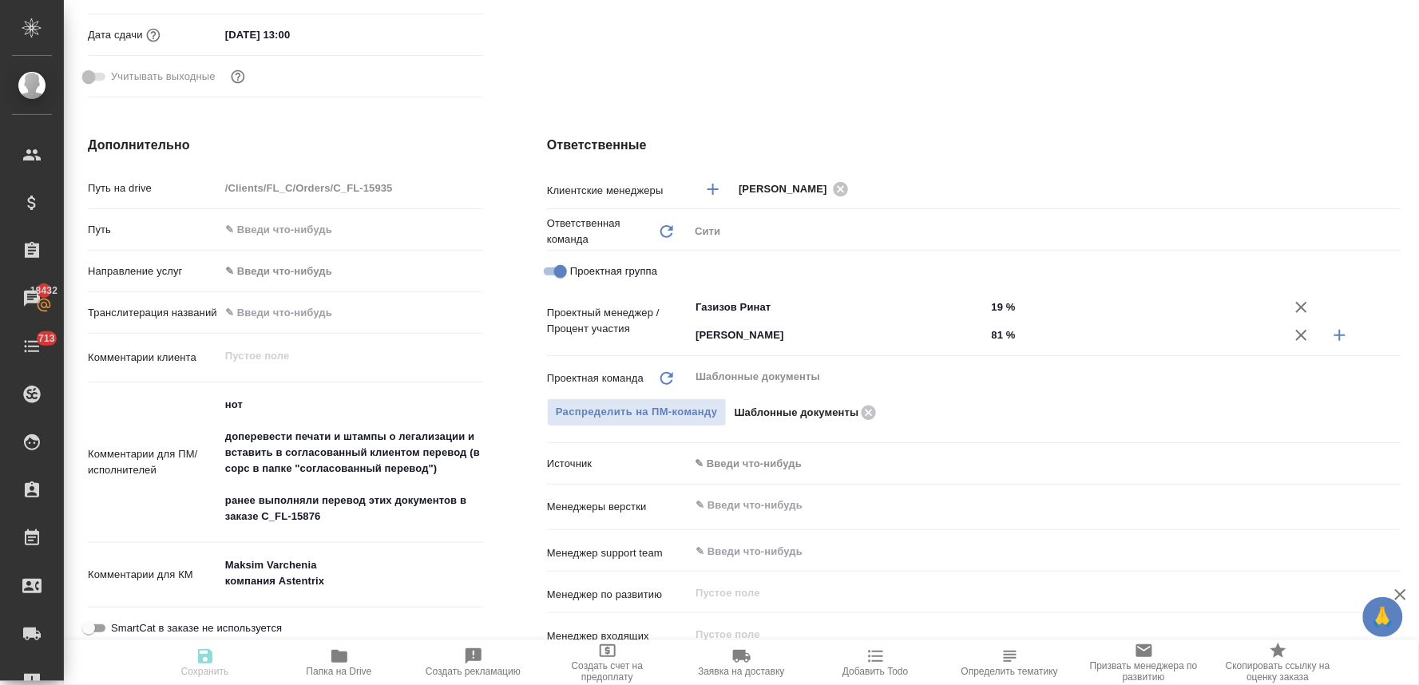
type textarea "x"
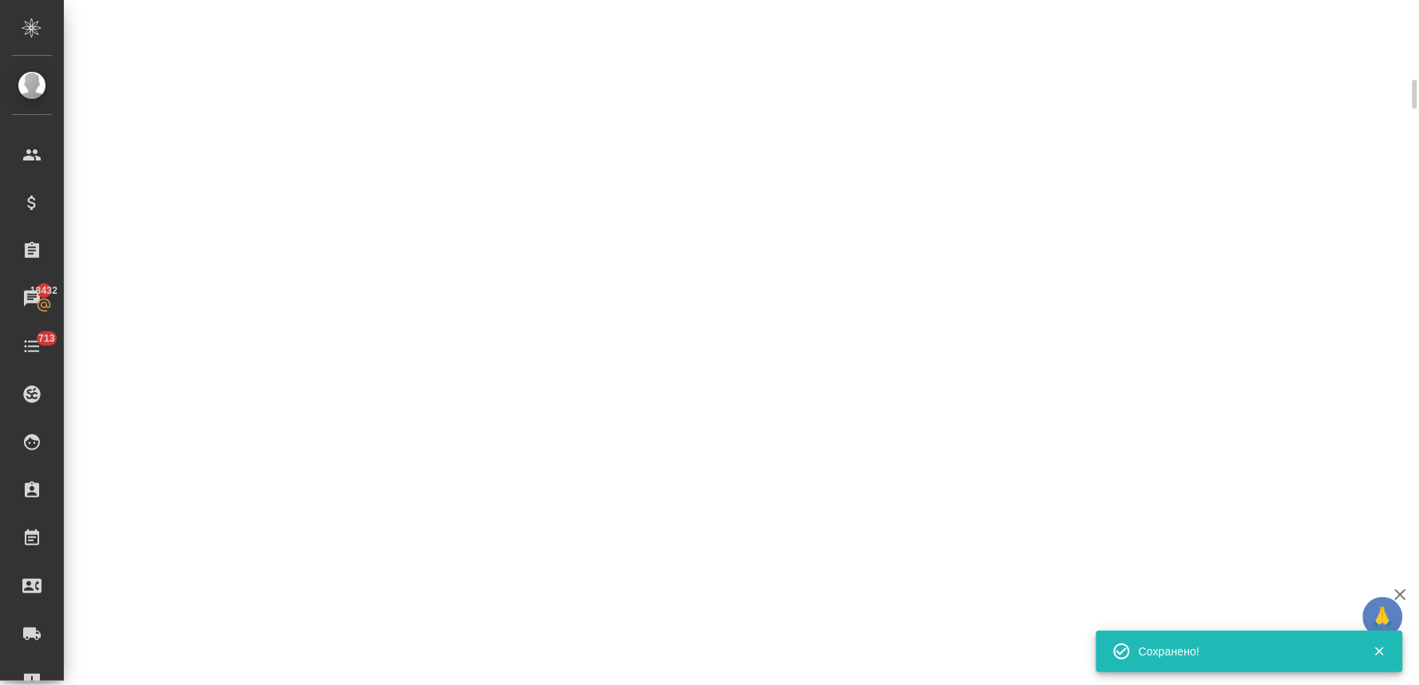
scroll to position [520, 0]
select select "RU"
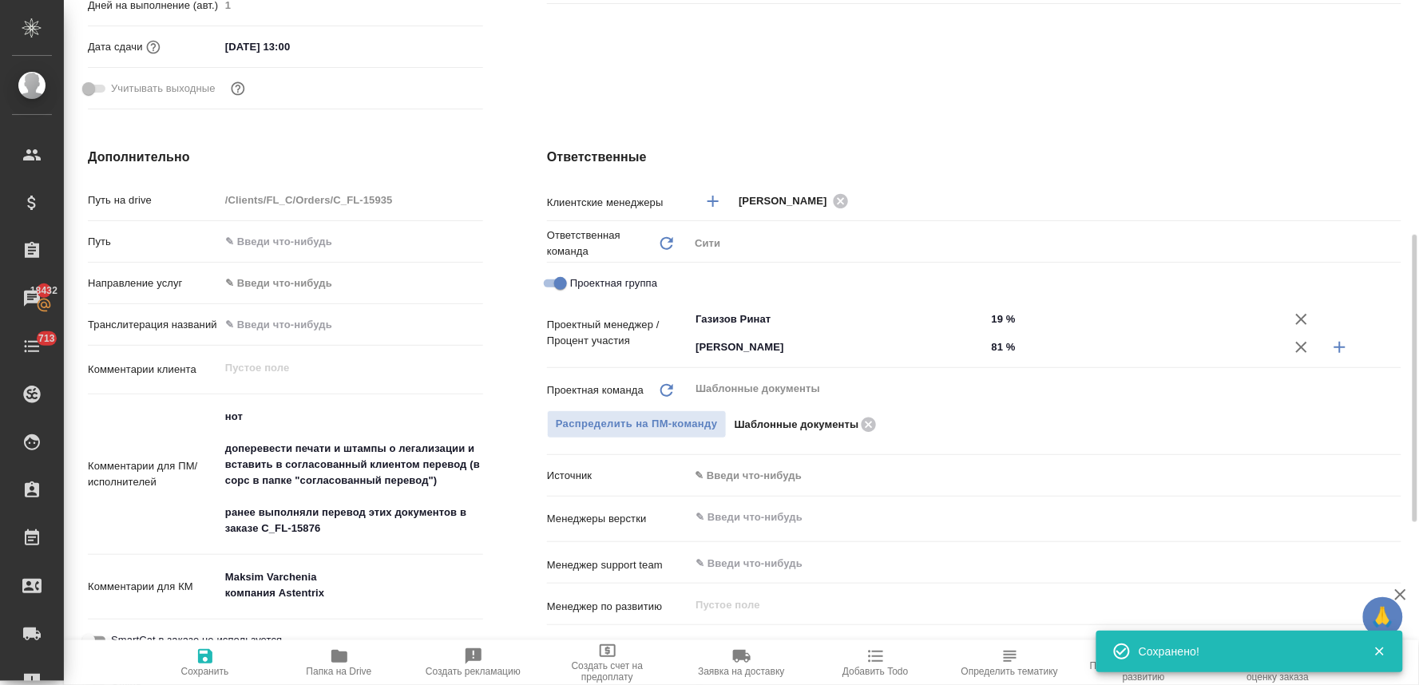
type textarea "x"
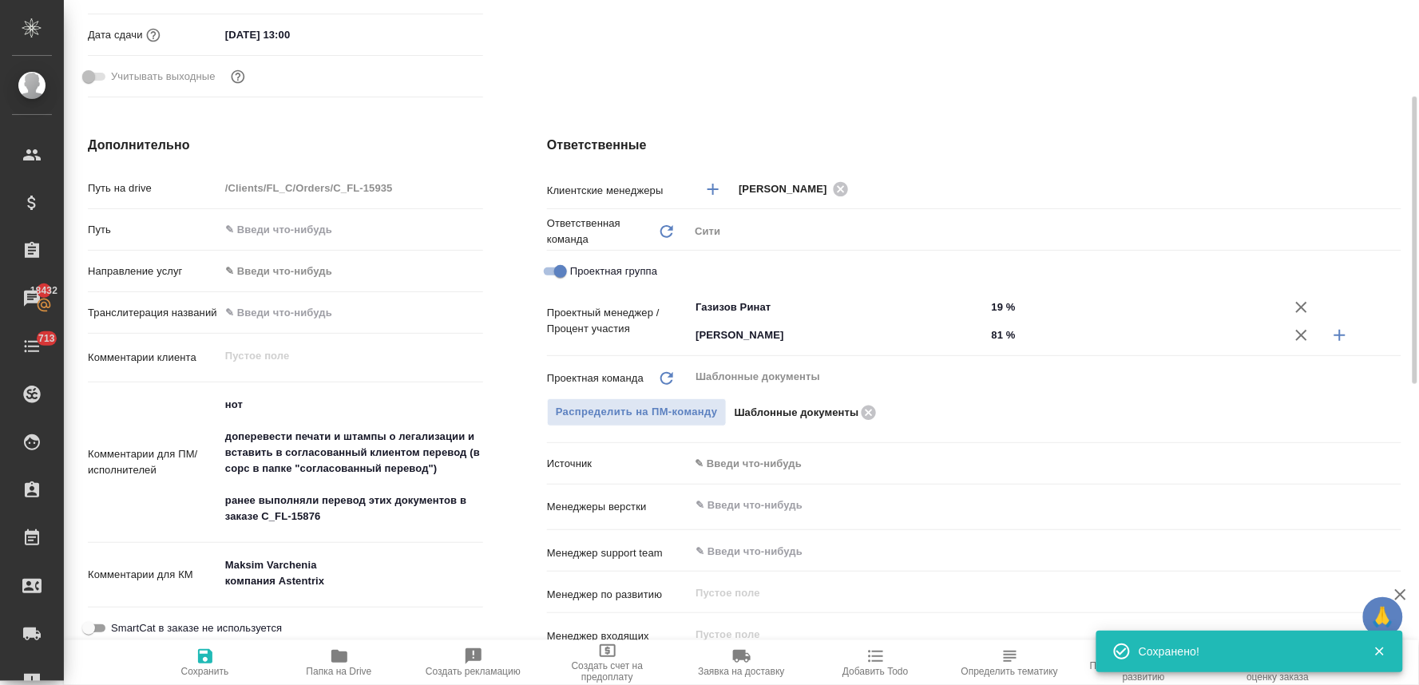
scroll to position [0, 0]
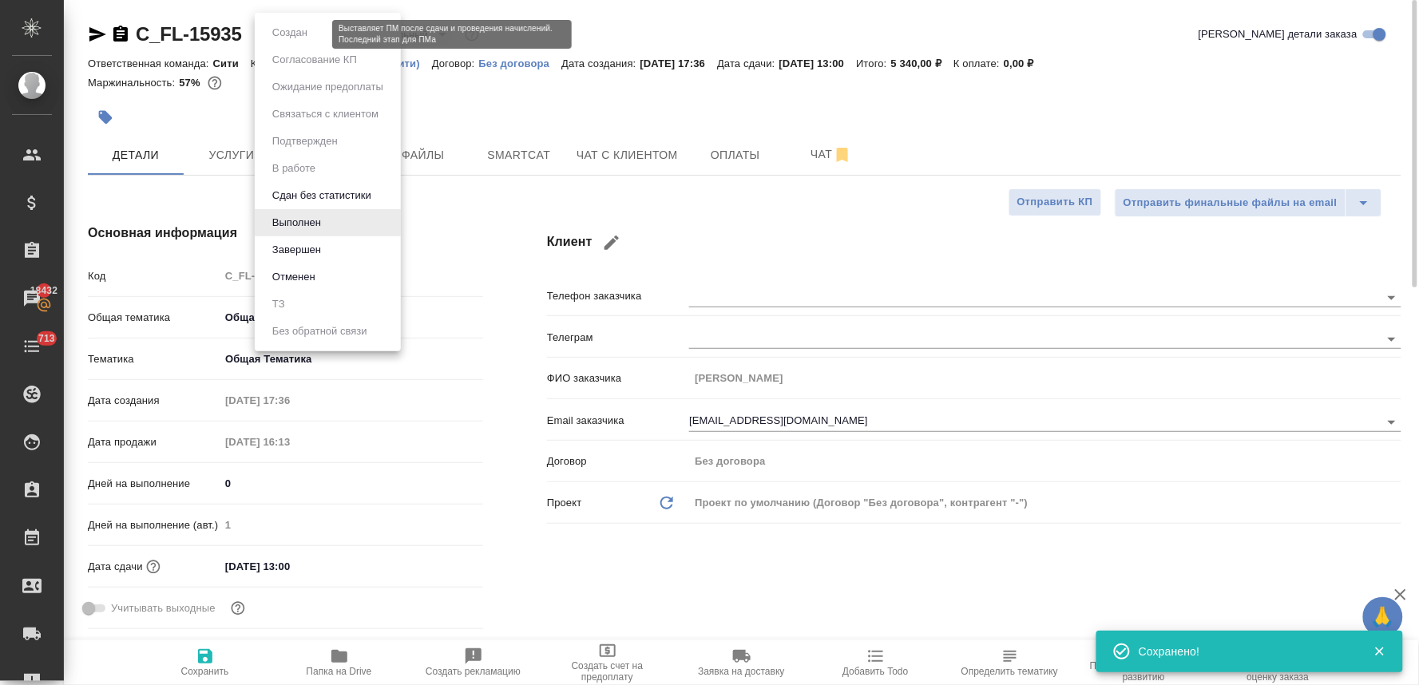
click at [311, 34] on body "🙏 .cls-1 fill:#fff; AWATERA Lyamina Nadezhda Клиенты Спецификации Заказы 18432 …" at bounding box center [709, 342] width 1419 height 685
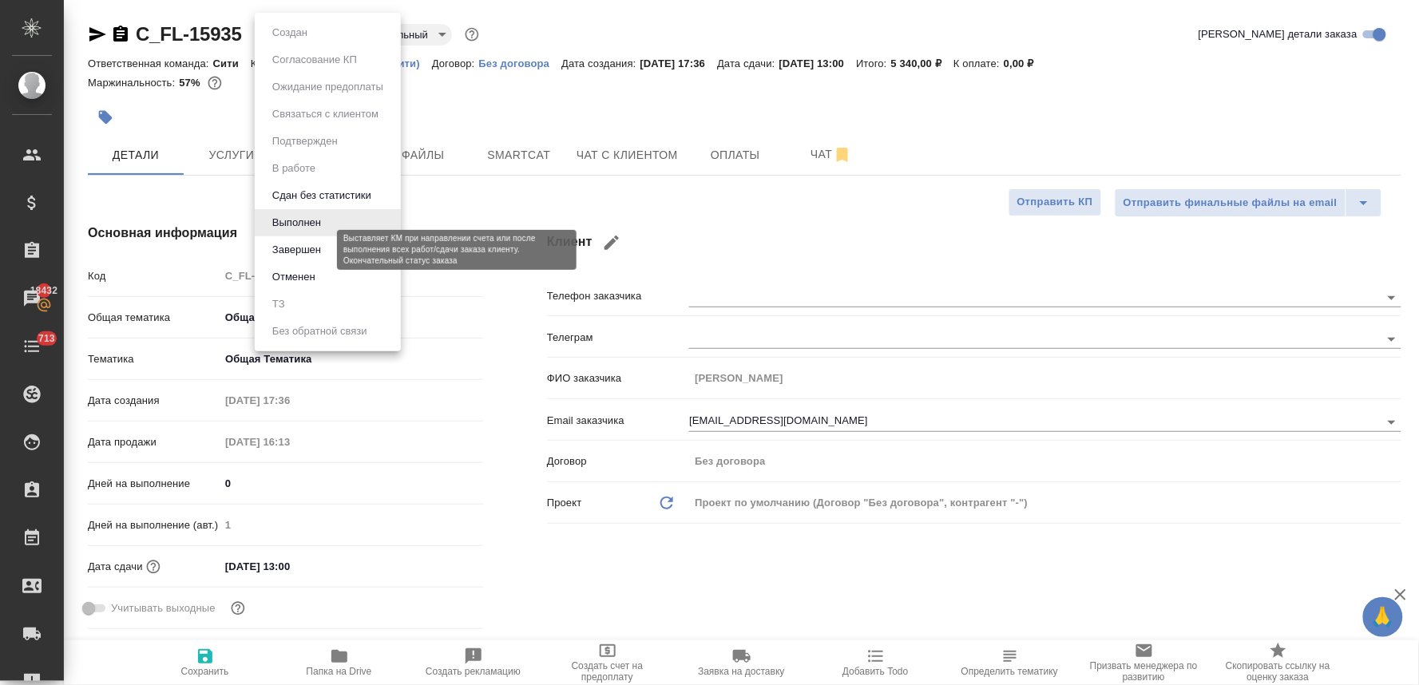
click at [312, 240] on li "Завершен" at bounding box center [328, 249] width 146 height 27
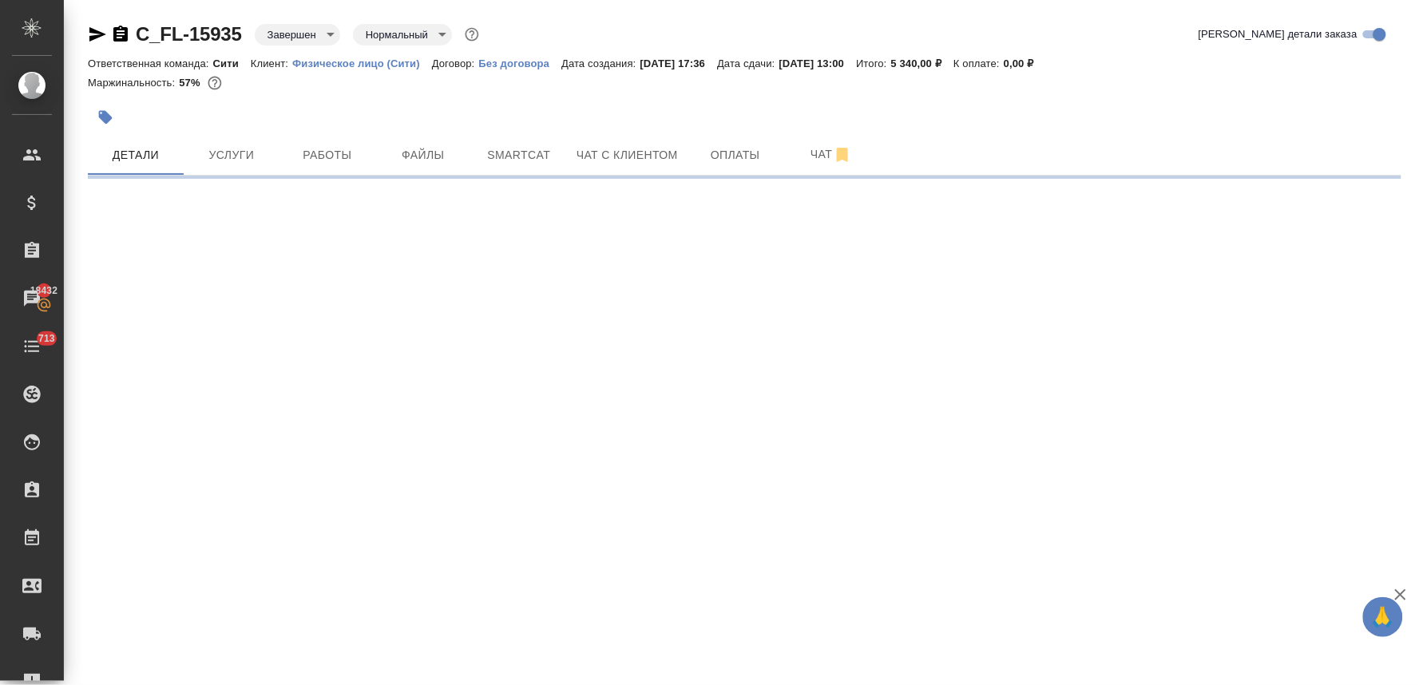
select select "RU"
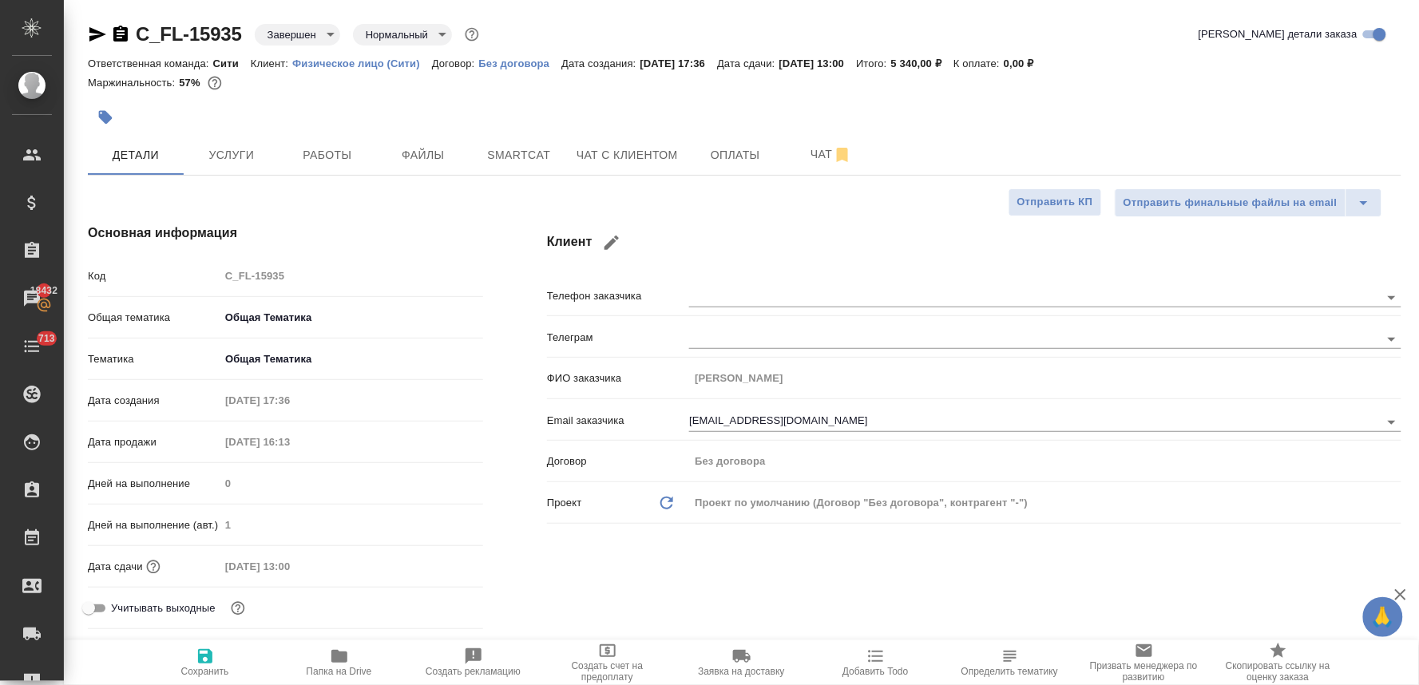
type textarea "x"
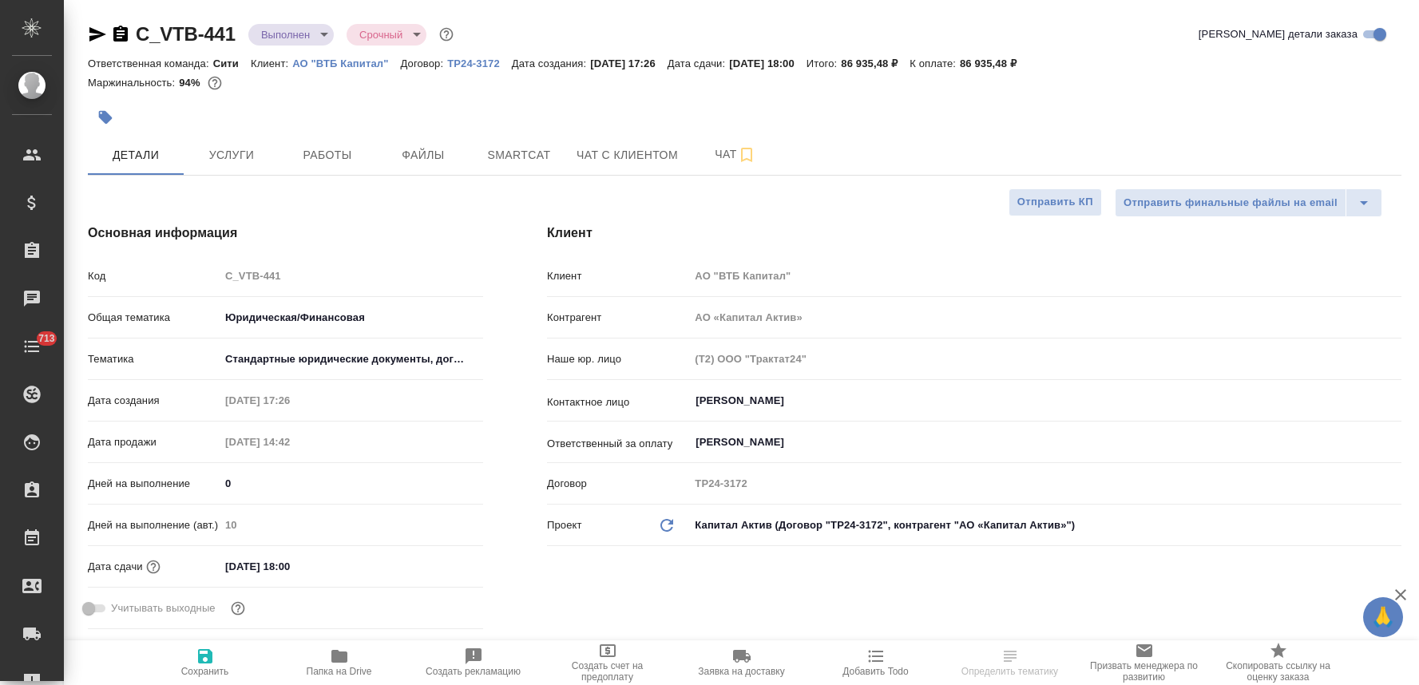
select select "RU"
click at [105, 113] on icon "button" at bounding box center [106, 118] width 14 height 14
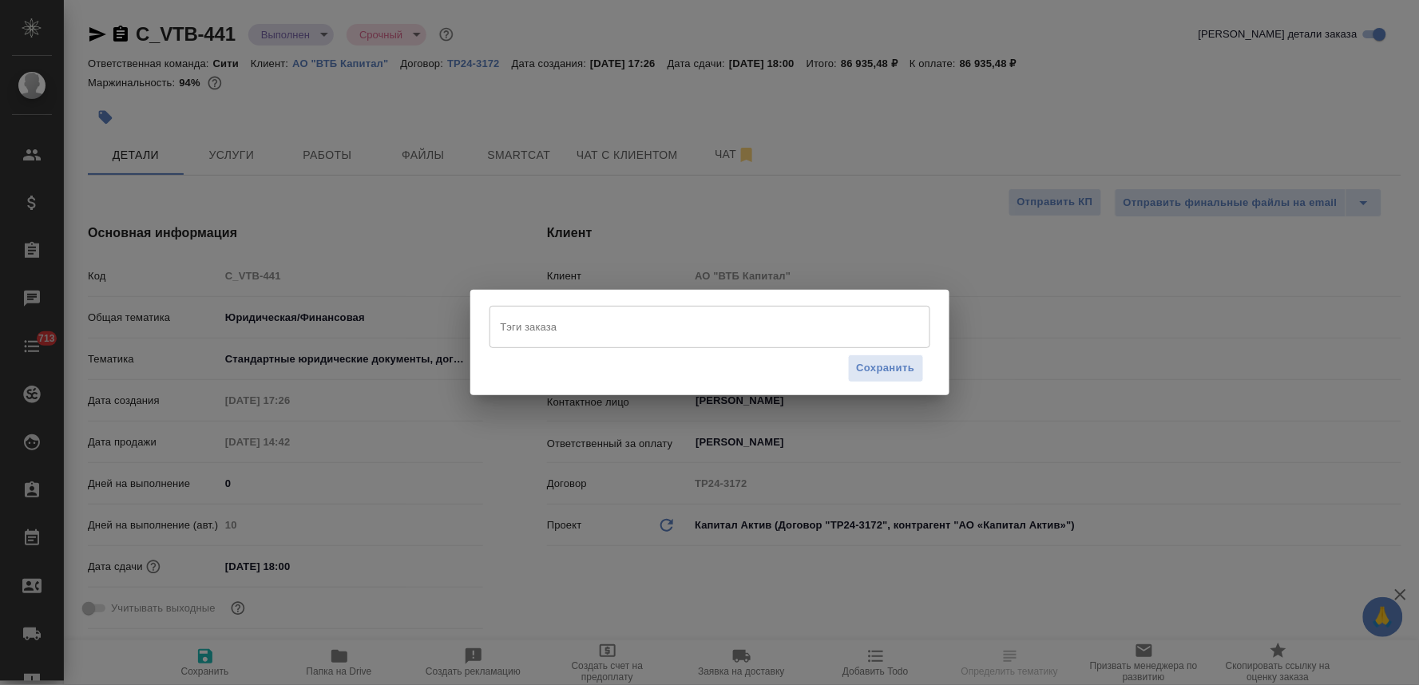
click at [735, 331] on input "Тэги заказа" at bounding box center [695, 326] width 396 height 27
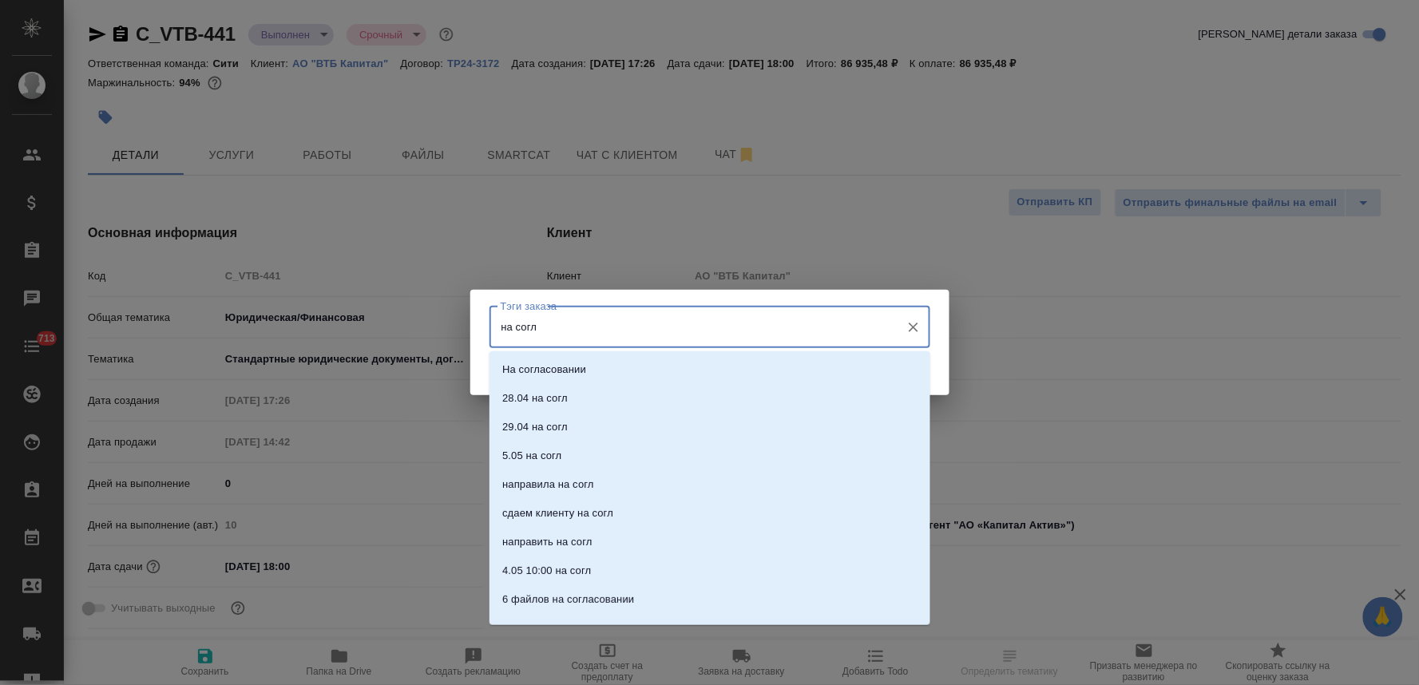
type input "на согла"
click at [727, 373] on li "На согласовании" at bounding box center [709, 369] width 441 height 29
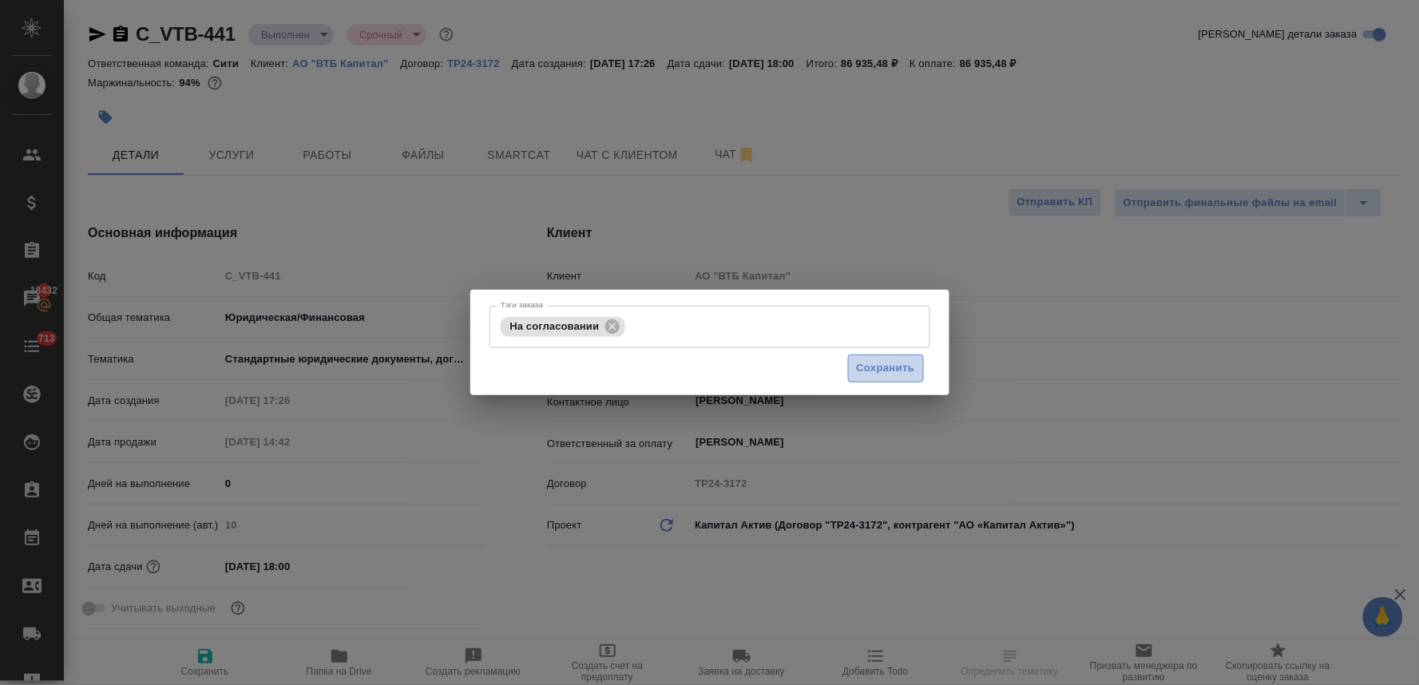
click at [876, 370] on span "Сохранить" at bounding box center [886, 368] width 58 height 18
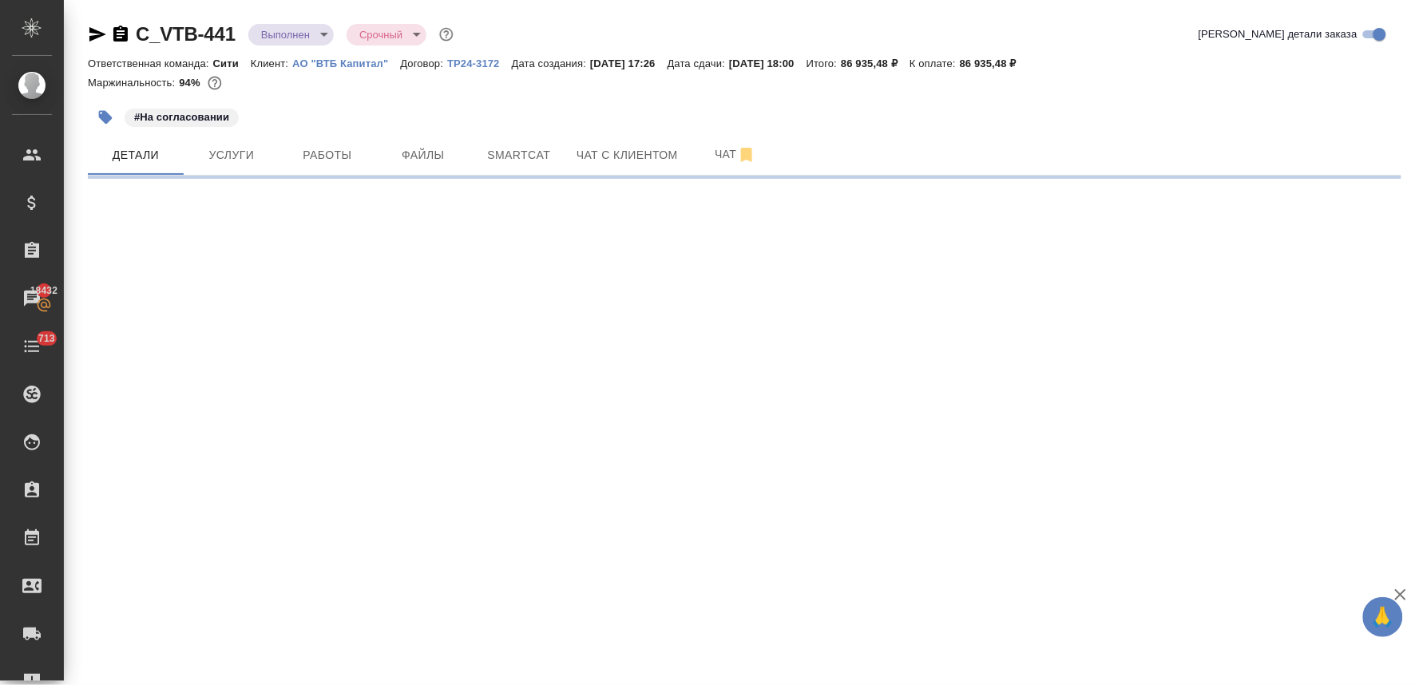
select select "RU"
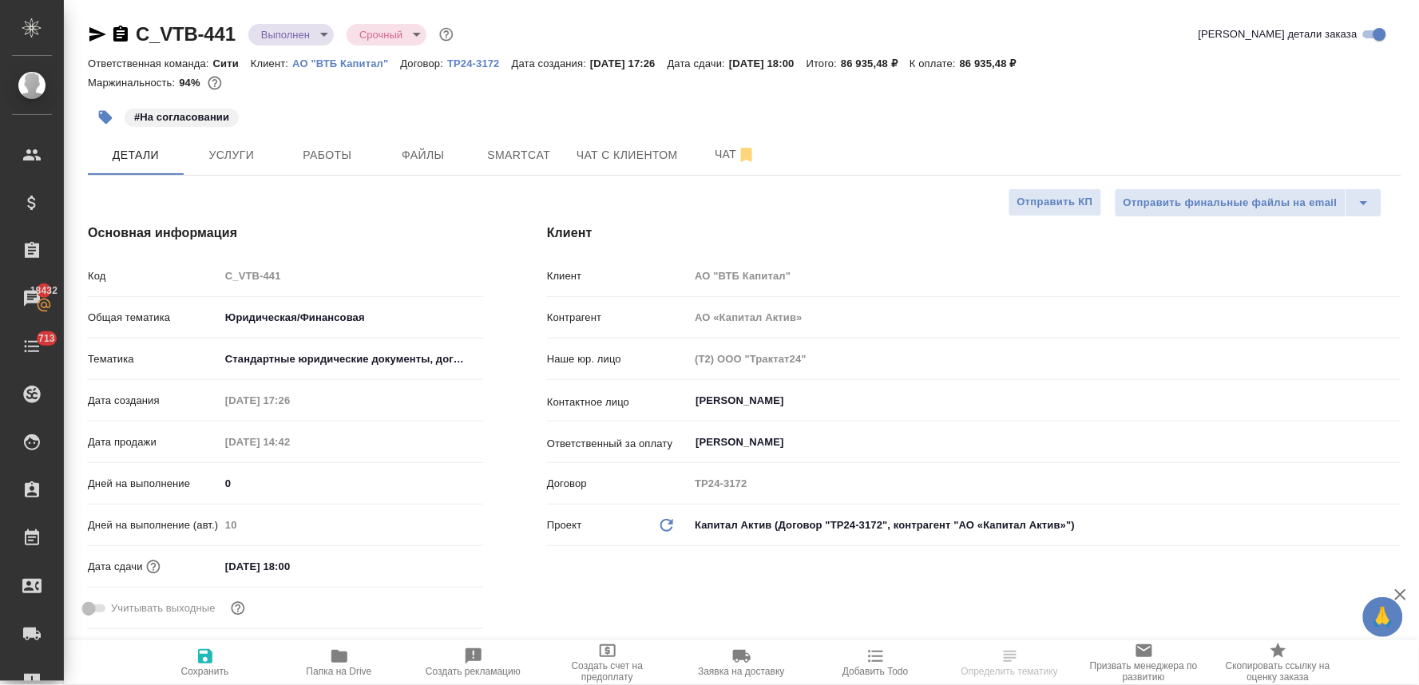
type textarea "x"
